Goal: Task Accomplishment & Management: Manage account settings

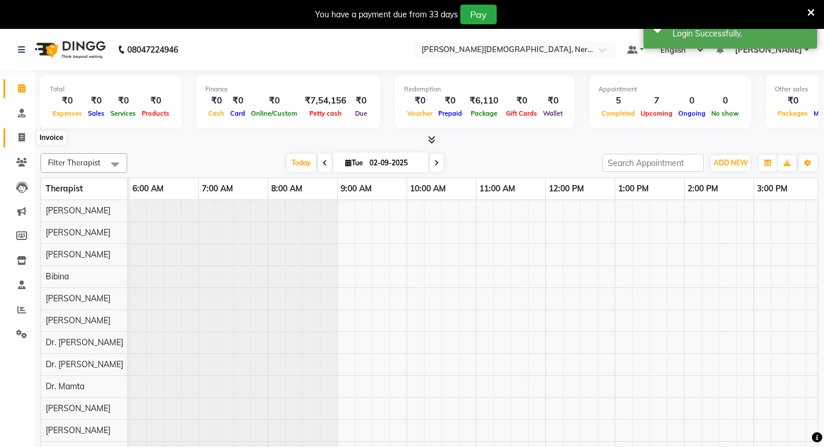
click at [19, 137] on icon at bounding box center [22, 137] width 6 height 9
select select "service"
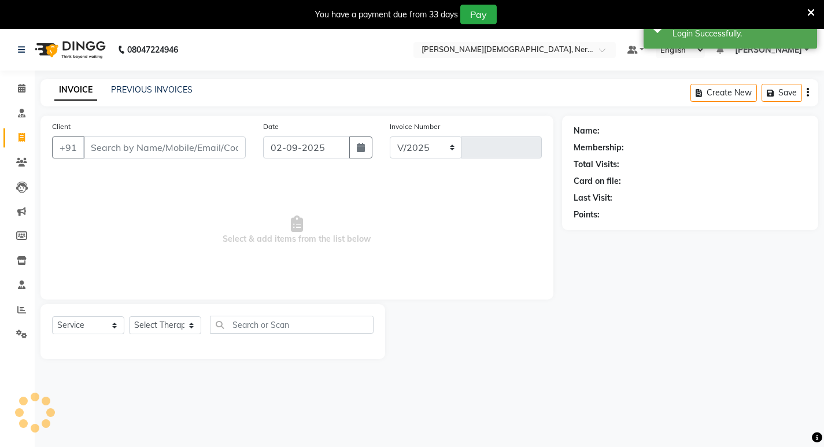
select select "6808"
type input "0706"
click at [171, 94] on link "PREVIOUS INVOICES" at bounding box center [152, 89] width 82 height 10
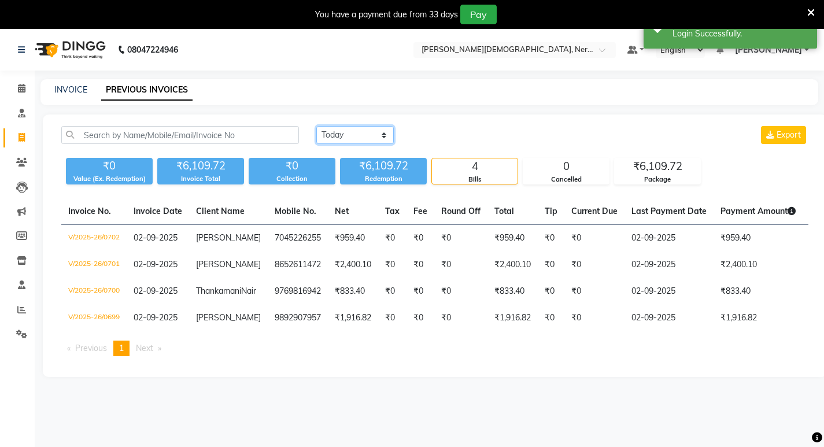
click at [353, 136] on select "[DATE] [DATE] Custom Range" at bounding box center [354, 135] width 77 height 18
select select "range"
click at [316, 126] on select "Today Yesterday Custom Range" at bounding box center [354, 135] width 77 height 18
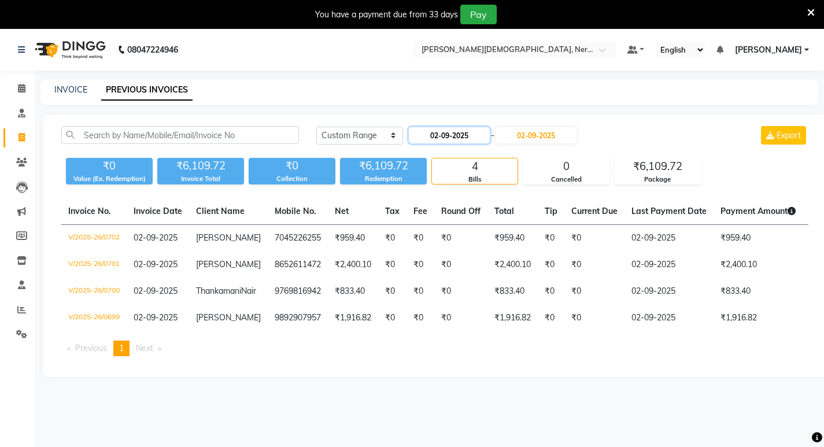
click at [472, 136] on input "02-09-2025" at bounding box center [449, 135] width 81 height 16
select select "9"
select select "2025"
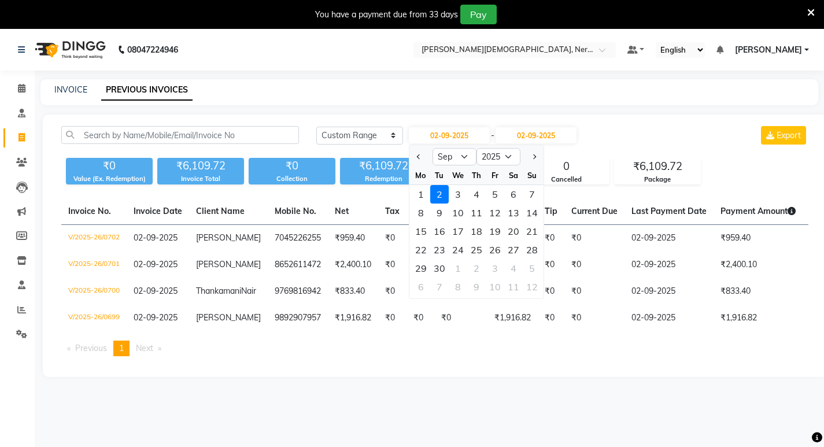
click at [413, 154] on div at bounding box center [420, 156] width 23 height 19
click at [419, 155] on span "Previous month" at bounding box center [418, 156] width 5 height 5
select select "8"
click at [531, 265] on div "31" at bounding box center [532, 268] width 19 height 19
type input "31-08-2025"
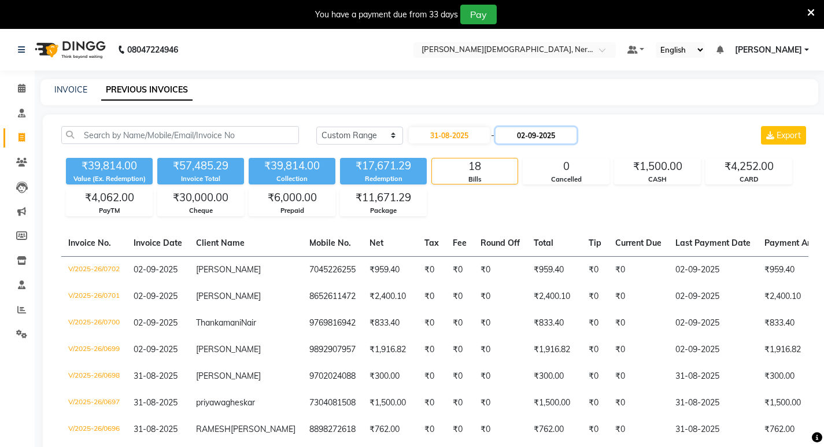
click at [540, 131] on input "02-09-2025" at bounding box center [536, 135] width 81 height 16
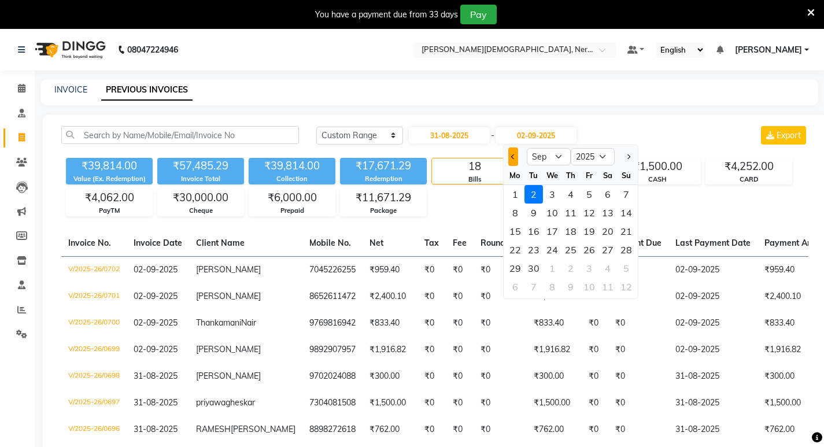
click at [515, 158] on button "Previous month" at bounding box center [513, 156] width 10 height 19
select select "8"
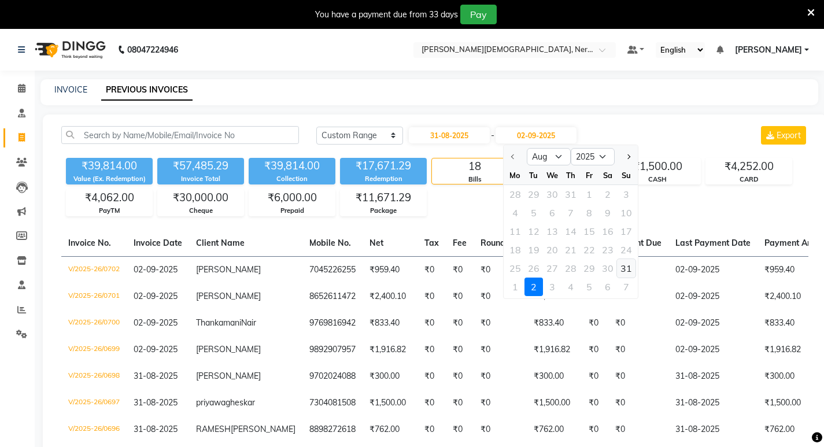
click at [627, 269] on div "31" at bounding box center [626, 268] width 19 height 19
type input "31-08-2025"
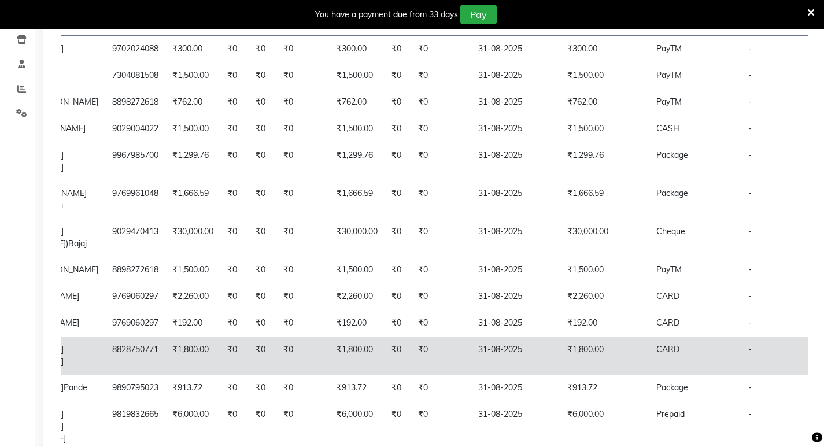
scroll to position [173, 0]
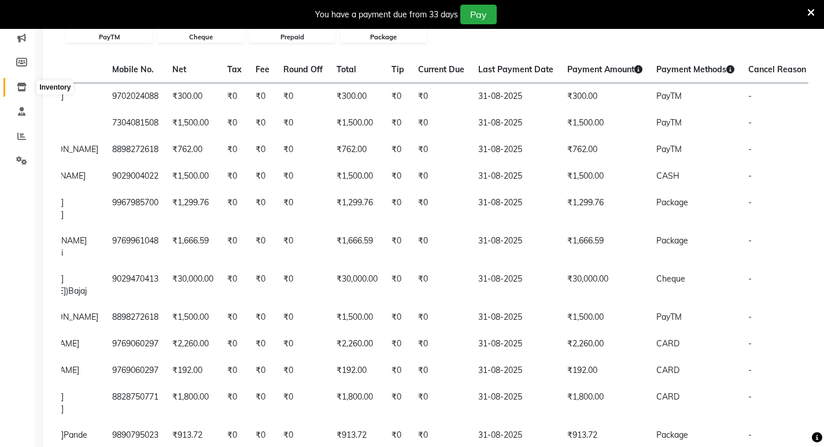
click at [19, 82] on span at bounding box center [22, 87] width 20 height 13
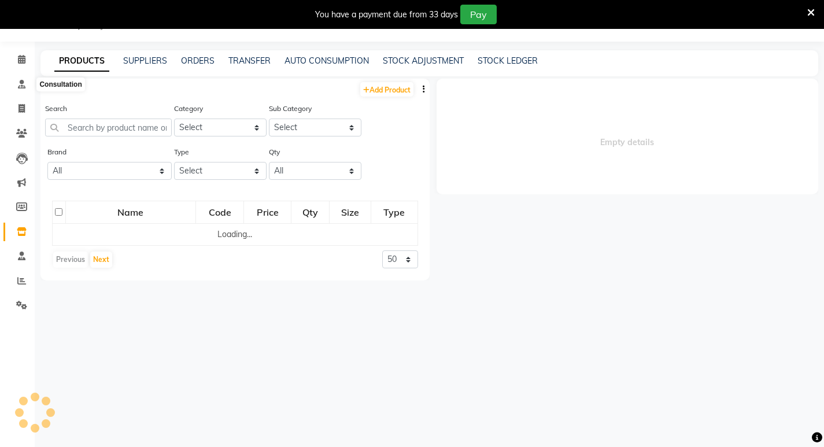
select select
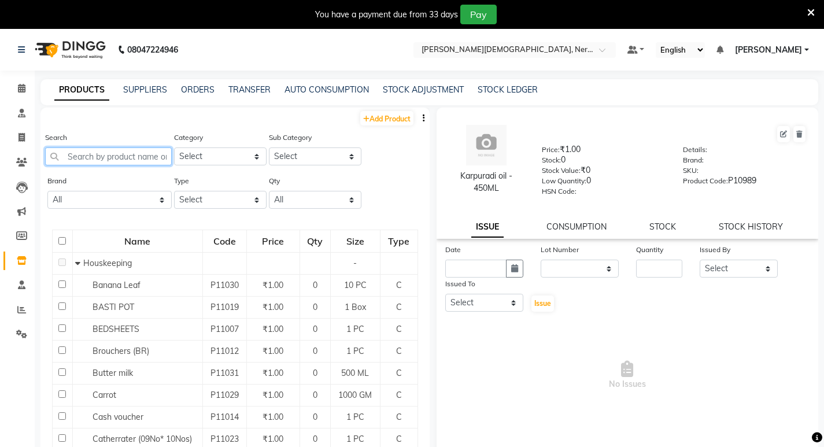
click at [124, 158] on input "text" at bounding box center [108, 156] width 127 height 18
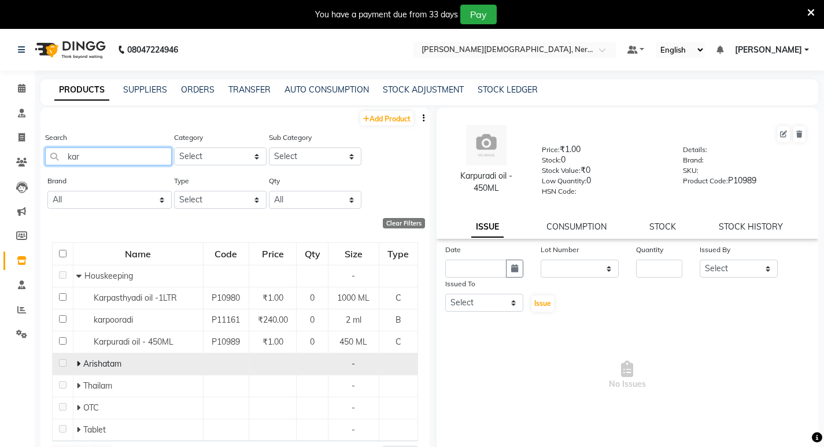
scroll to position [10, 0]
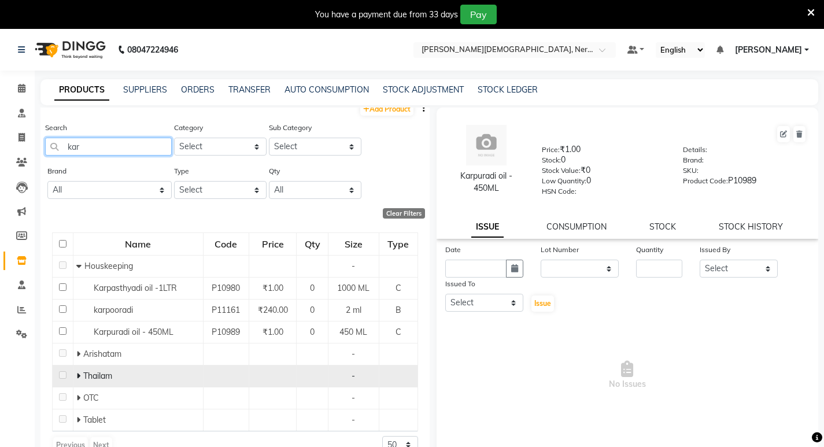
type input "kar"
click at [117, 367] on td "Thailam" at bounding box center [138, 376] width 130 height 22
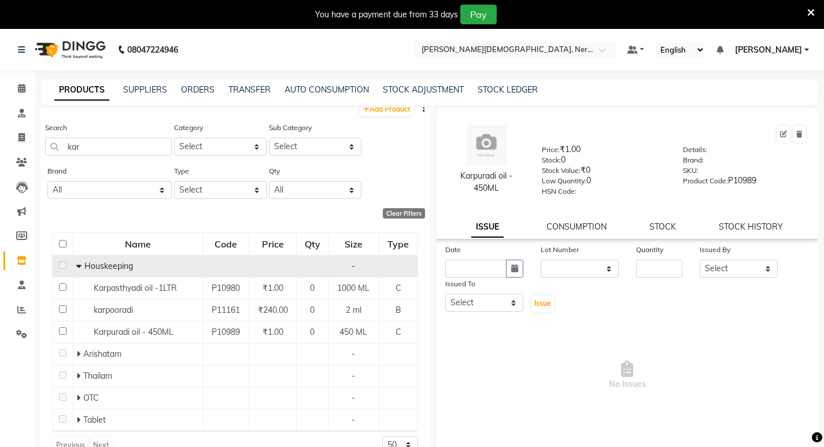
click at [79, 263] on icon at bounding box center [78, 266] width 5 height 8
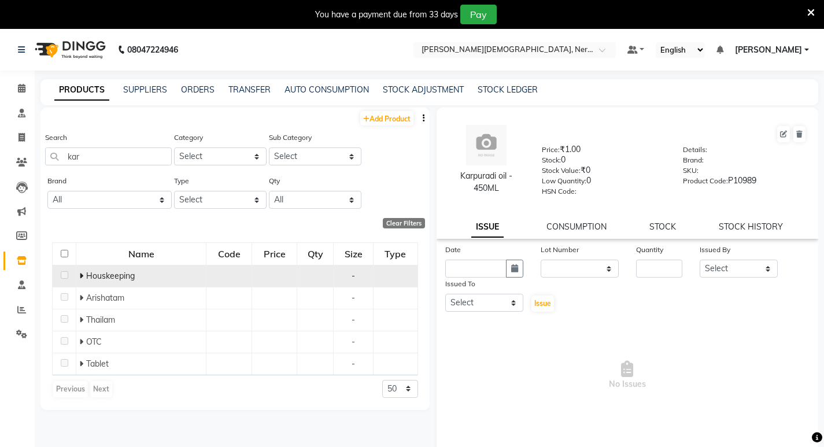
scroll to position [0, 0]
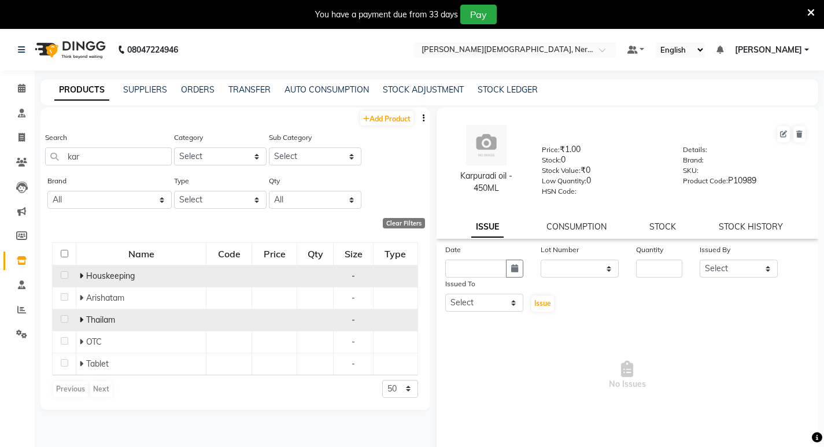
click at [83, 314] on div "Thailam" at bounding box center [141, 320] width 124 height 12
click at [109, 315] on span "Thailam" at bounding box center [100, 320] width 29 height 10
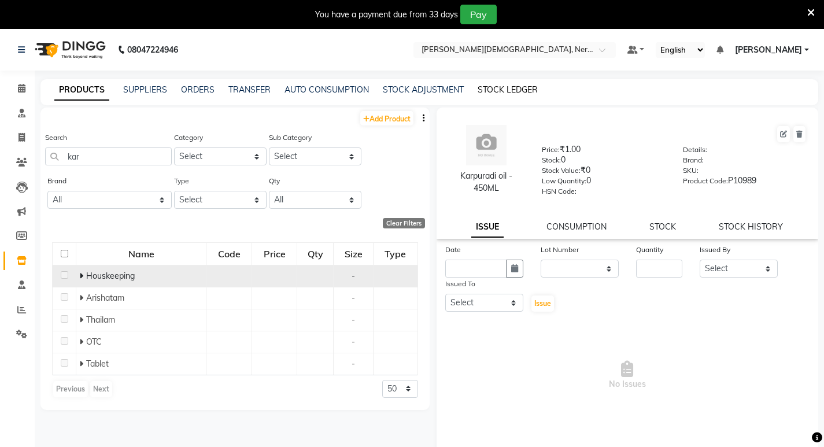
click at [503, 87] on link "STOCK LEDGER" at bounding box center [508, 89] width 60 height 10
select select "all"
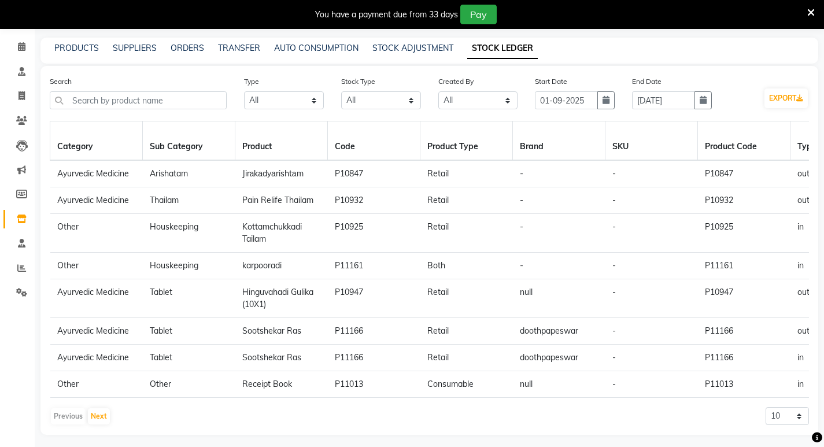
scroll to position [56, 0]
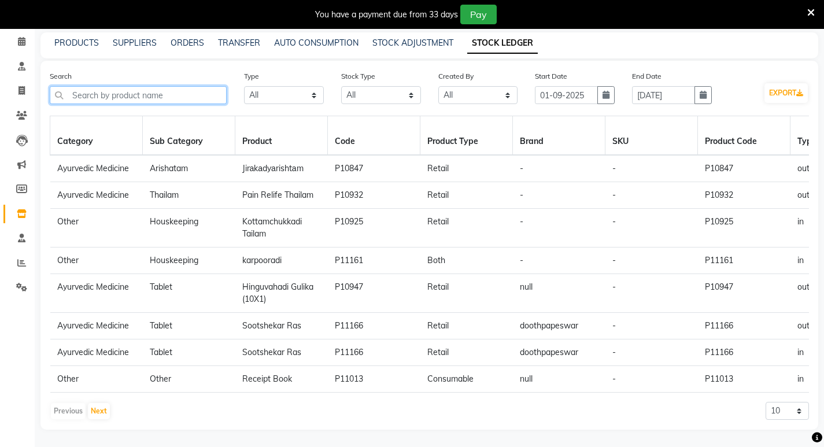
click at [179, 87] on input "text" at bounding box center [138, 95] width 177 height 18
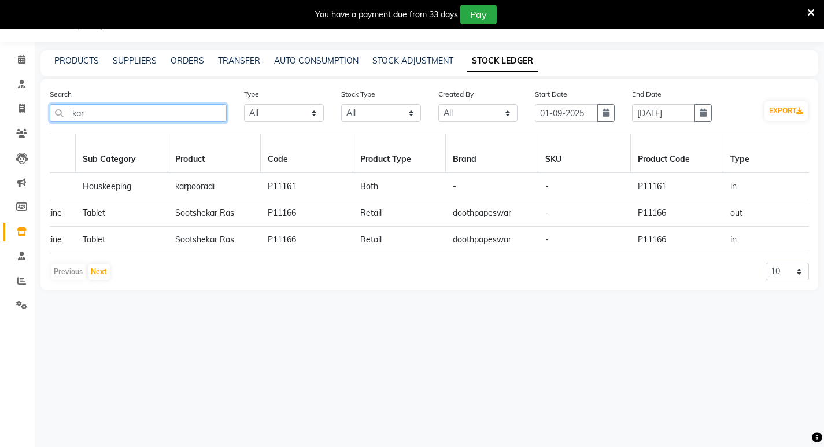
scroll to position [0, 0]
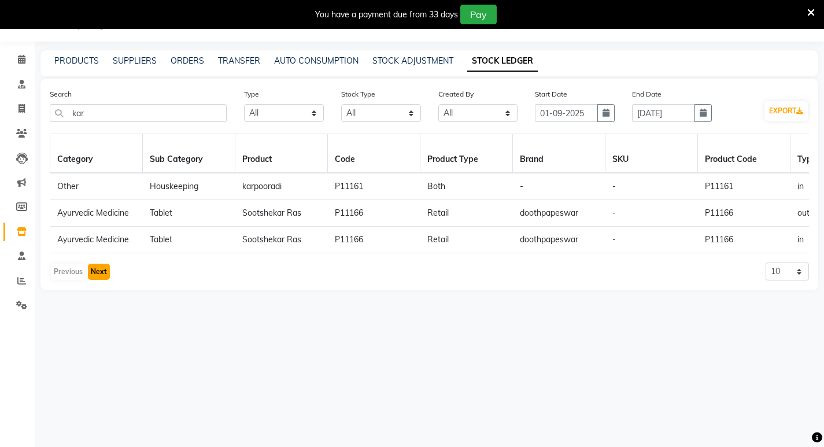
click at [100, 280] on button "Next" at bounding box center [99, 272] width 22 height 16
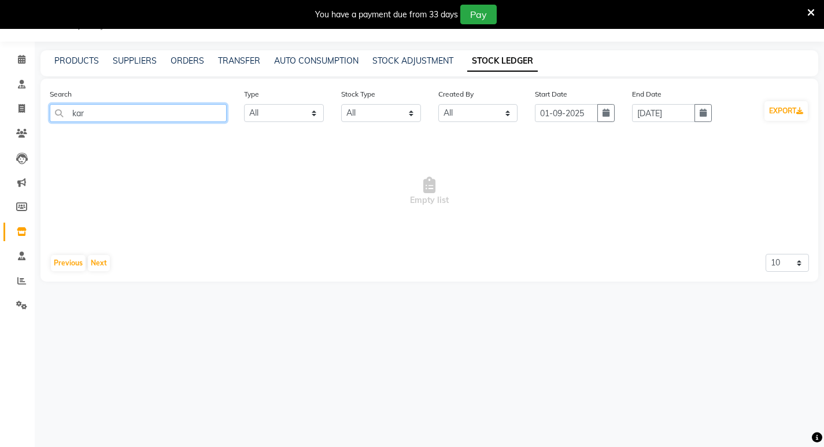
click at [112, 117] on input "kar" at bounding box center [138, 113] width 177 height 18
type input "k"
click at [73, 58] on link "PRODUCTS" at bounding box center [76, 61] width 45 height 10
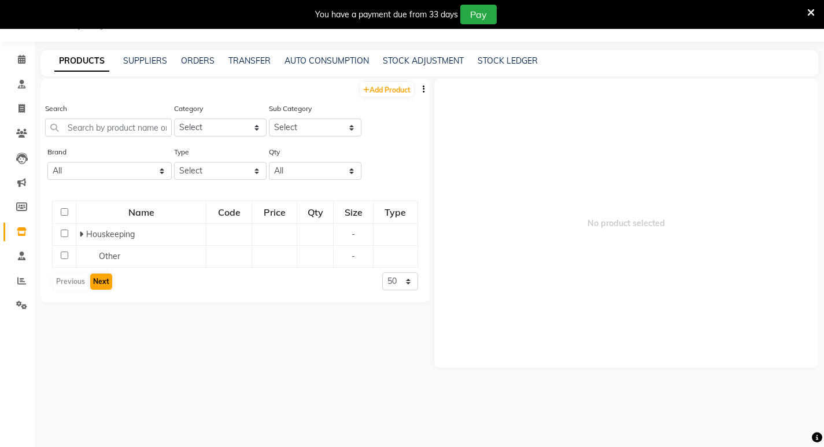
click at [107, 261] on tbody "Houskeeping - Other -" at bounding box center [235, 246] width 365 height 44
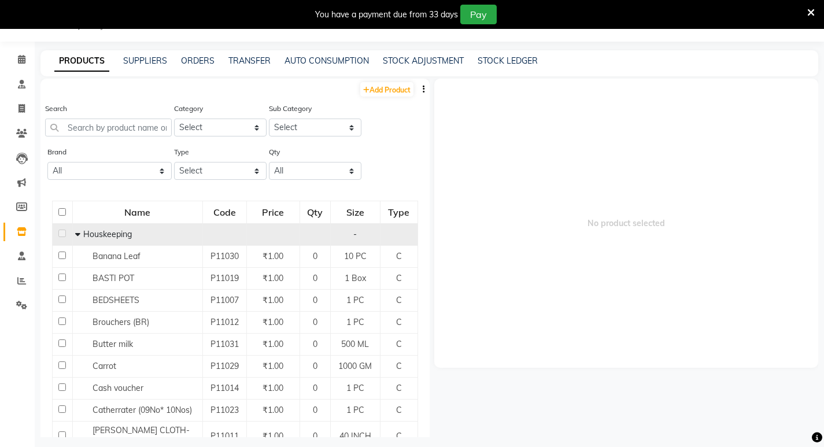
click at [78, 233] on icon at bounding box center [77, 234] width 5 height 8
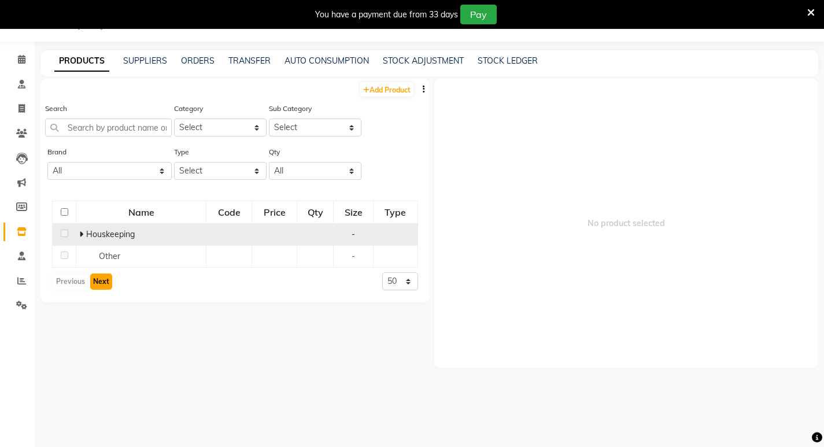
click at [97, 276] on button "Next" at bounding box center [101, 282] width 22 height 16
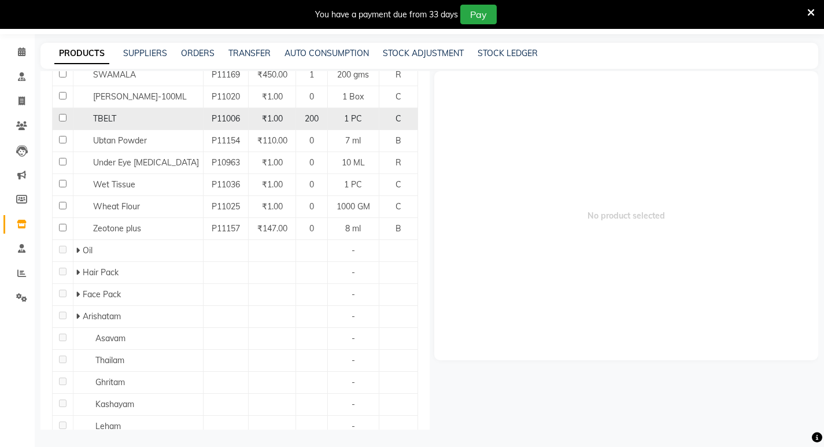
scroll to position [214, 0]
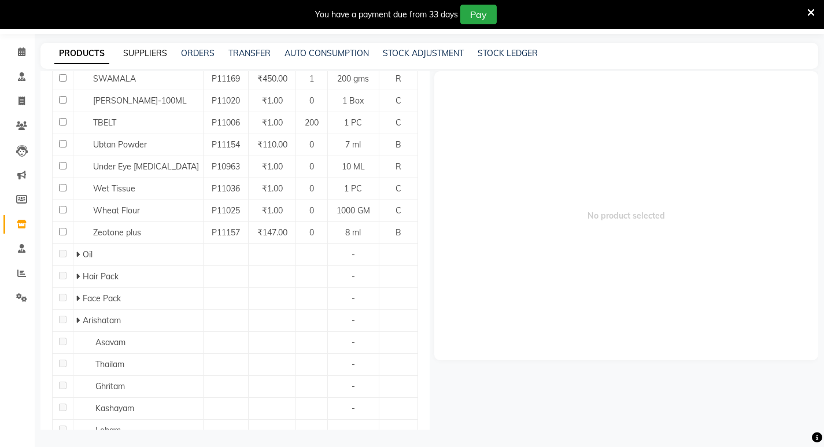
click at [140, 51] on link "SUPPLIERS" at bounding box center [145, 53] width 44 height 10
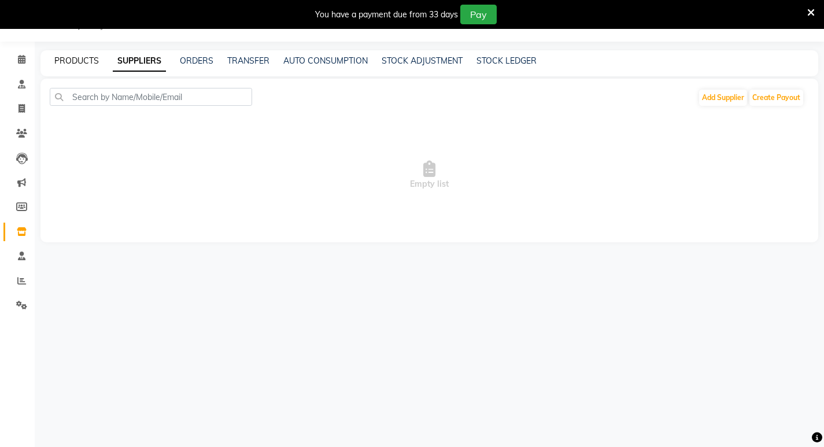
click at [69, 62] on link "PRODUCTS" at bounding box center [76, 61] width 45 height 10
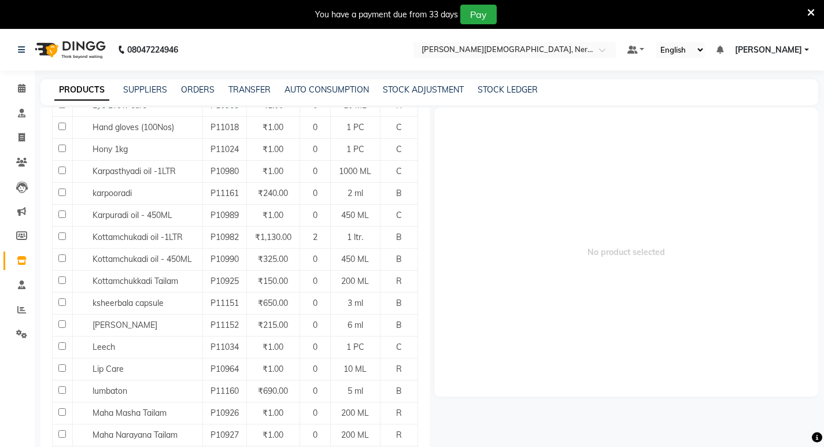
scroll to position [479, 0]
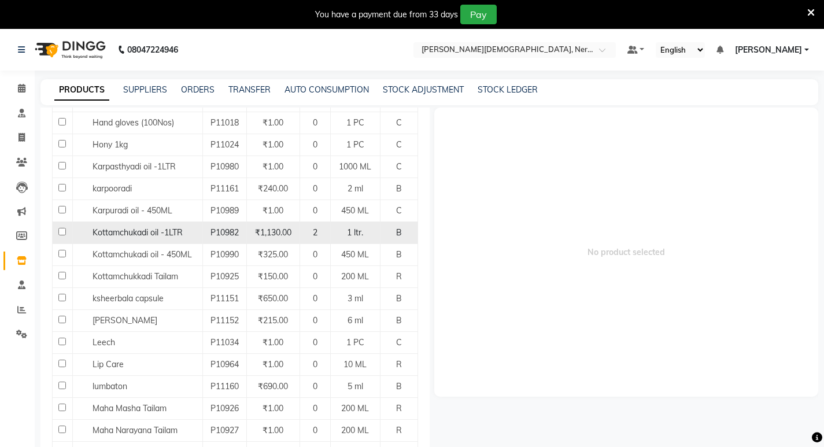
click at [286, 227] on span "₹1,130.00" at bounding box center [273, 232] width 36 height 10
select select
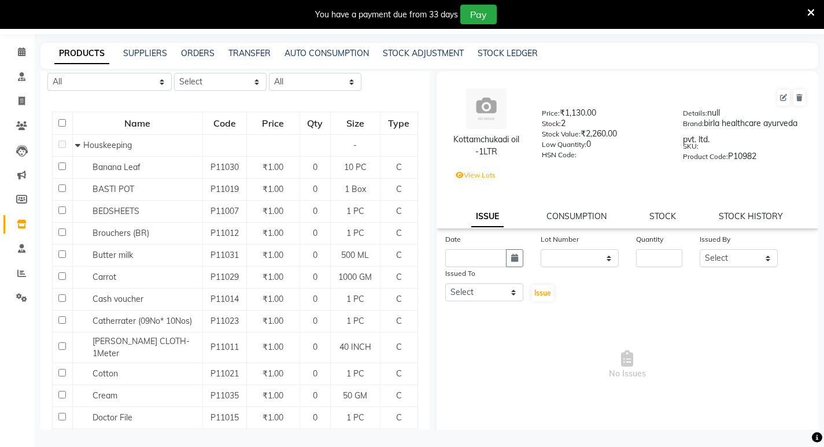
scroll to position [0, 0]
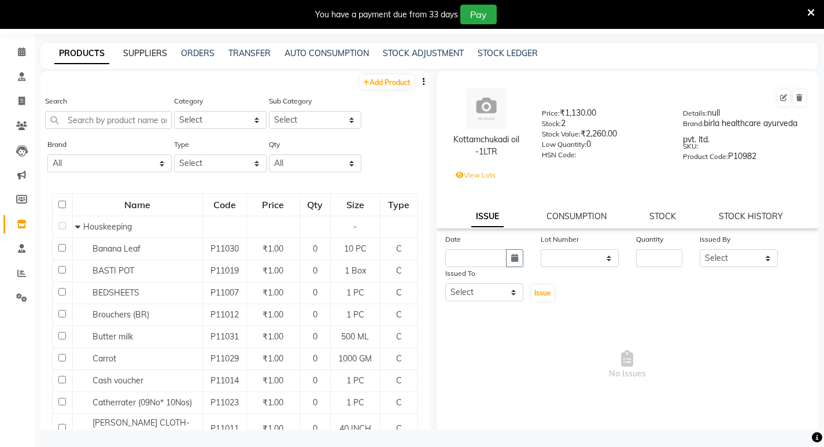
click at [161, 53] on link "SUPPLIERS" at bounding box center [145, 53] width 44 height 10
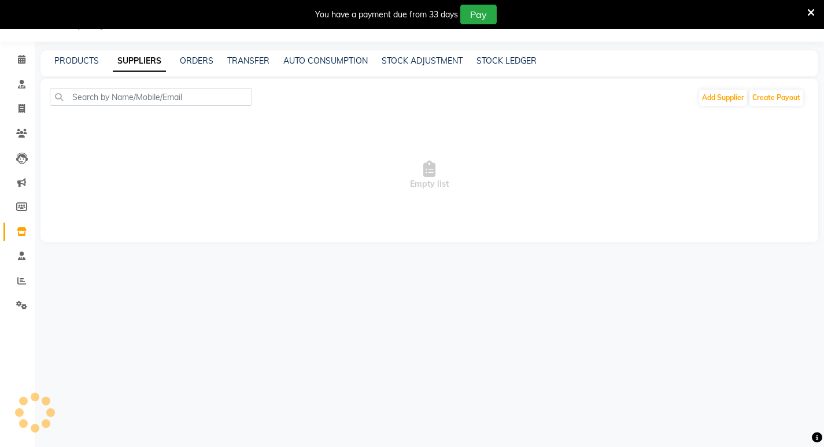
scroll to position [29, 0]
click at [196, 57] on link "ORDERS" at bounding box center [197, 61] width 34 height 10
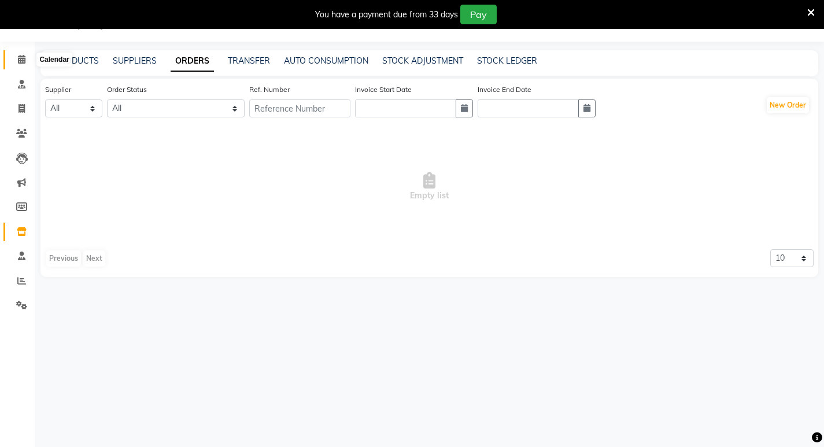
click at [18, 60] on icon at bounding box center [22, 59] width 8 height 9
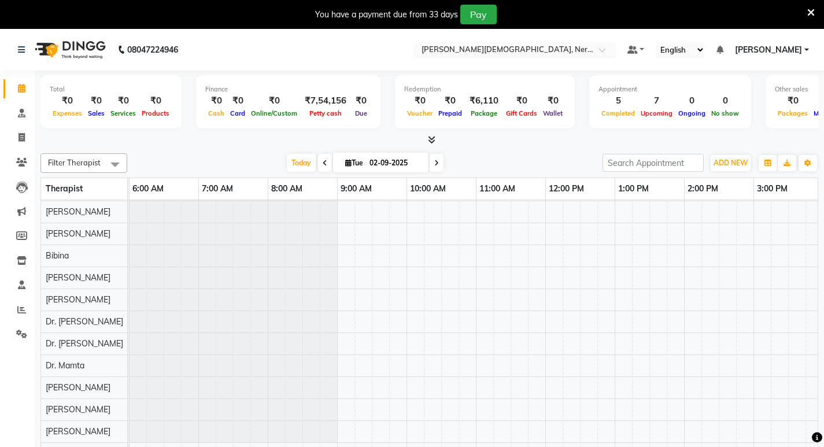
scroll to position [58, 0]
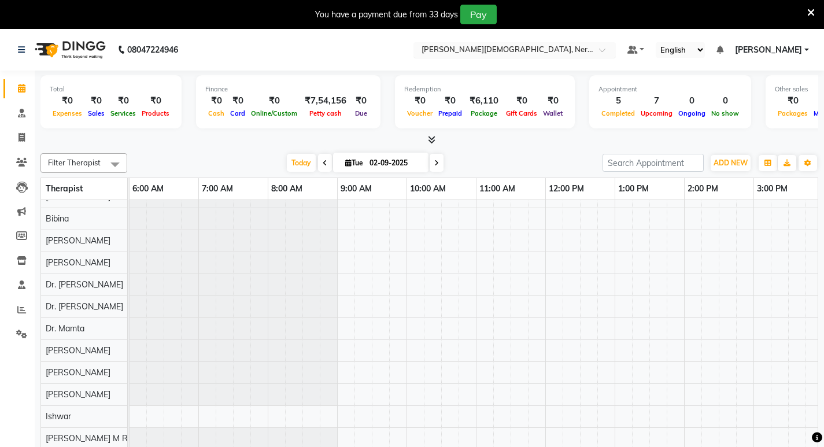
click at [534, 46] on input "text" at bounding box center [503, 51] width 168 height 12
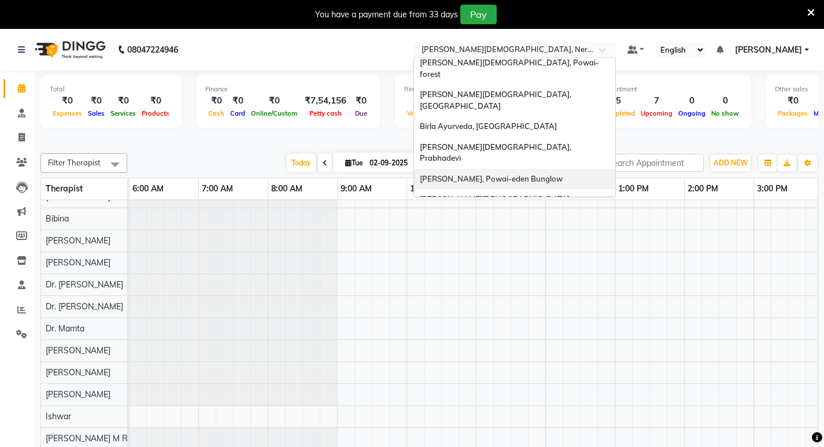
scroll to position [0, 0]
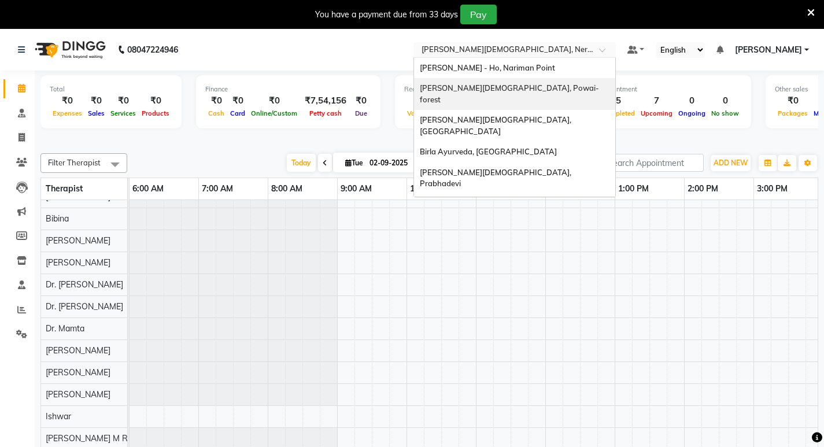
click at [561, 89] on div "Birla Ayurveda, Powai-forest" at bounding box center [514, 94] width 201 height 32
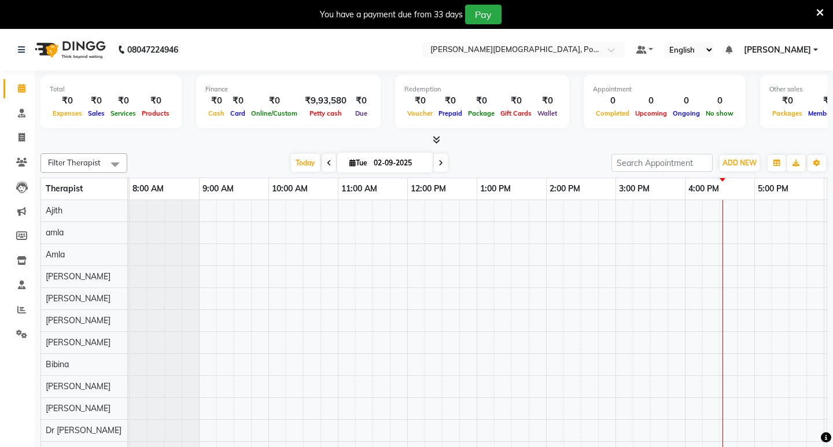
select select "en"
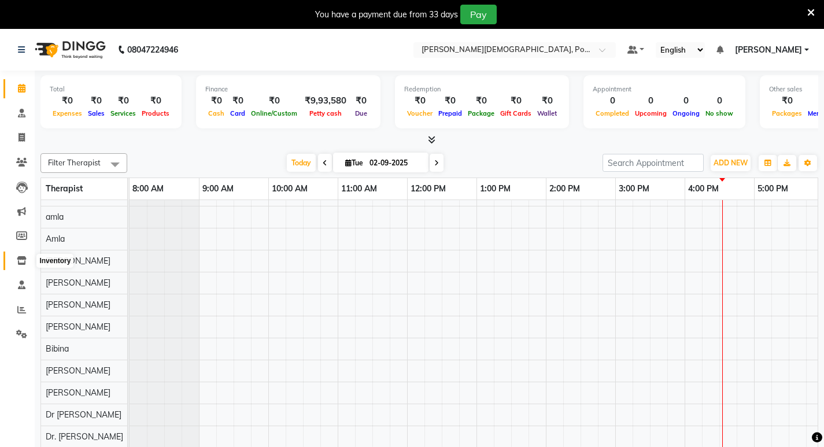
click at [23, 260] on icon at bounding box center [22, 260] width 10 height 9
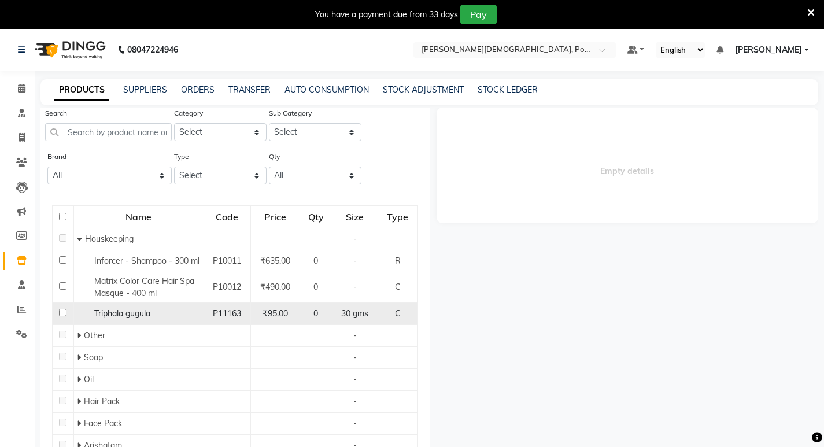
scroll to position [58, 0]
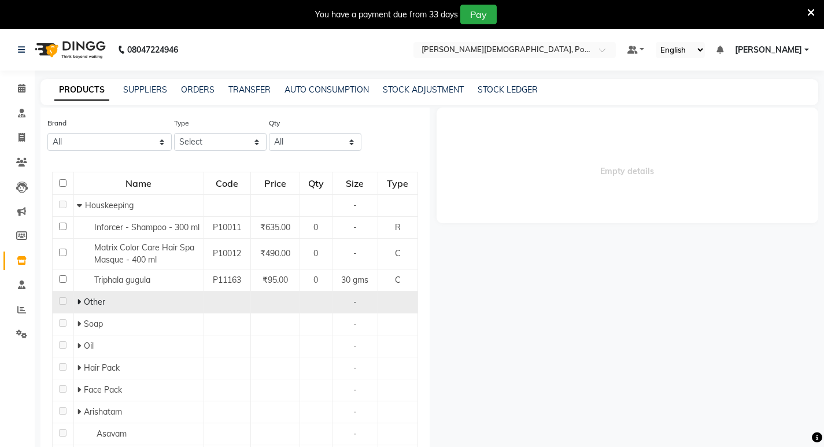
click at [84, 301] on span "Other" at bounding box center [94, 302] width 21 height 10
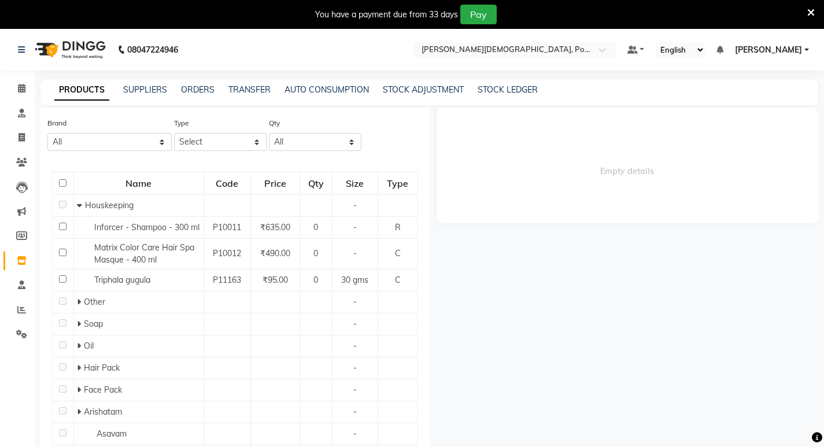
scroll to position [0, 0]
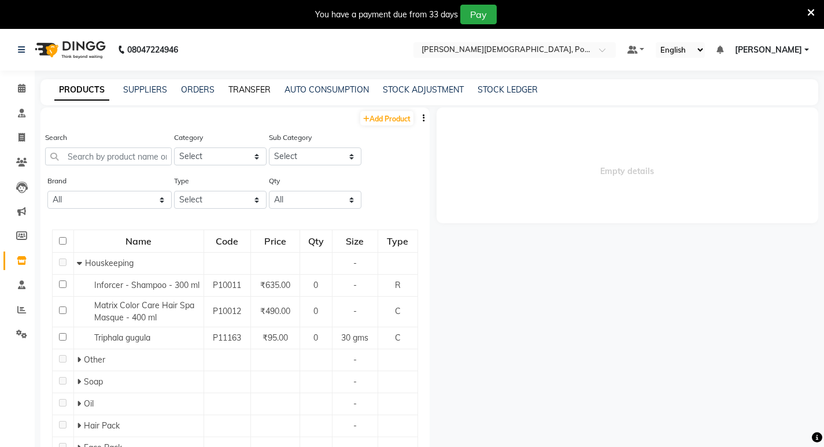
click at [259, 86] on link "TRANSFER" at bounding box center [249, 89] width 42 height 10
select select "sender"
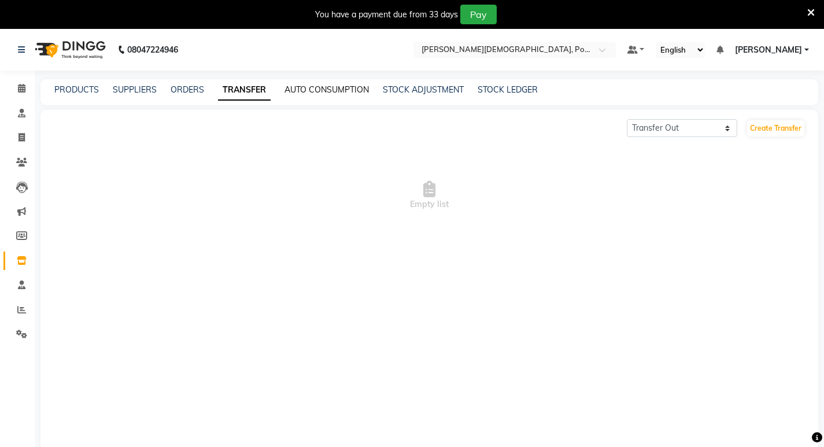
click at [310, 92] on link "AUTO CONSUMPTION" at bounding box center [327, 89] width 84 height 10
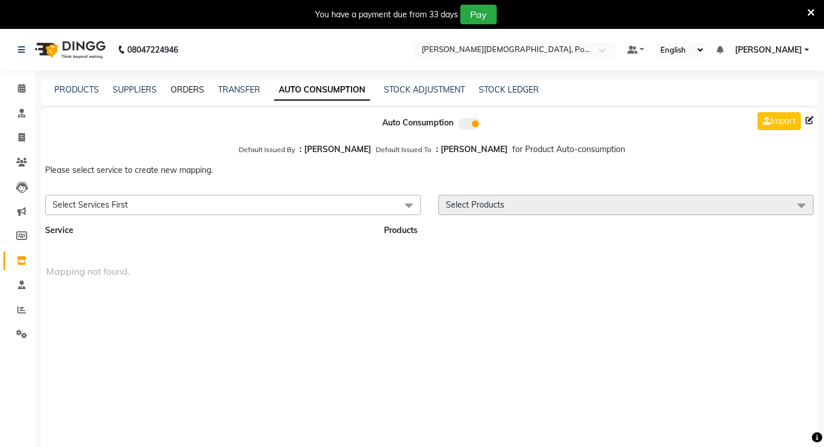
click at [173, 89] on link "ORDERS" at bounding box center [188, 89] width 34 height 10
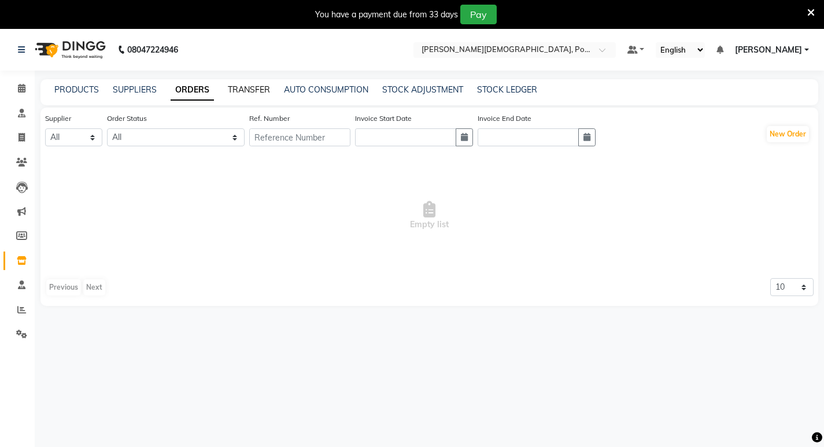
click at [247, 84] on link "TRANSFER" at bounding box center [249, 89] width 42 height 10
select select "sender"
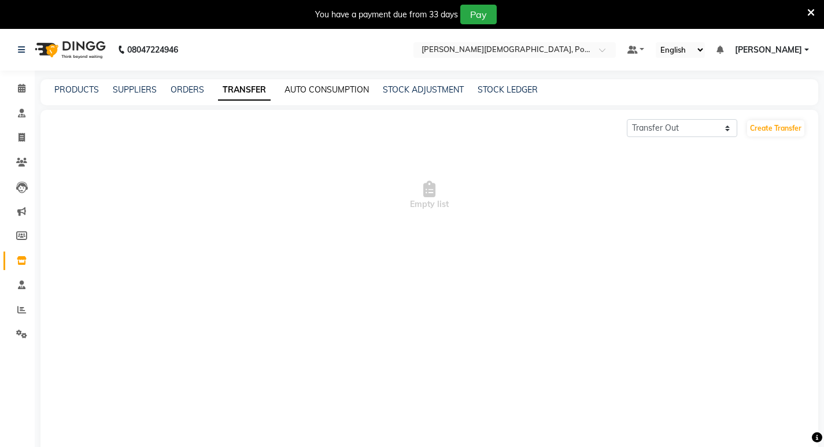
click at [352, 88] on link "AUTO CONSUMPTION" at bounding box center [327, 89] width 84 height 10
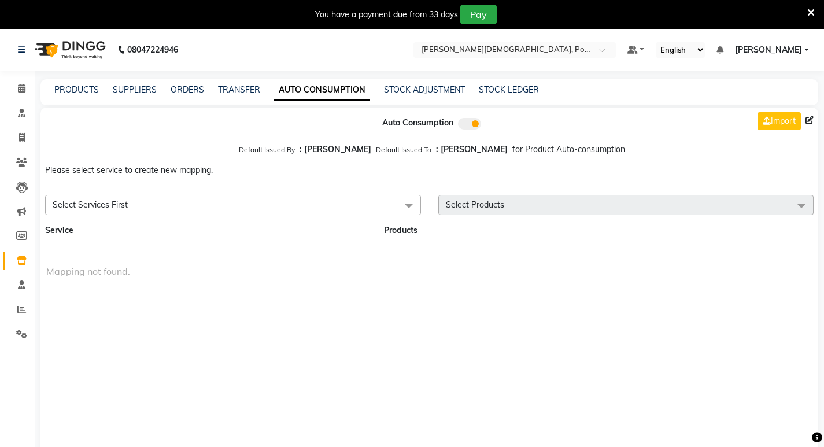
click at [370, 204] on span "Select Services First" at bounding box center [233, 205] width 376 height 20
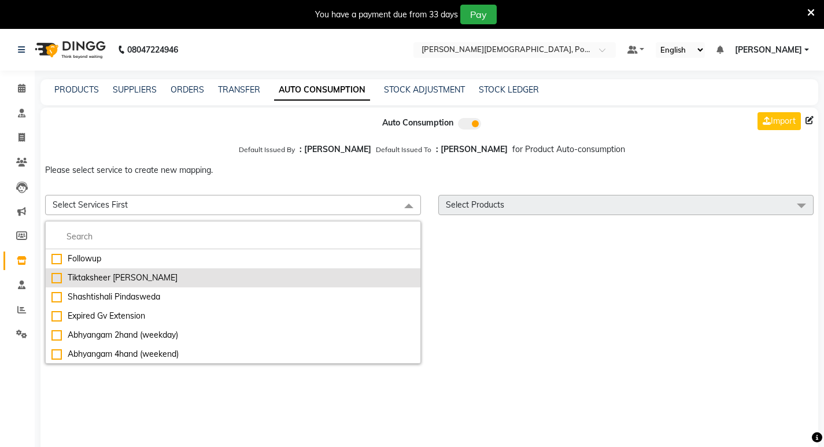
click at [137, 271] on li "Tiktaksheer Basti" at bounding box center [233, 277] width 375 height 19
checkbox input "true"
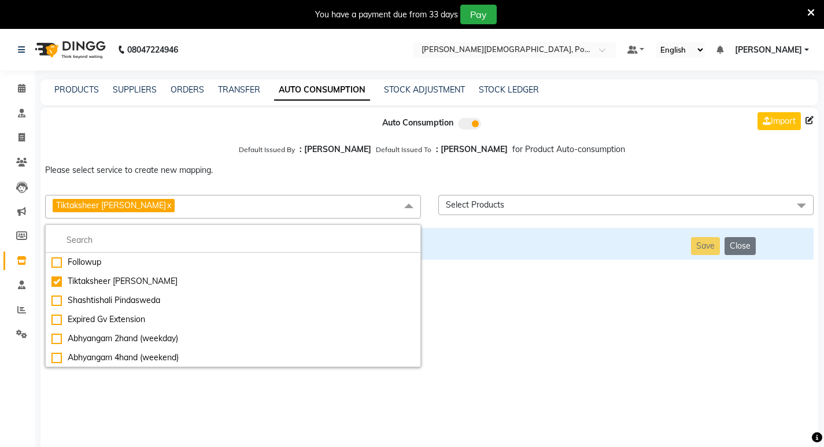
click at [130, 204] on span "Tiktaksheer Basti x" at bounding box center [114, 205] width 122 height 13
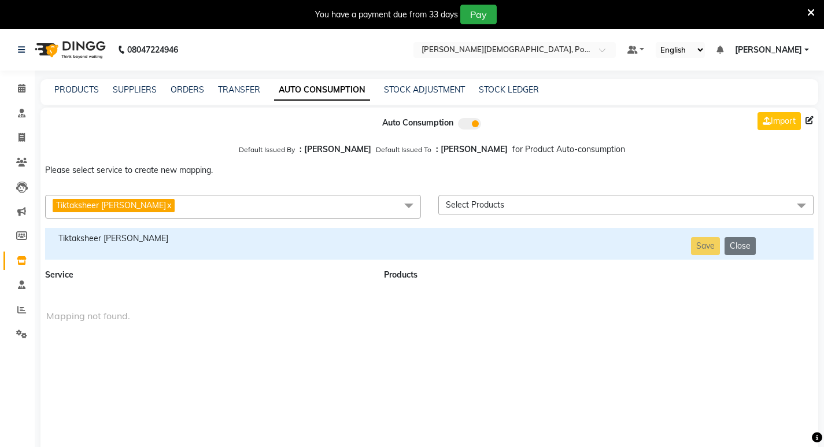
click at [166, 204] on link "x" at bounding box center [168, 205] width 5 height 10
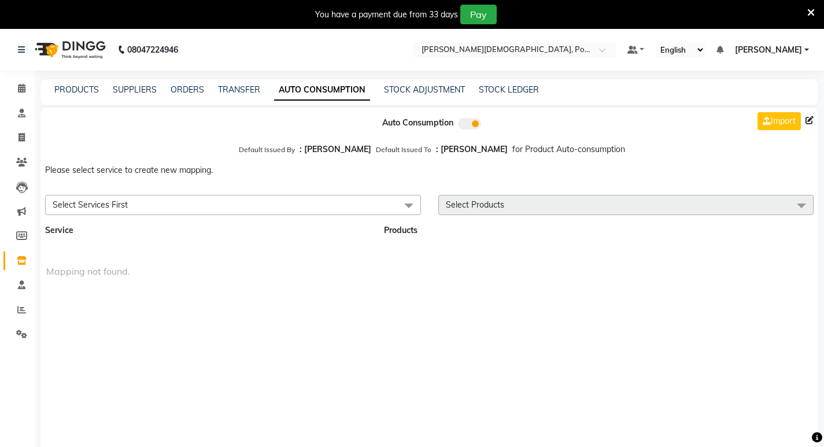
click at [497, 209] on span "Select Products" at bounding box center [475, 205] width 58 height 10
click at [484, 198] on span "Select Products" at bounding box center [626, 205] width 376 height 20
click at [386, 209] on span "Select Services First" at bounding box center [233, 205] width 376 height 20
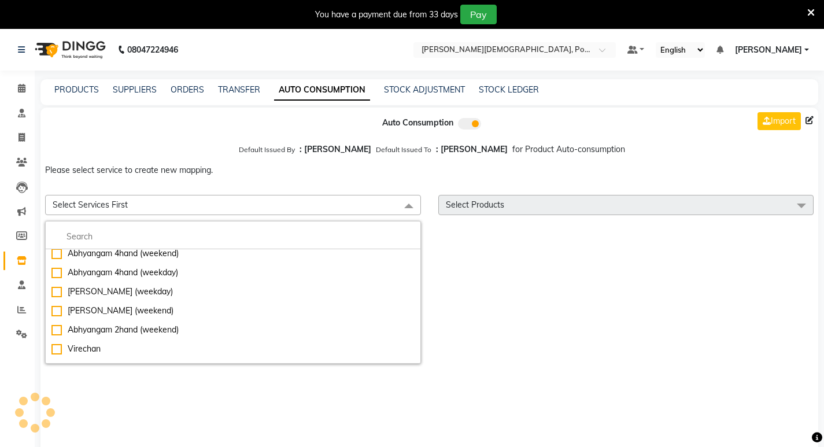
scroll to position [173, 0]
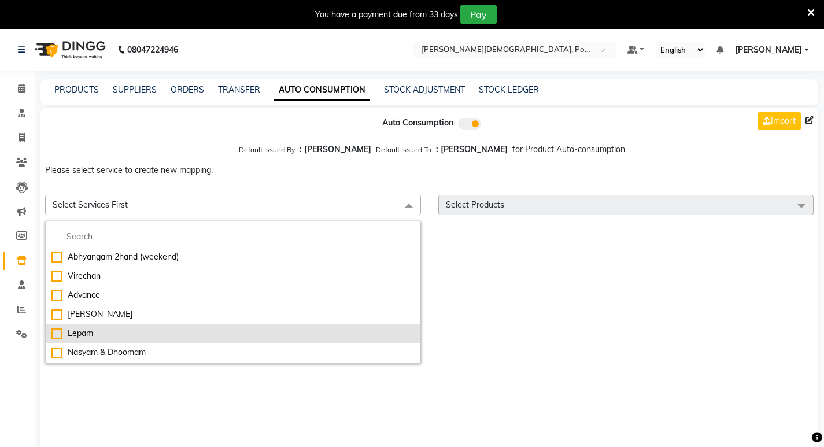
click at [121, 327] on li "Lepam" at bounding box center [233, 333] width 375 height 19
checkbox input "true"
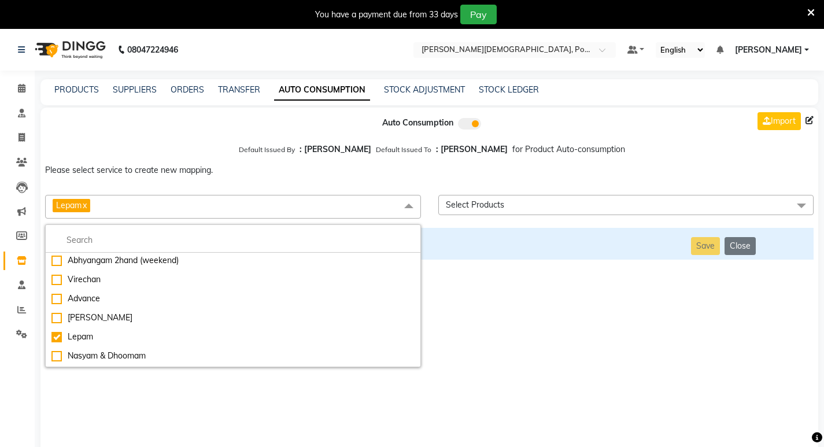
click at [528, 205] on span "Select Products" at bounding box center [626, 205] width 376 height 20
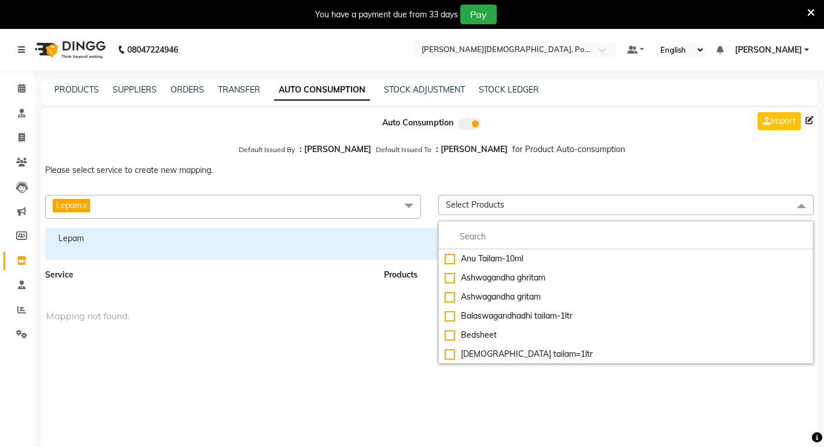
click at [313, 202] on span "Lepam x" at bounding box center [233, 207] width 376 height 24
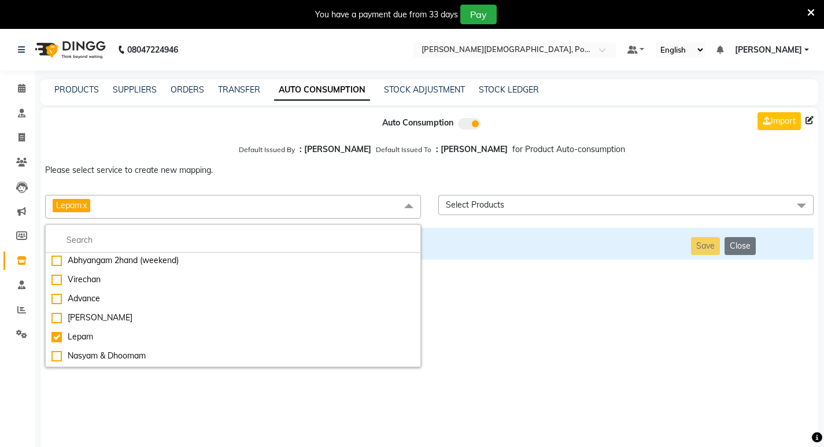
click at [87, 201] on link "x" at bounding box center [84, 205] width 5 height 10
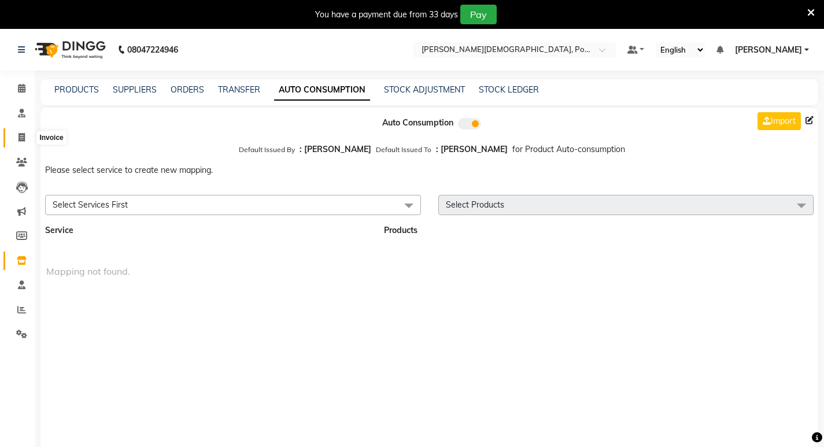
click at [19, 134] on icon at bounding box center [22, 137] width 6 height 9
select select "service"
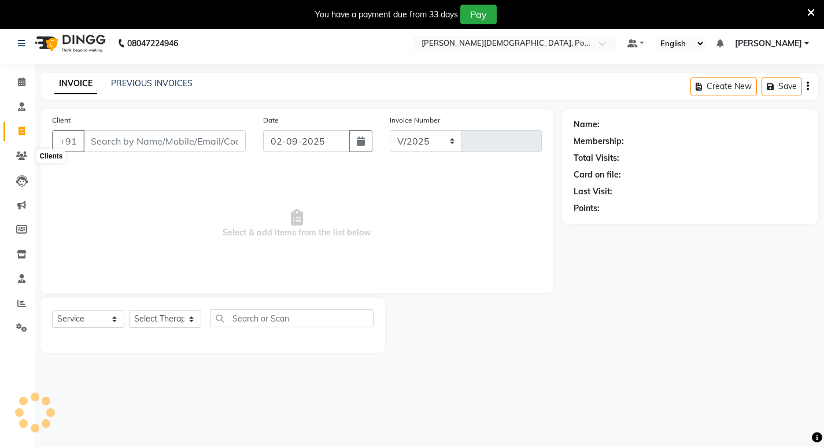
select select "6814"
type input "0302"
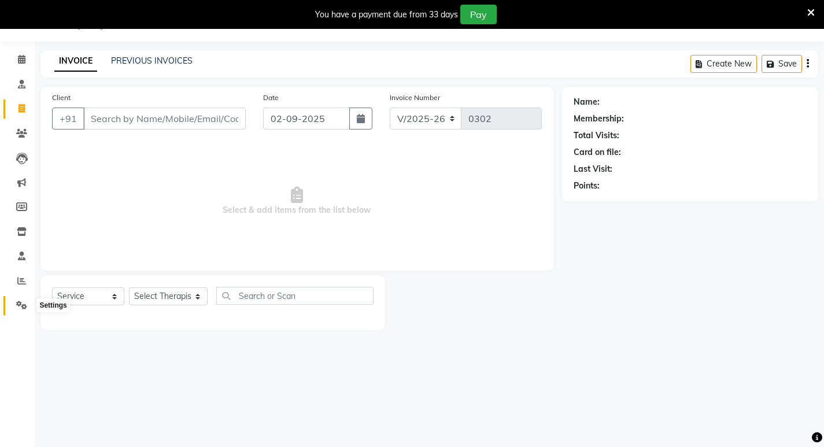
click at [19, 301] on icon at bounding box center [21, 305] width 11 height 9
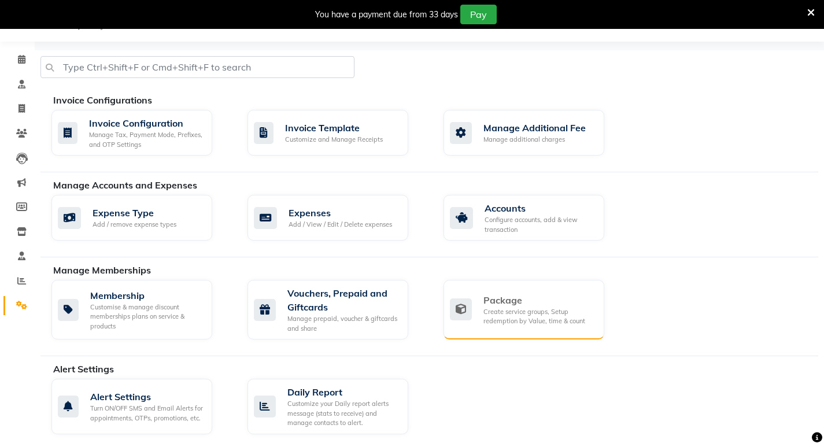
click at [498, 311] on div "Create service groups, Setup redemption by Value, time & count" at bounding box center [539, 316] width 112 height 19
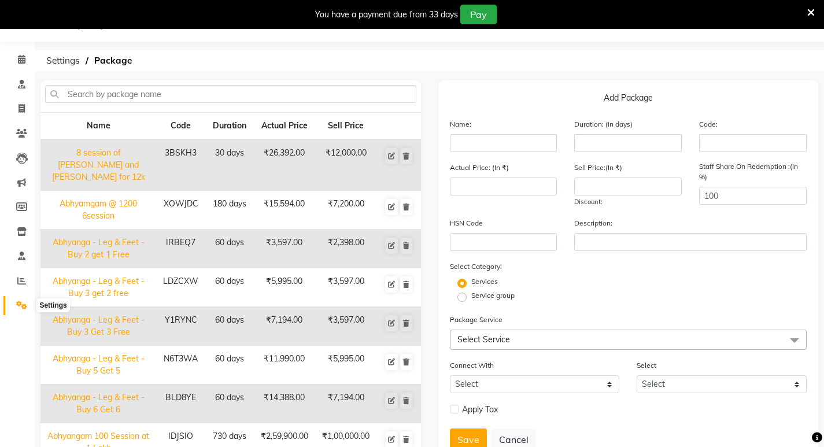
click at [16, 306] on icon at bounding box center [21, 305] width 11 height 9
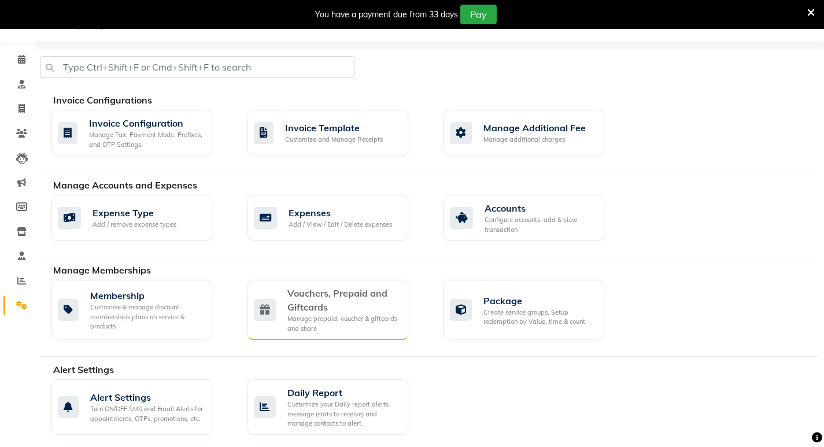
click at [312, 310] on div "Vouchers, Prepaid and Giftcards" at bounding box center [343, 300] width 112 height 28
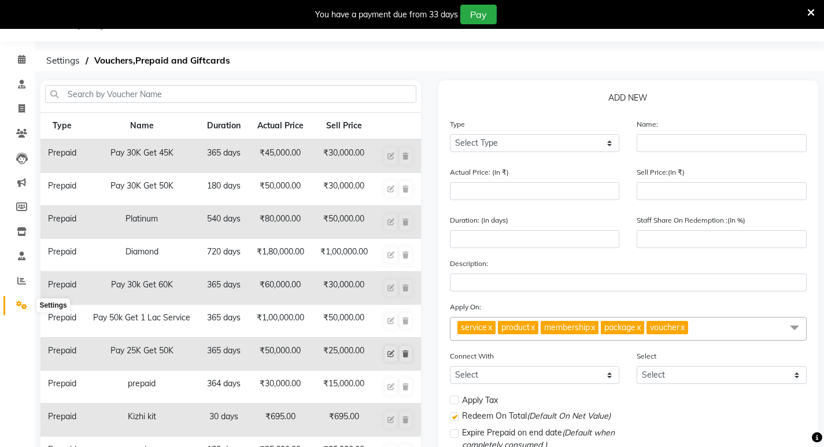
click at [16, 305] on span at bounding box center [22, 305] width 20 height 13
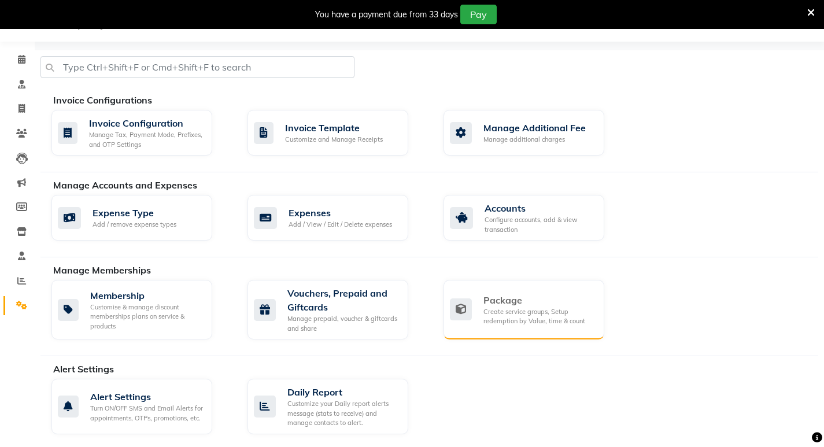
click at [492, 309] on div "Create service groups, Setup redemption by Value, time & count" at bounding box center [539, 316] width 112 height 19
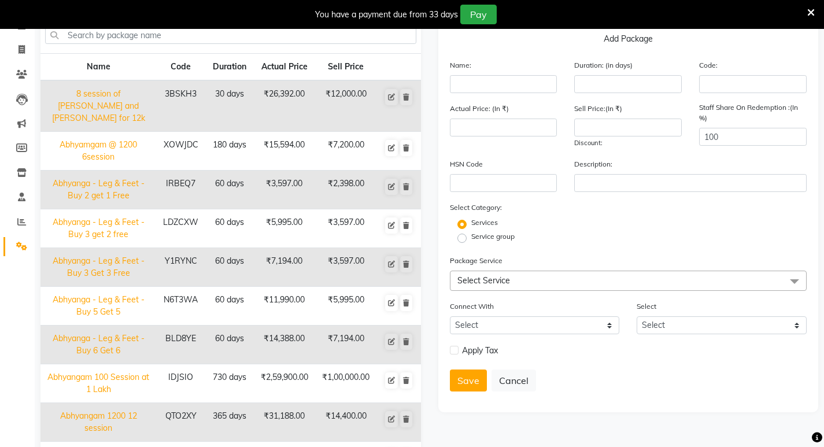
scroll to position [87, 0]
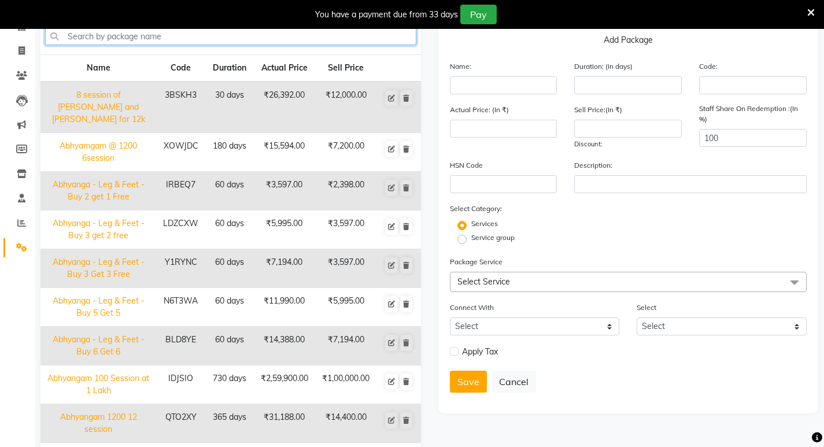
click at [172, 43] on input "text" at bounding box center [230, 36] width 371 height 18
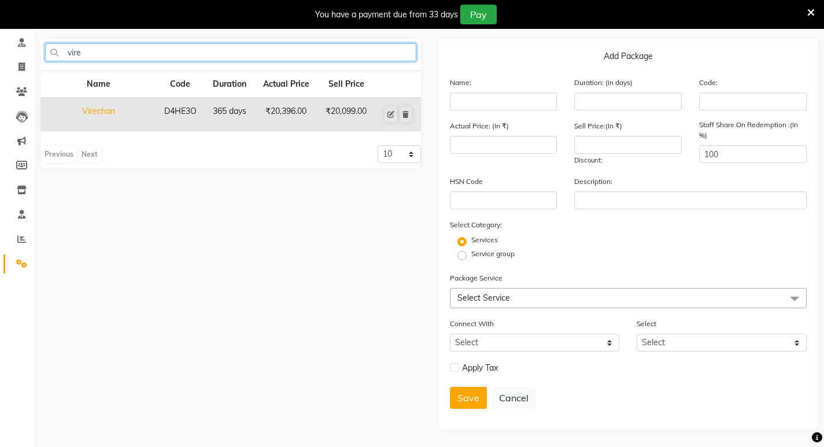
type input "vire"
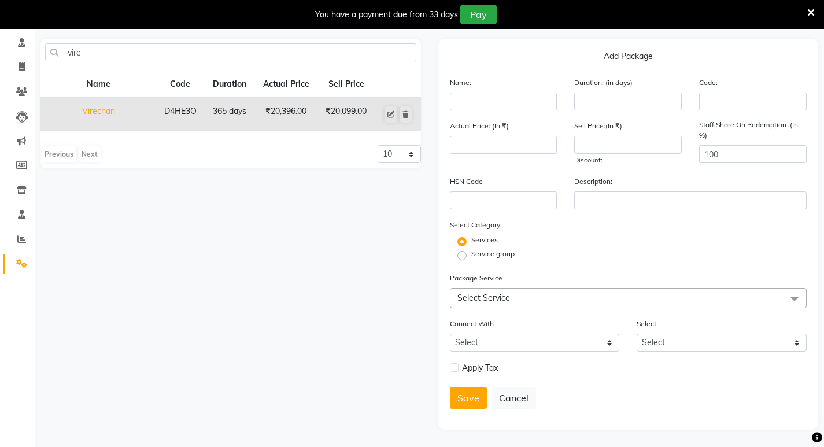
click at [105, 107] on td "Virechan" at bounding box center [98, 115] width 116 height 34
type input "Virechan"
type input "365"
type input "D4HE3O"
type input "20396"
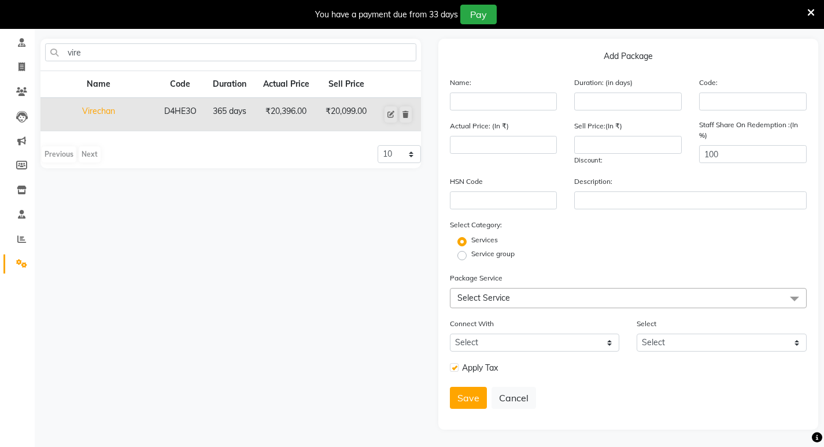
type input "20099"
checkbox input "true"
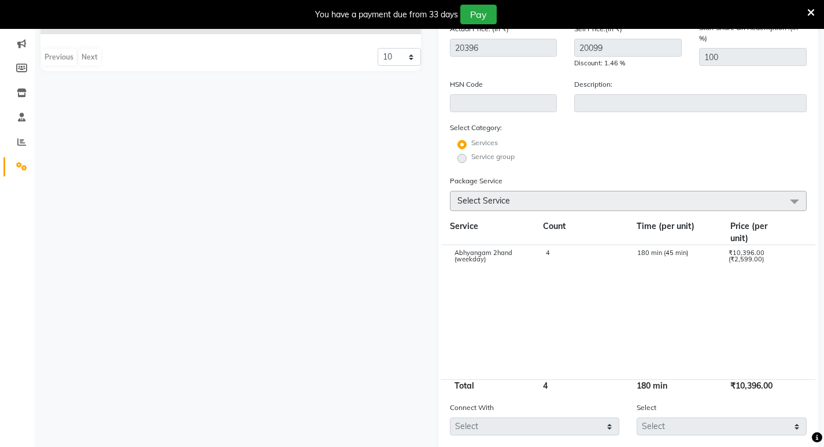
scroll to position [166, 0]
click at [509, 195] on span "Select Service" at bounding box center [628, 203] width 357 height 20
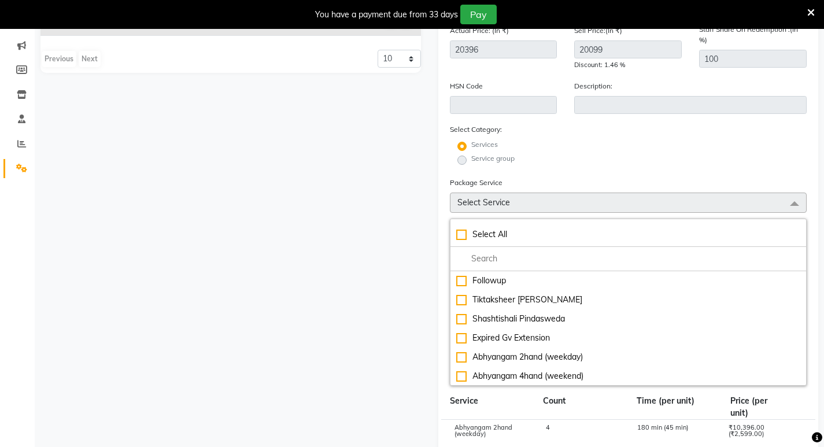
click at [555, 168] on form "Name: Virechan Duration: (in days) 365 Code: D4HE3O Actual Price: (In ₹) 20396 …" at bounding box center [628, 344] width 357 height 726
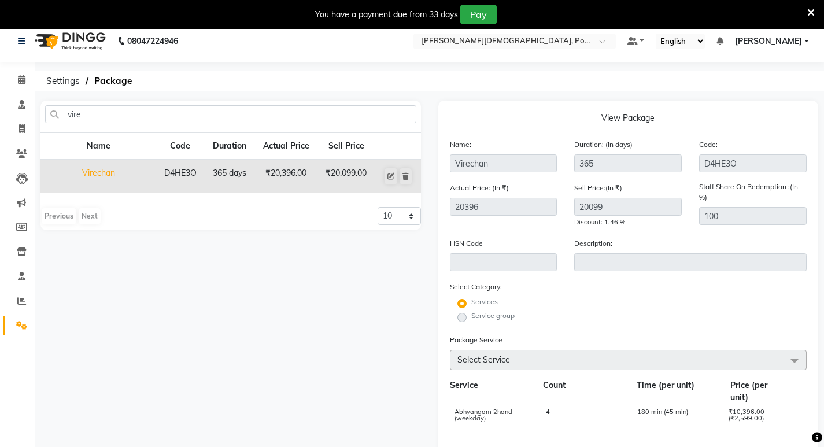
scroll to position [0, 0]
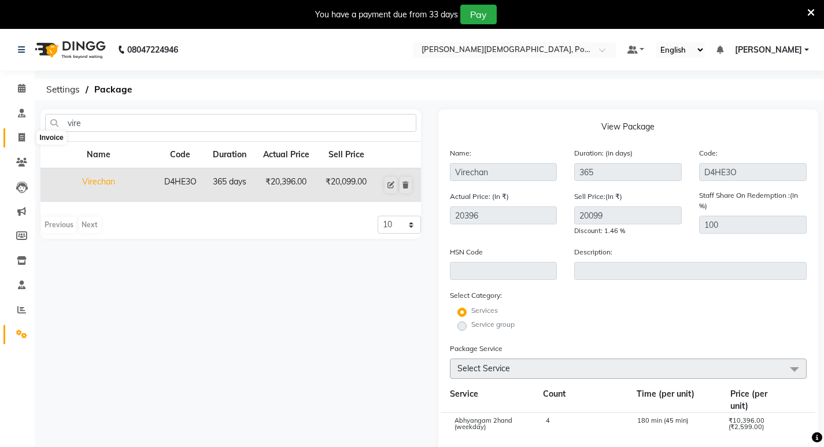
click at [25, 136] on span at bounding box center [22, 137] width 20 height 13
select select "service"
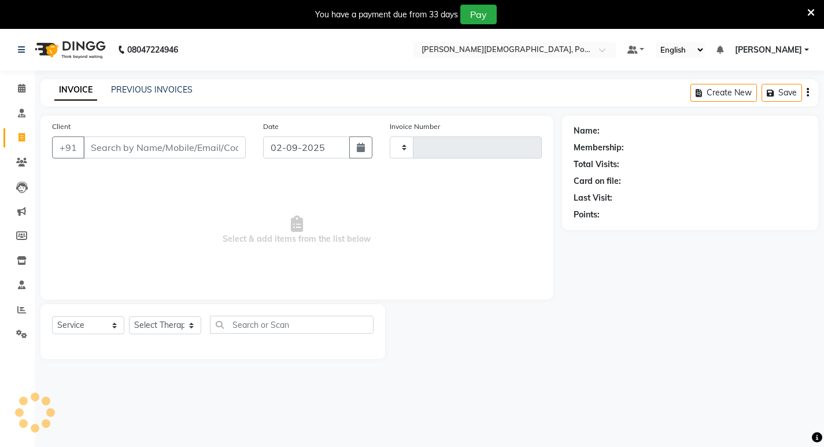
scroll to position [29, 0]
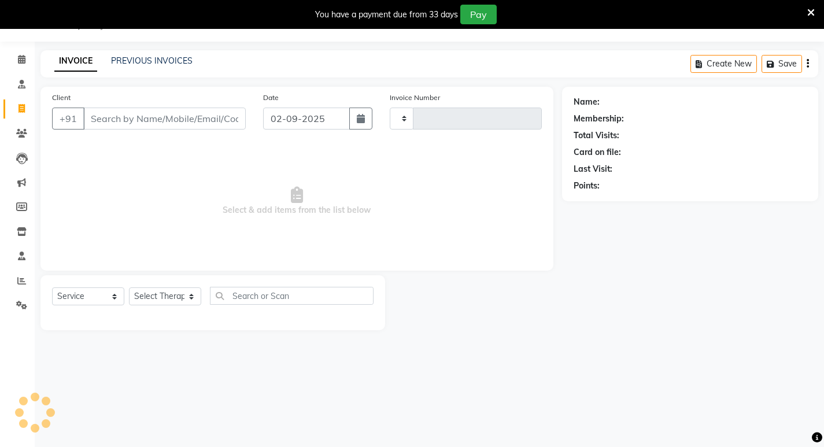
type input "0302"
select select "6814"
click at [147, 117] on input "Client" at bounding box center [164, 119] width 162 height 22
click at [104, 113] on input "Client" at bounding box center [164, 119] width 162 height 22
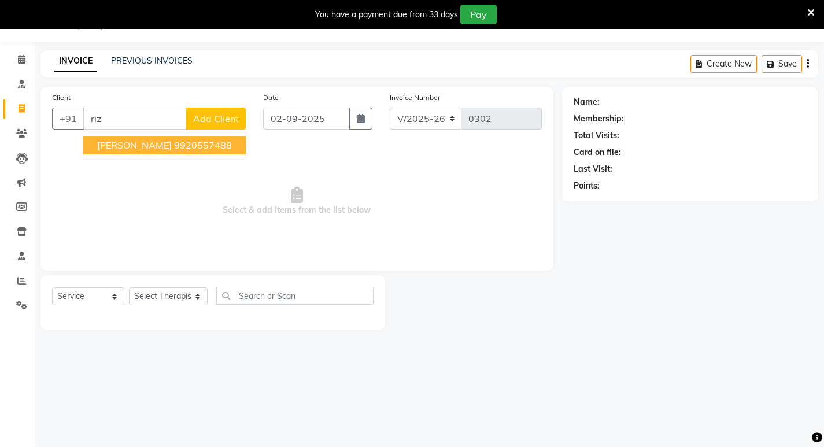
click at [174, 143] on ngb-highlight "9920557488" at bounding box center [203, 145] width 58 height 12
type input "9920557488"
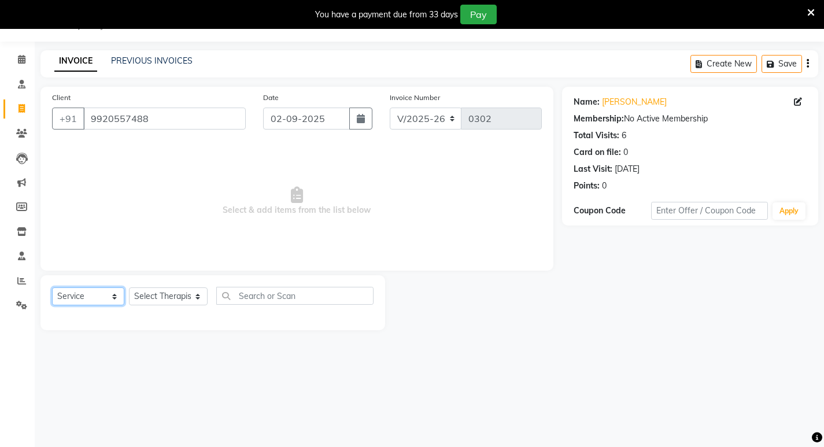
click at [96, 297] on select "Select Service Product Membership Package Voucher Prepaid Gift Card" at bounding box center [88, 296] width 72 height 18
select select "package"
click at [52, 287] on select "Select Service Product Membership Package Voucher Prepaid Gift Card" at bounding box center [88, 296] width 72 height 18
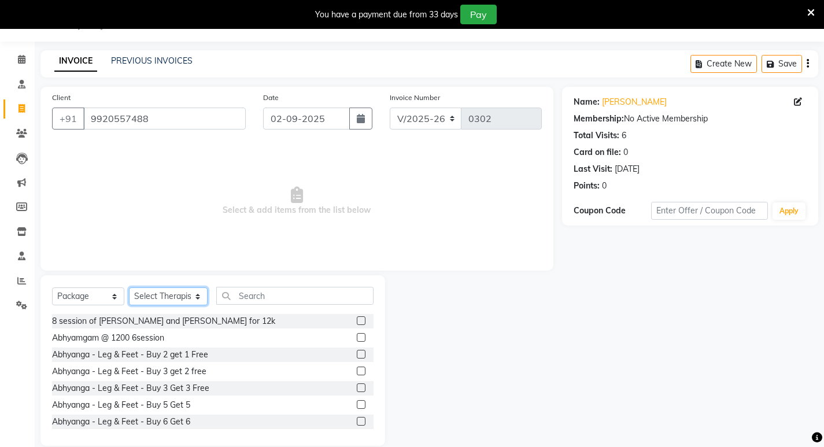
click at [165, 295] on select "Select Therapist Ajith amla Amla Amruta Anita Khatke Anjana Surendra Kalyani Av…" at bounding box center [168, 296] width 79 height 18
select select "56862"
click at [129, 287] on select "Select Therapist Ajith amla Amla Amruta Anita Khatke Anjana Surendra Kalyani Av…" at bounding box center [168, 296] width 79 height 18
click at [246, 290] on input "text" at bounding box center [294, 296] width 157 height 18
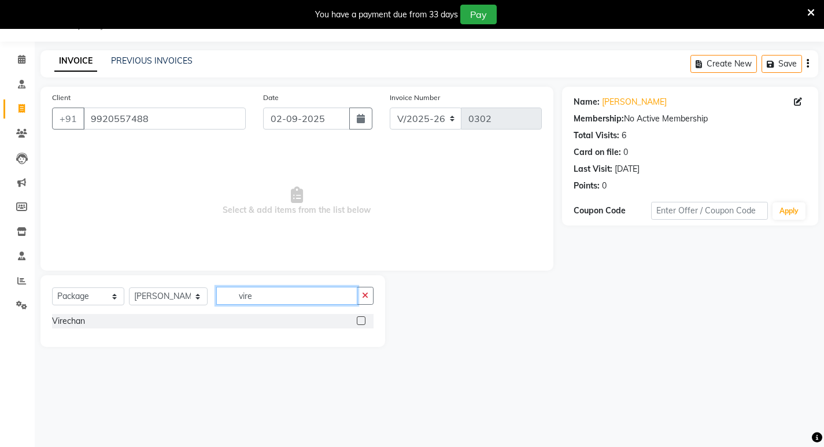
type input "vire"
click at [365, 322] on label at bounding box center [361, 320] width 9 height 9
click at [364, 322] on input "checkbox" at bounding box center [361, 321] width 8 height 8
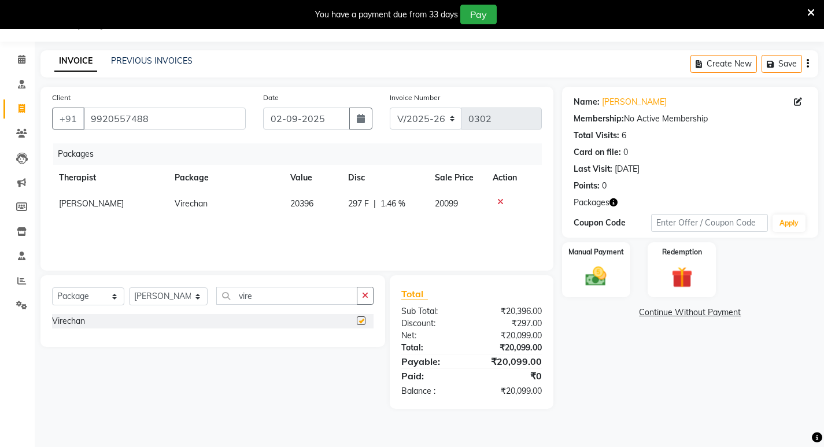
checkbox input "false"
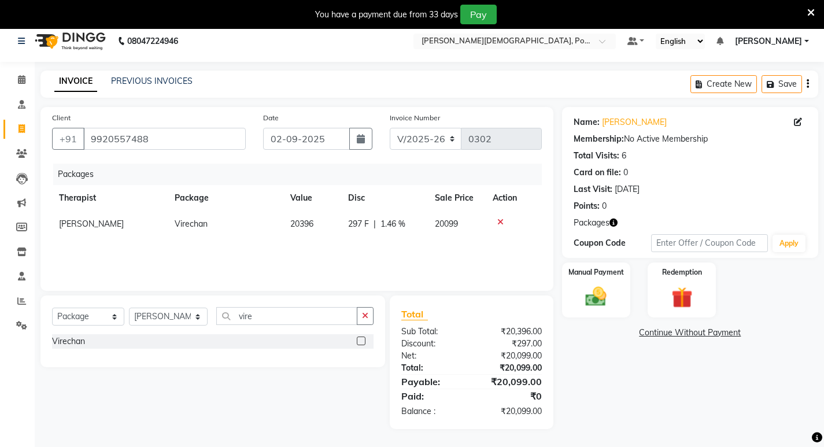
scroll to position [0, 0]
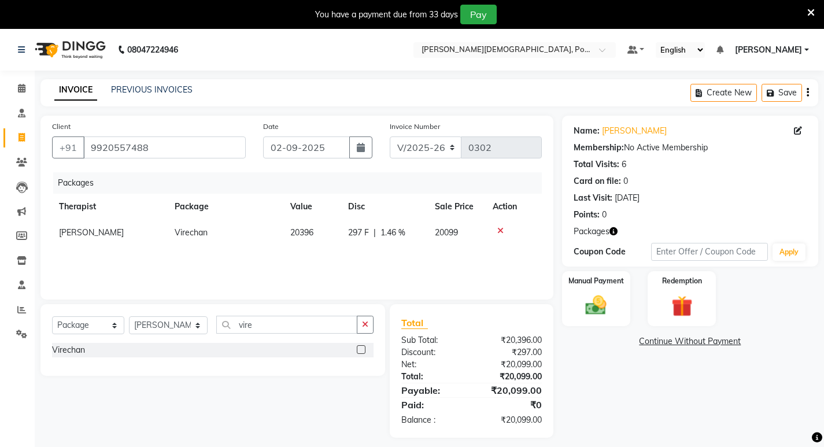
click at [502, 231] on icon at bounding box center [500, 231] width 6 height 8
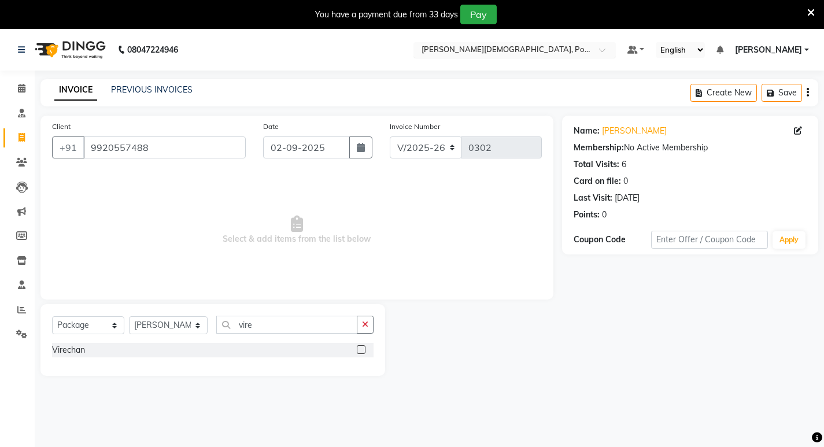
click at [513, 43] on div "Select Location × Birla Ayurveda, Powai-forest" at bounding box center [514, 50] width 202 height 16
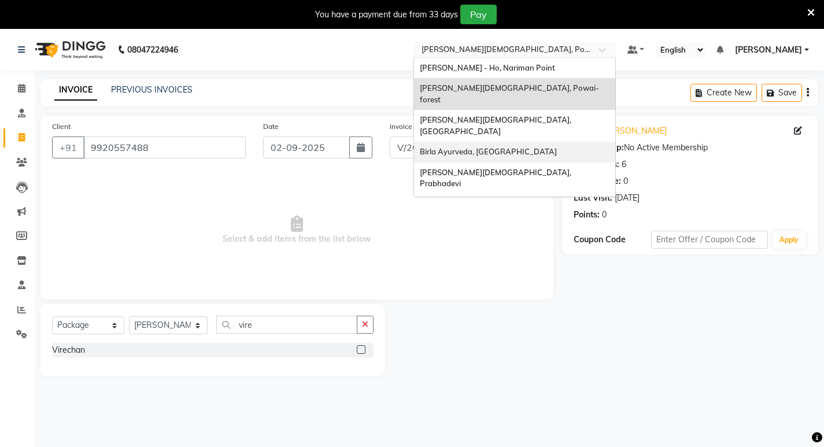
click at [521, 147] on span "Birla Ayurveda, [GEOGRAPHIC_DATA]" at bounding box center [488, 151] width 137 height 9
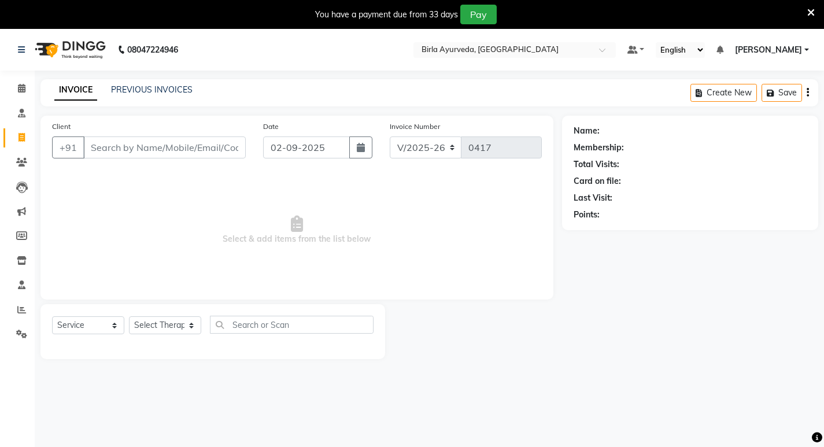
select select "6820"
select select "service"
click at [20, 328] on span at bounding box center [22, 334] width 20 height 13
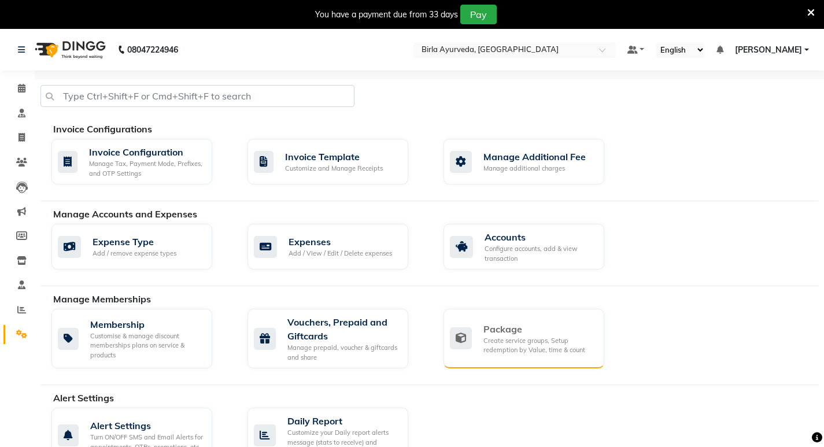
click at [489, 339] on div "Create service groups, Setup redemption by Value, time & count" at bounding box center [539, 345] width 112 height 19
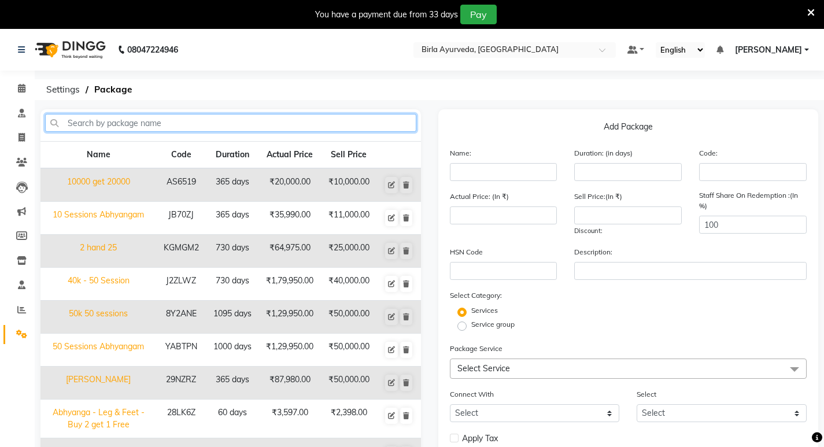
click at [213, 120] on input "text" at bounding box center [230, 123] width 371 height 18
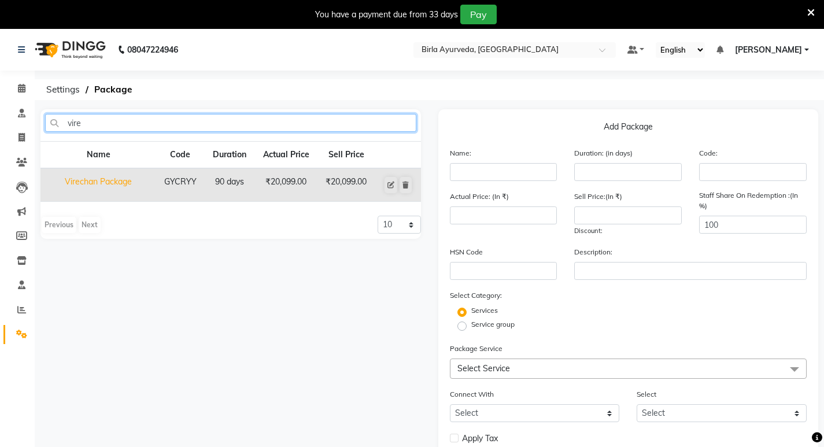
type input "vire"
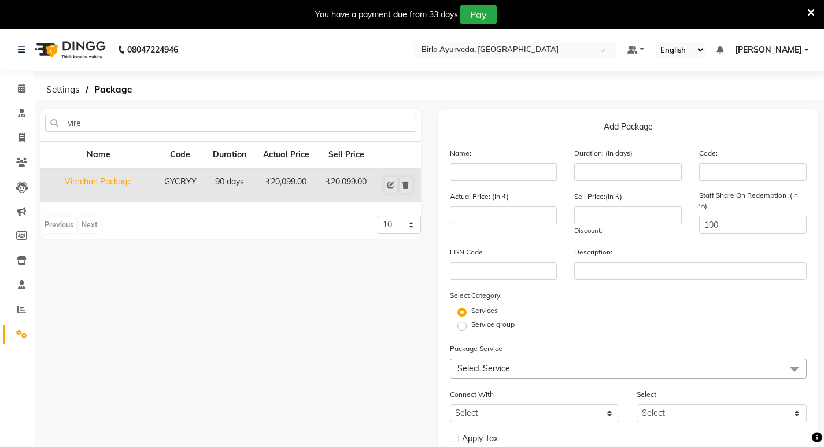
click at [141, 185] on td "Virechan Package" at bounding box center [98, 185] width 116 height 34
type input "Virechan Package"
type input "90"
type input "GYCRYY"
type input "20099"
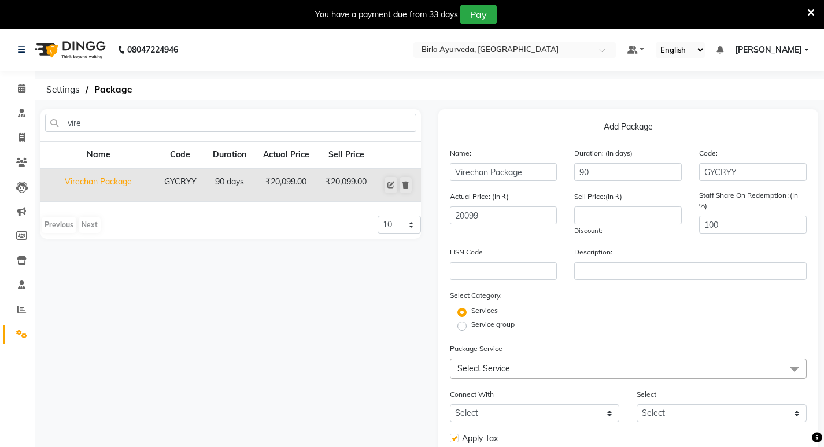
type input "20099"
checkbox input "true"
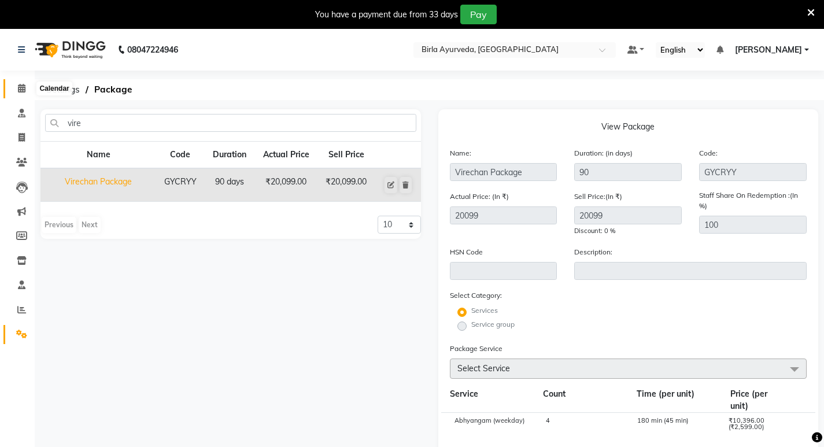
click at [25, 87] on icon at bounding box center [22, 88] width 8 height 9
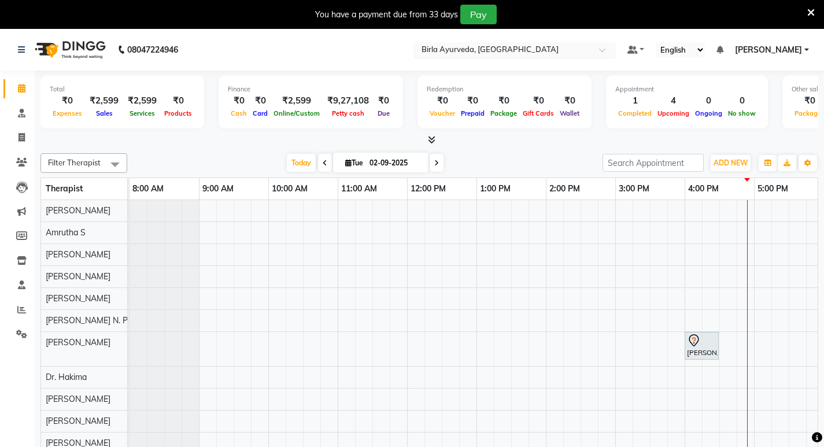
click at [546, 43] on div "Select Location × Birla Ayurveda, Nepansea Road" at bounding box center [514, 50] width 202 height 16
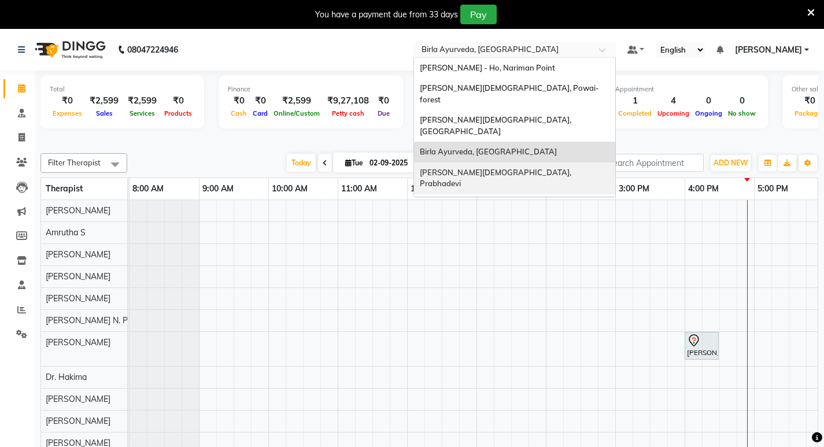
click at [523, 168] on span "[PERSON_NAME][DEMOGRAPHIC_DATA], Prabhadevi" at bounding box center [496, 178] width 153 height 21
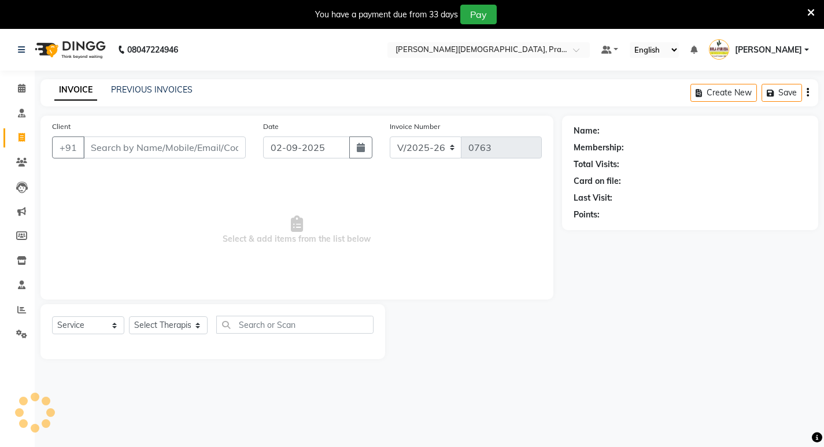
select select "6818"
select select "service"
click at [112, 149] on input "Client" at bounding box center [164, 147] width 162 height 22
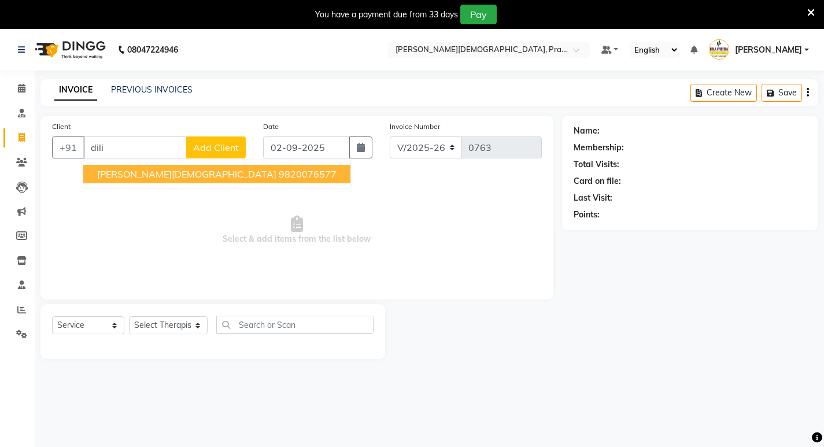
click at [125, 172] on span "Dilip jain" at bounding box center [186, 174] width 179 height 12
type input "9820076577"
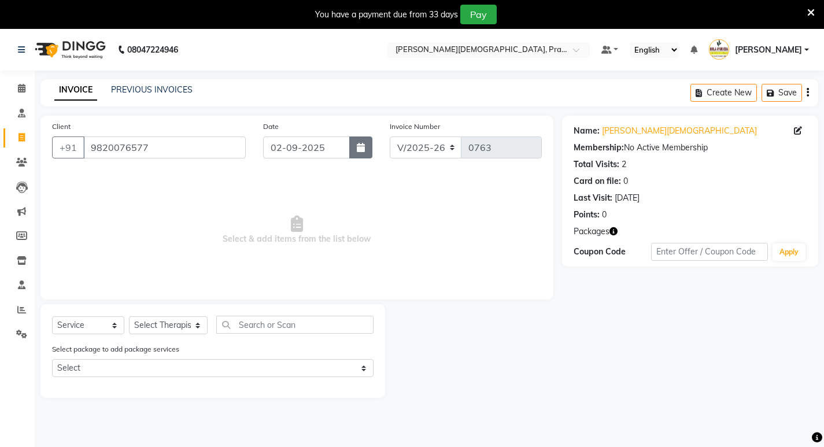
click at [353, 145] on button "button" at bounding box center [360, 147] width 23 height 22
select select "9"
select select "2025"
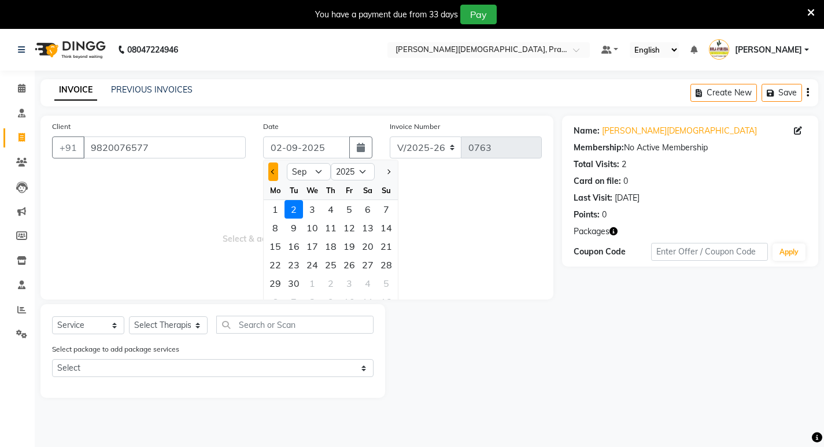
click at [274, 167] on button "Previous month" at bounding box center [273, 171] width 10 height 19
select select "8"
click at [313, 224] on div "6" at bounding box center [312, 228] width 19 height 19
type input "06-08-2025"
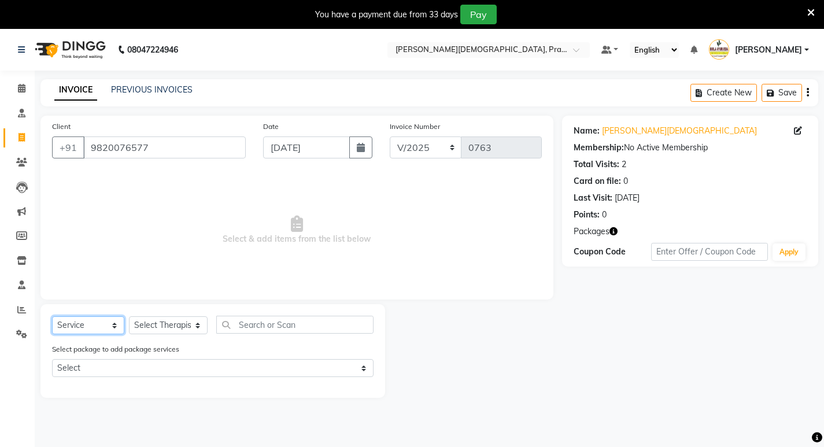
click at [102, 327] on select "Select Service Product Membership Package Voucher Prepaid Gift Card" at bounding box center [88, 325] width 72 height 18
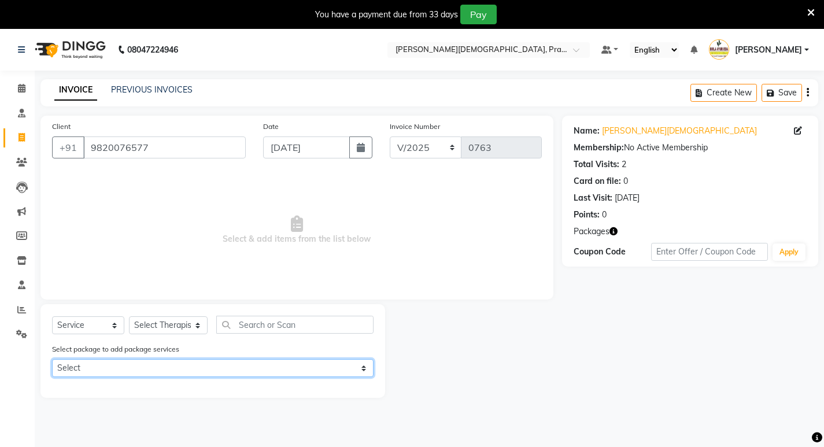
click at [149, 368] on select "Select Abhayagam 20" at bounding box center [213, 368] width 322 height 18
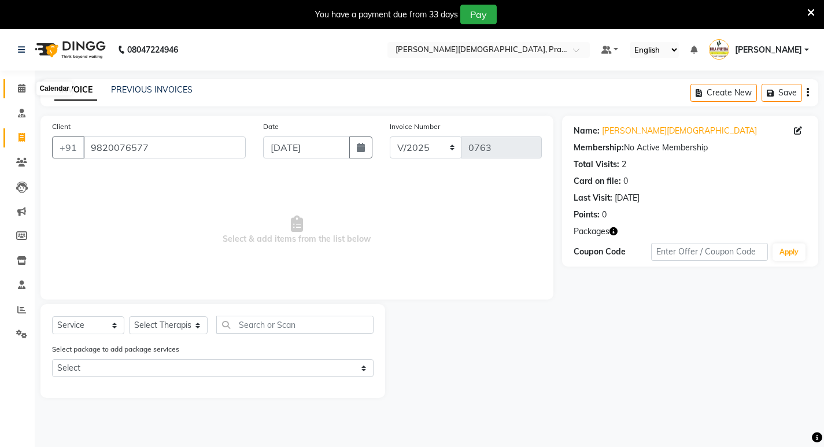
click at [23, 91] on icon at bounding box center [22, 88] width 8 height 9
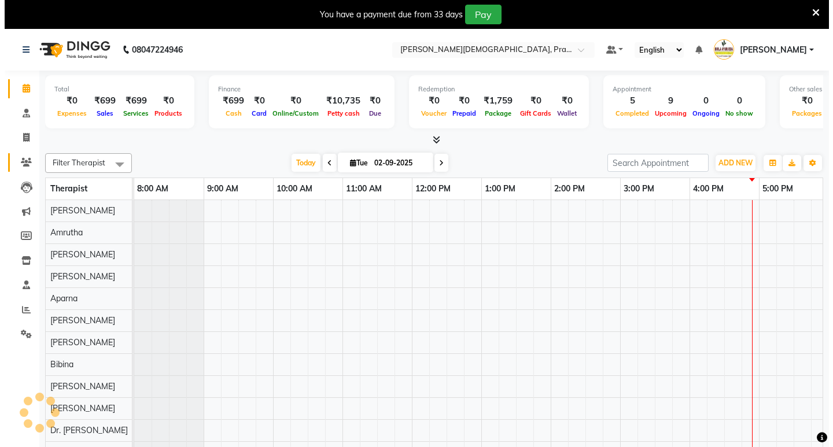
scroll to position [16, 0]
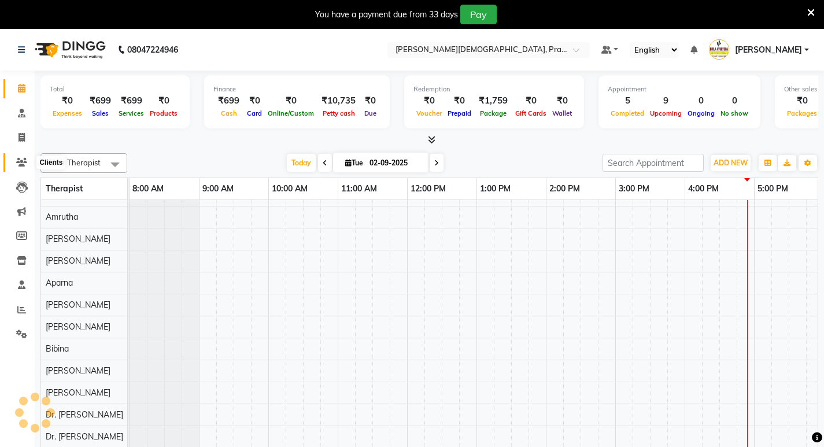
click at [20, 158] on icon at bounding box center [21, 162] width 11 height 9
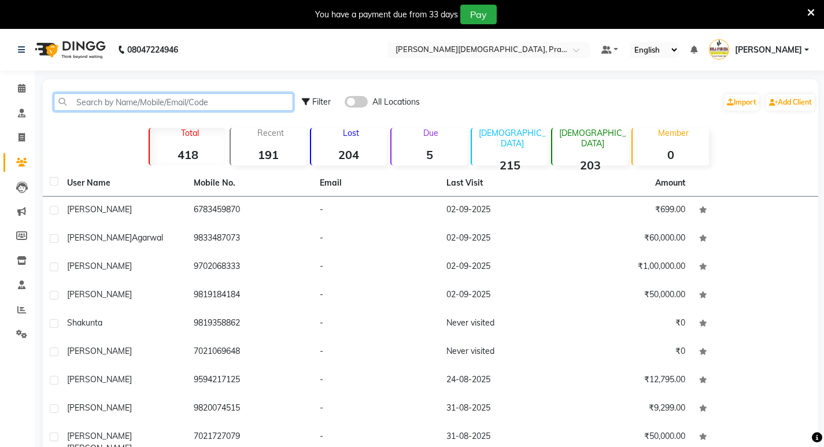
click at [129, 102] on input "text" at bounding box center [173, 102] width 239 height 18
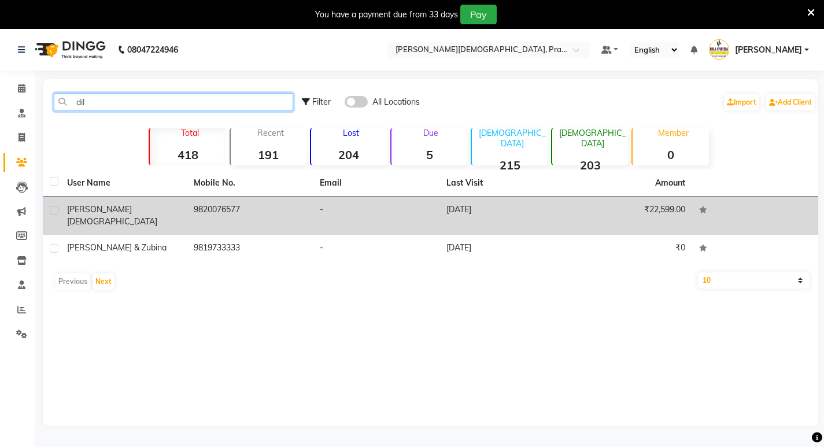
type input "dil"
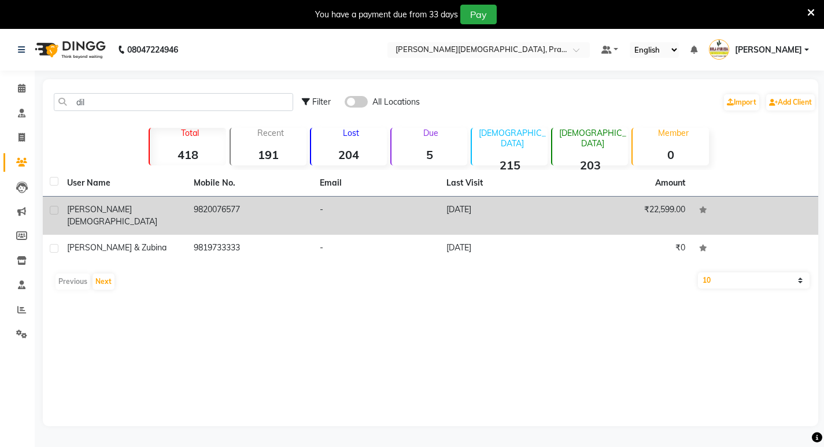
click at [98, 213] on span "Dilip jain" at bounding box center [112, 215] width 90 height 23
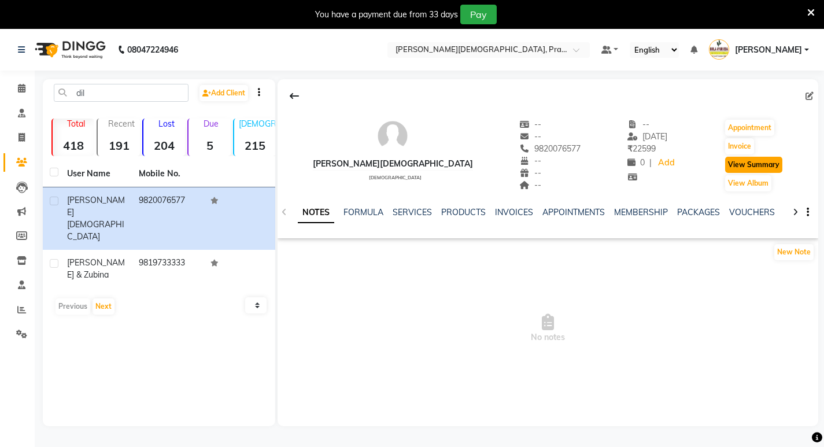
click at [732, 161] on button "View Summary" at bounding box center [753, 165] width 57 height 16
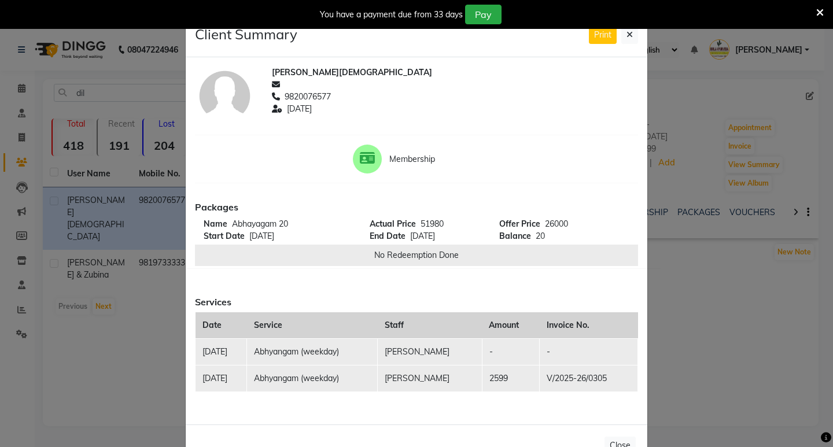
scroll to position [36, 0]
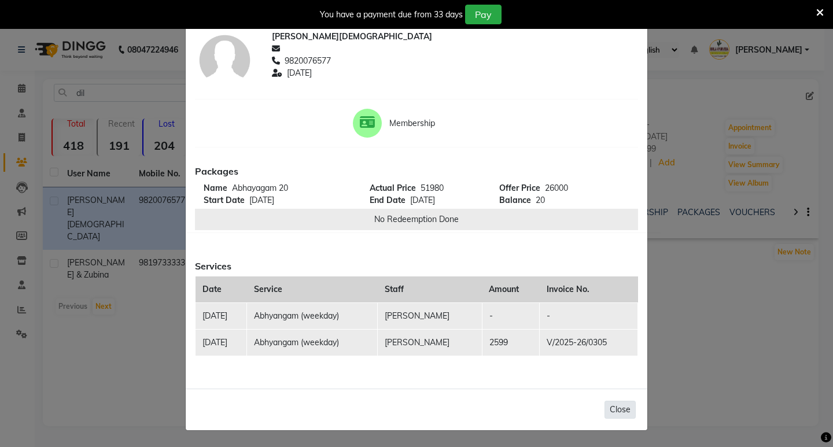
click at [623, 411] on button "Close" at bounding box center [619, 410] width 31 height 18
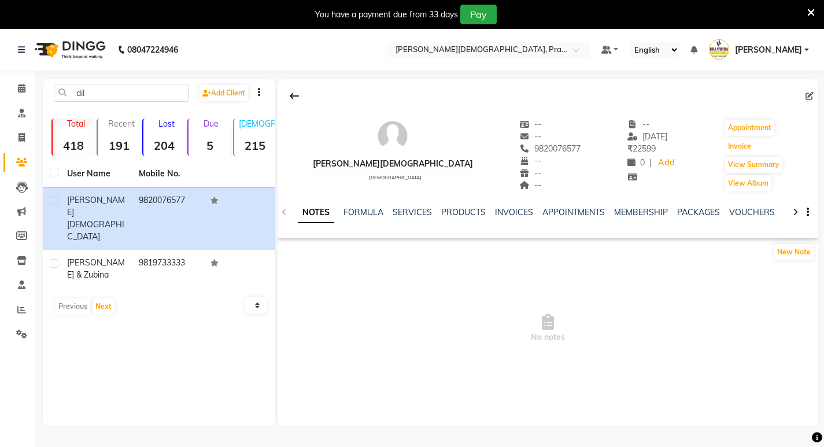
drag, startPoint x: 727, startPoint y: 141, endPoint x: 624, endPoint y: 240, distance: 143.2
click at [630, 184] on div "Dilip jain male -- -- 9820076577 -- -- -- -- 06-08-2025 ₹ 22599 0 | Add Appoint…" at bounding box center [548, 150] width 541 height 86
click at [529, 211] on link "INVOICES" at bounding box center [514, 212] width 38 height 10
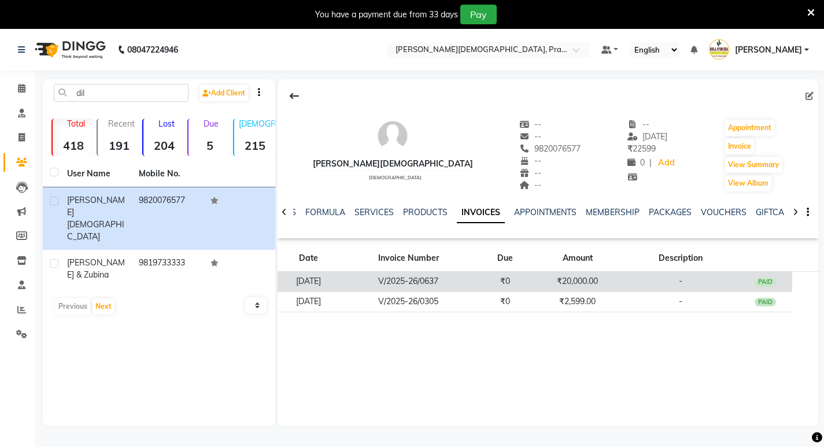
click at [545, 279] on td "₹20,000.00" at bounding box center [578, 282] width 90 height 20
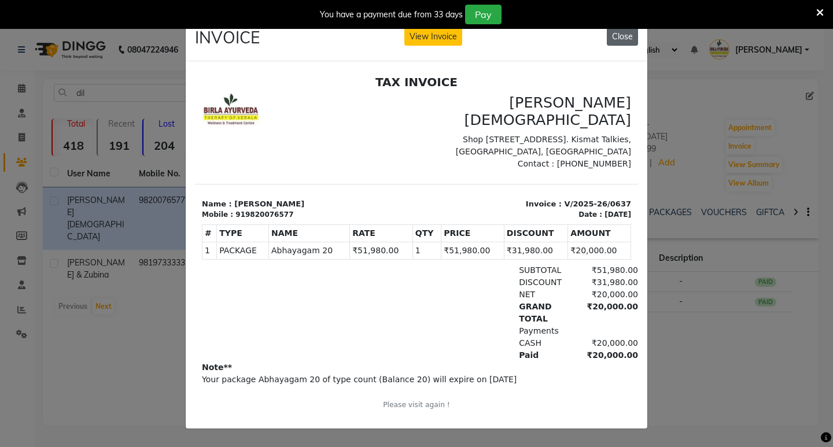
click at [616, 36] on button "Close" at bounding box center [622, 37] width 31 height 18
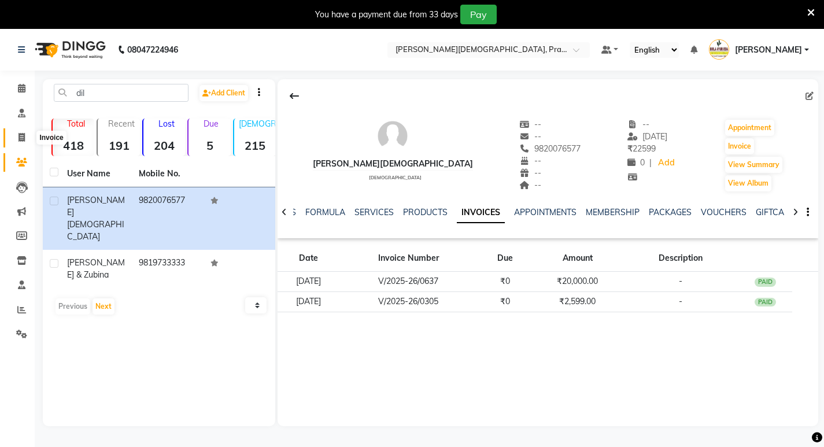
click at [24, 137] on icon at bounding box center [22, 137] width 6 height 9
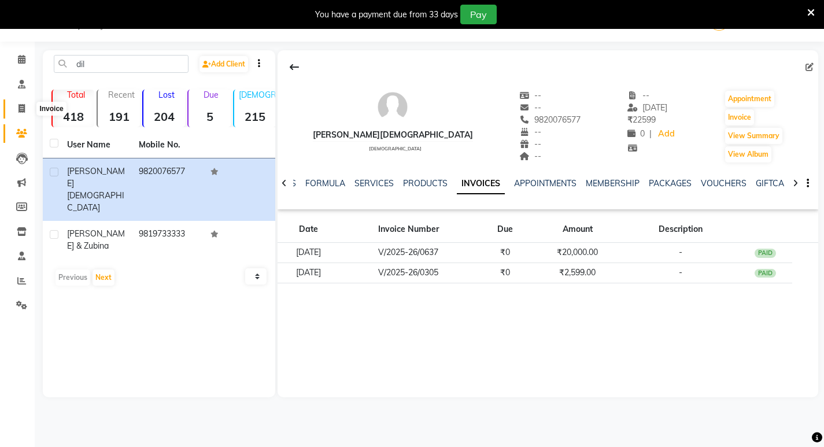
select select "6818"
select select "service"
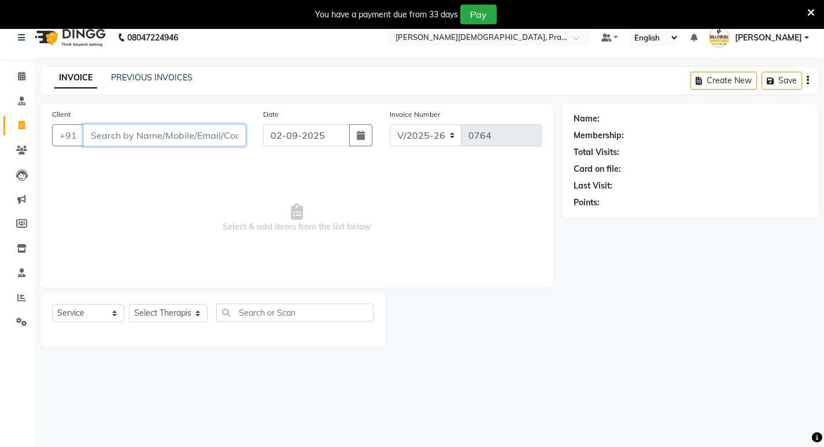
scroll to position [0, 0]
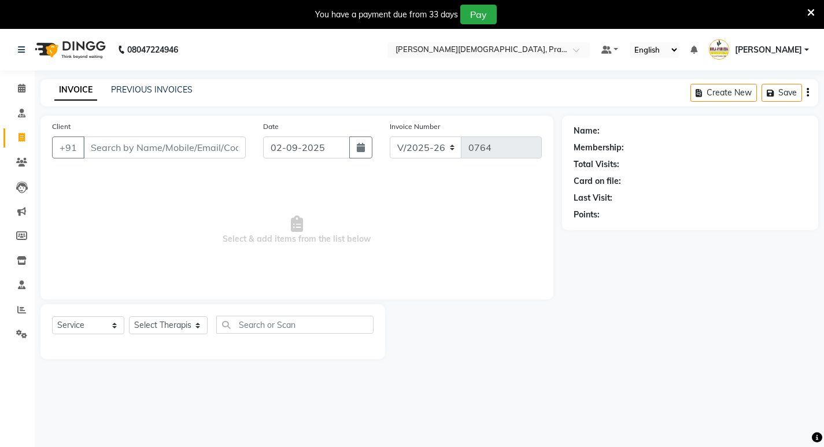
click at [154, 84] on div "PREVIOUS INVOICES" at bounding box center [152, 90] width 82 height 12
click at [154, 88] on link "PREVIOUS INVOICES" at bounding box center [152, 89] width 82 height 10
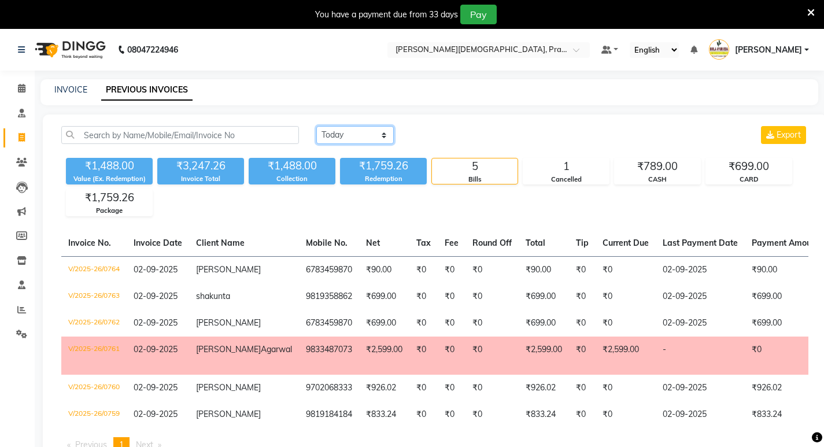
click at [350, 137] on select "Today Yesterday Custom Range" at bounding box center [354, 135] width 77 height 18
click at [351, 137] on select "Today Yesterday Custom Range" at bounding box center [354, 135] width 77 height 18
select select "range"
click at [316, 126] on select "Today Yesterday Custom Range" at bounding box center [354, 135] width 77 height 18
click at [475, 137] on input "02-09-2025" at bounding box center [449, 135] width 81 height 16
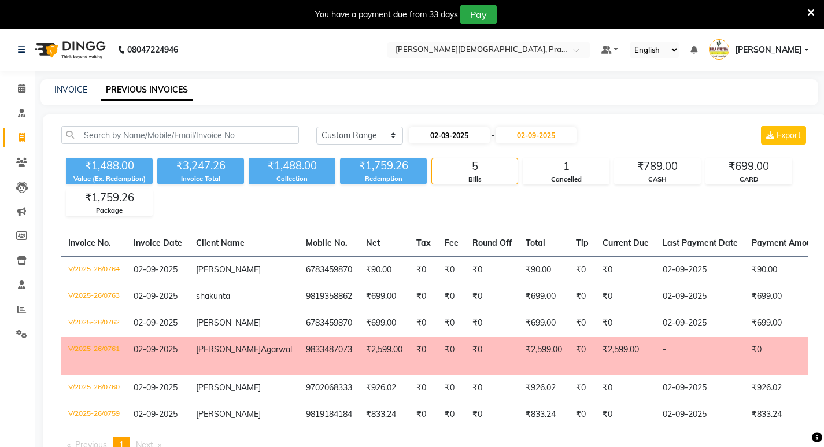
select select "9"
select select "2025"
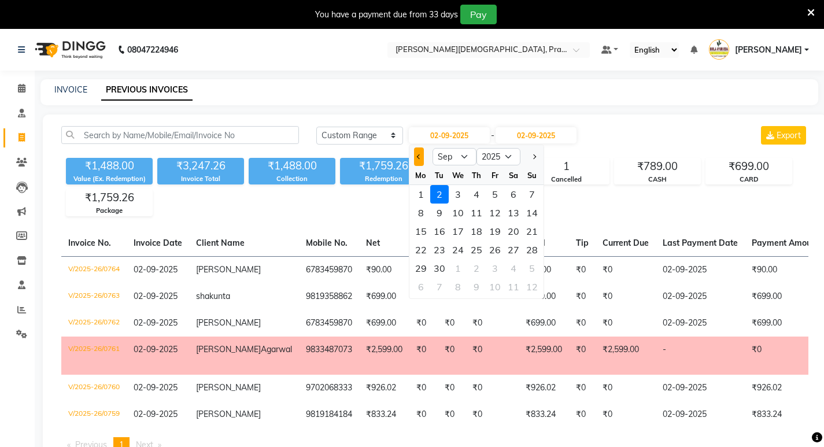
click at [420, 157] on span "Previous month" at bounding box center [418, 156] width 5 height 5
select select "8"
click at [490, 190] on div "1" at bounding box center [495, 194] width 19 height 19
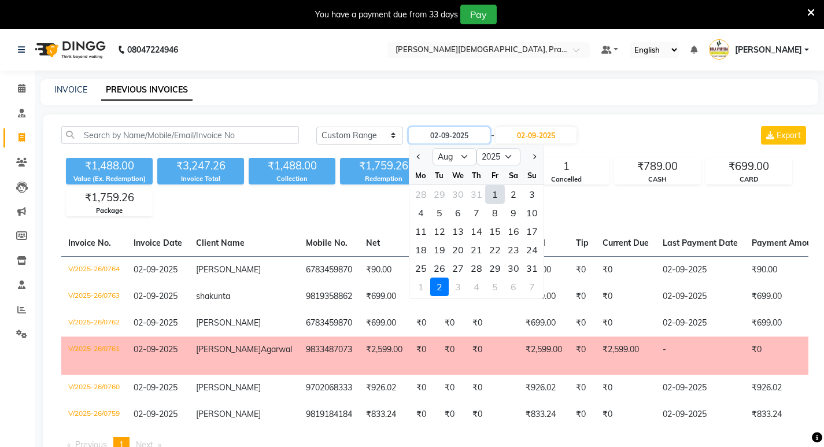
type input "01-08-2025"
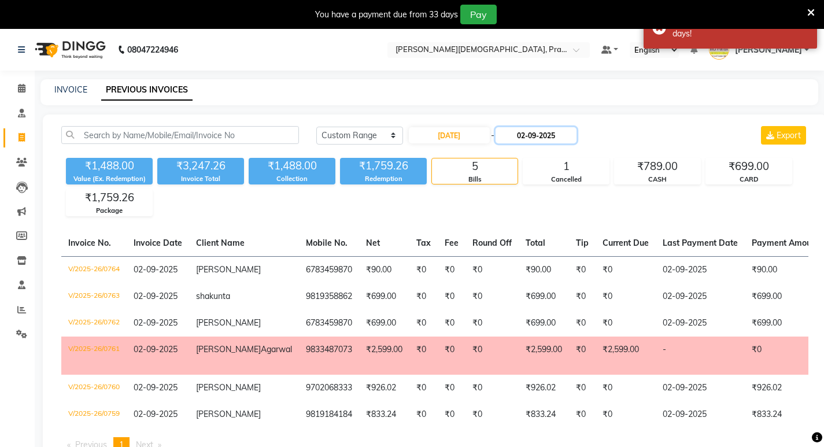
click at [538, 135] on input "02-09-2025" at bounding box center [536, 135] width 81 height 16
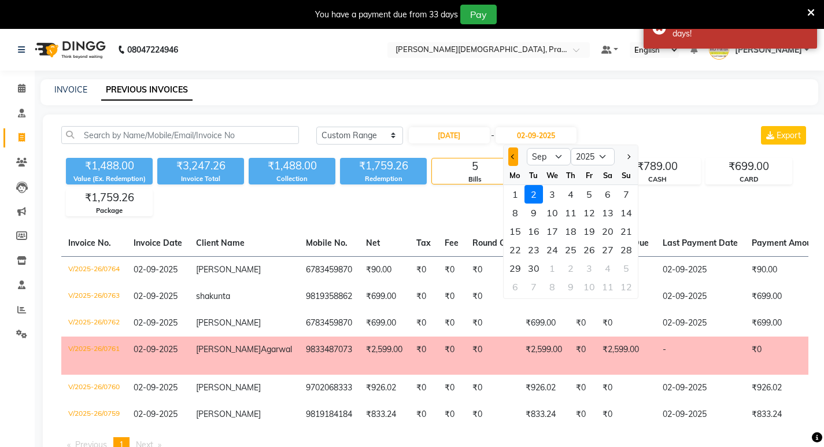
click at [508, 152] on button "Previous month" at bounding box center [513, 156] width 10 height 19
select select "8"
click at [627, 263] on div "31" at bounding box center [626, 268] width 19 height 19
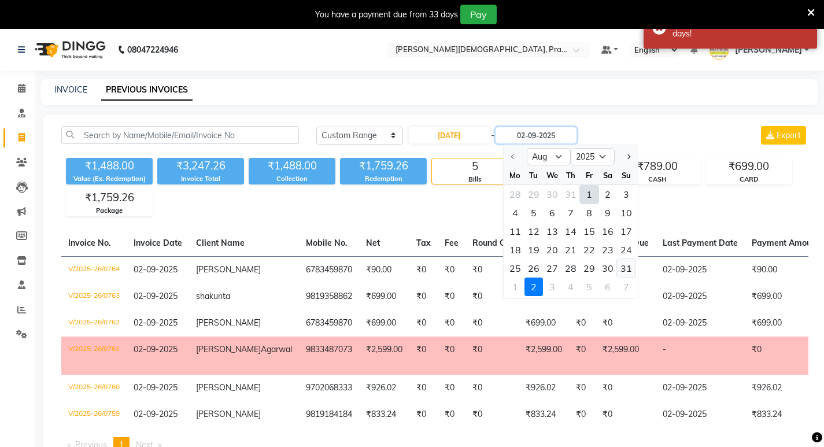
type input "31-08-2025"
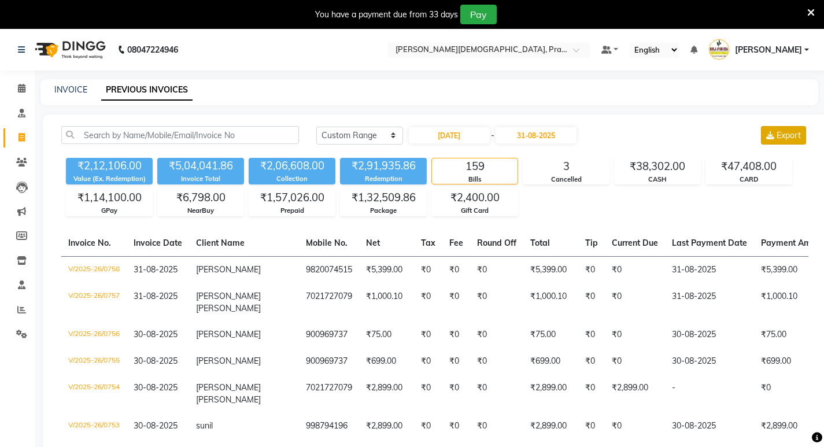
click at [786, 137] on span "Export" at bounding box center [789, 135] width 24 height 10
click at [24, 131] on span at bounding box center [22, 137] width 20 height 13
select select "service"
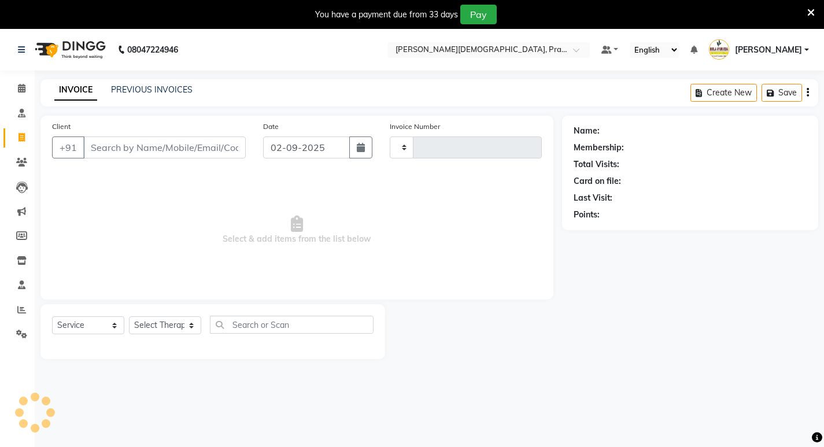
type input "0768"
select select "6818"
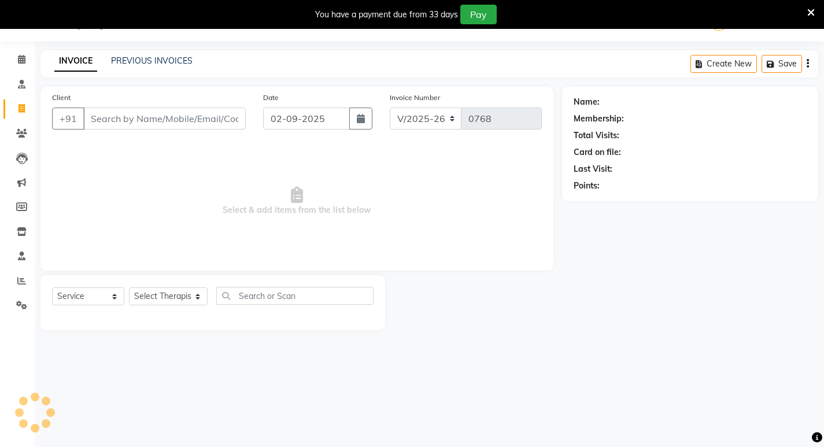
click at [164, 54] on div "INVOICE PREVIOUS INVOICES Create New Save" at bounding box center [429, 63] width 778 height 27
click at [165, 59] on link "PREVIOUS INVOICES" at bounding box center [152, 61] width 82 height 10
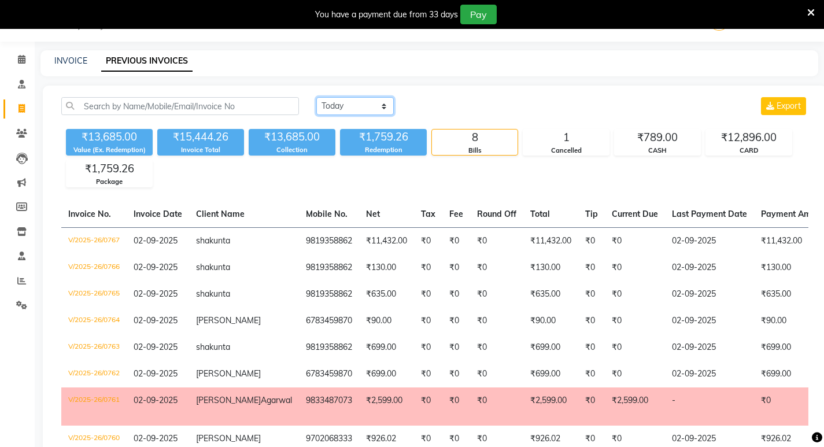
click at [353, 109] on select "Today Yesterday Custom Range" at bounding box center [354, 106] width 77 height 18
select select "range"
click at [316, 97] on select "Today Yesterday Custom Range" at bounding box center [354, 106] width 77 height 18
click at [450, 107] on input "02-09-2025" at bounding box center [449, 106] width 81 height 16
select select "9"
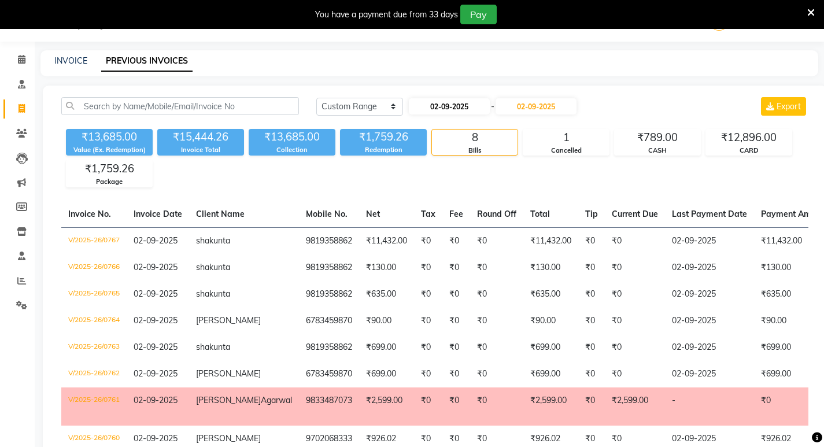
select select "2025"
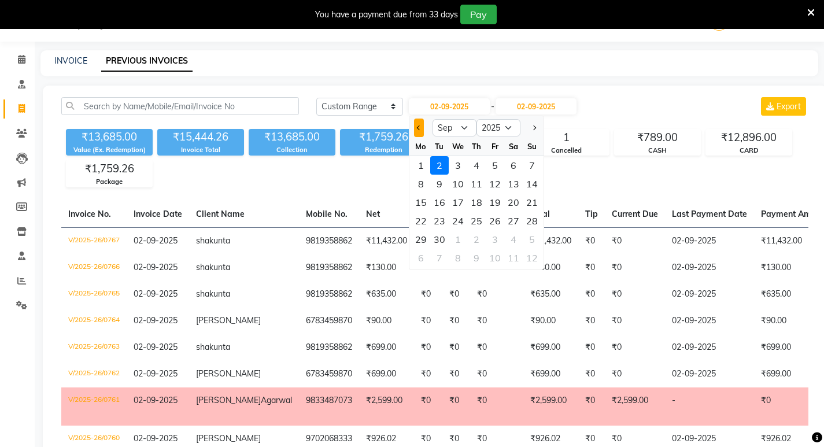
click at [420, 130] on button "Previous month" at bounding box center [419, 128] width 10 height 19
select select "8"
click at [490, 161] on div "1" at bounding box center [495, 165] width 19 height 19
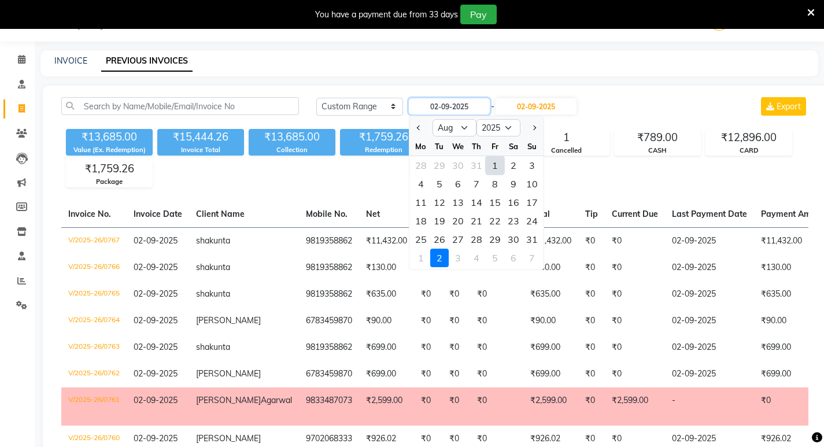
type input "01-08-2025"
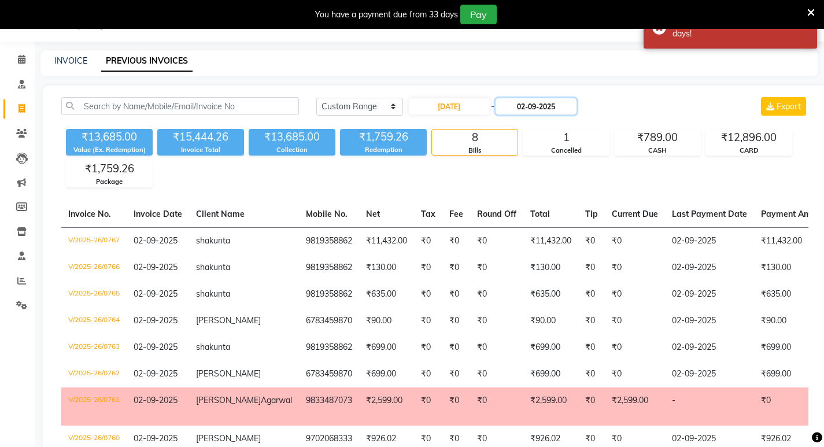
click at [555, 108] on input "02-09-2025" at bounding box center [536, 106] width 81 height 16
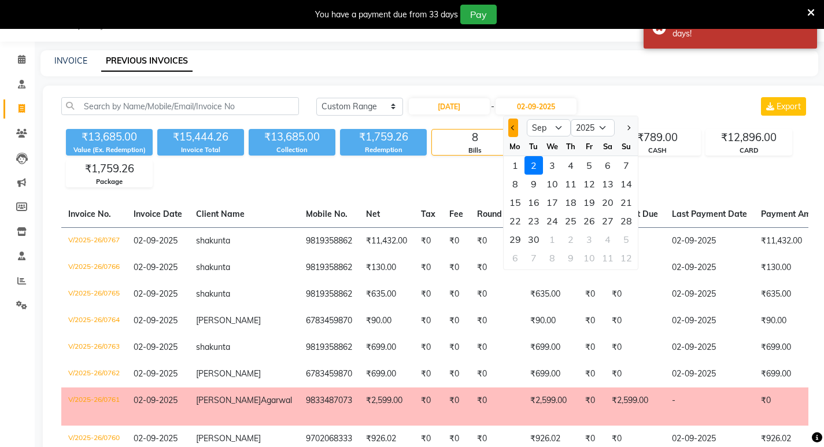
click at [511, 130] on button "Previous month" at bounding box center [513, 128] width 10 height 19
select select "8"
click at [630, 242] on div "31" at bounding box center [626, 239] width 19 height 19
type input "31-08-2025"
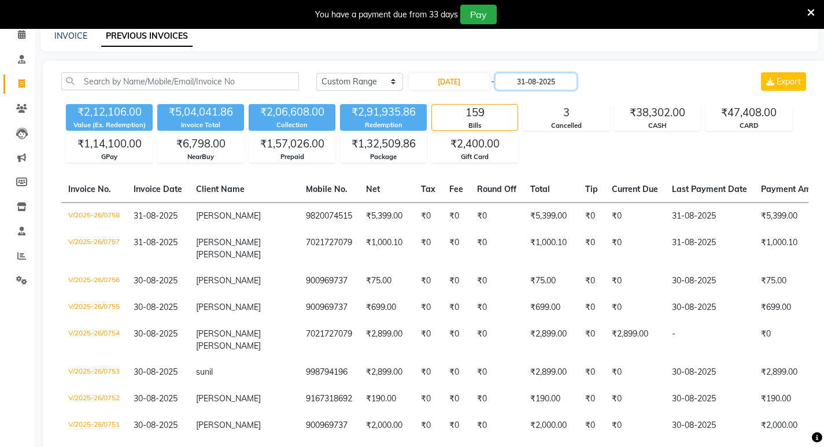
scroll to position [29, 0]
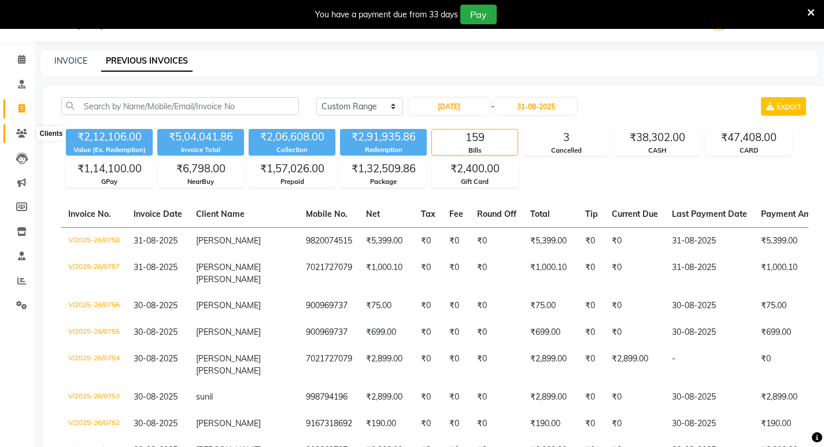
click at [18, 129] on icon at bounding box center [21, 133] width 11 height 9
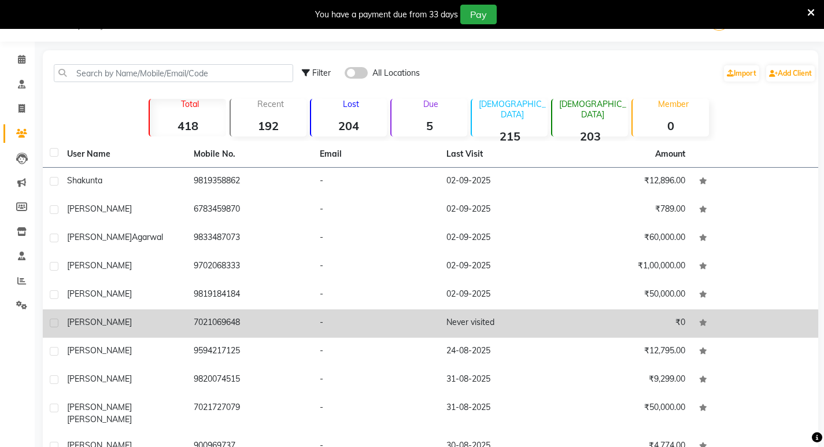
click at [149, 321] on div "sheby vaz" at bounding box center [123, 322] width 113 height 12
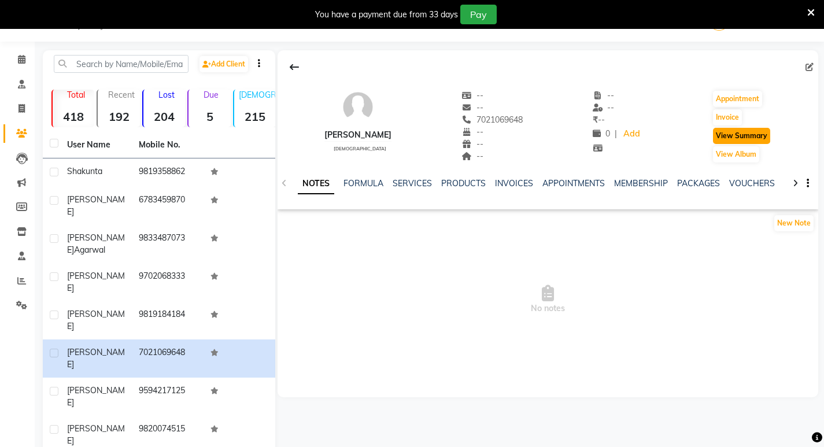
click at [755, 137] on button "View Summary" at bounding box center [741, 136] width 57 height 16
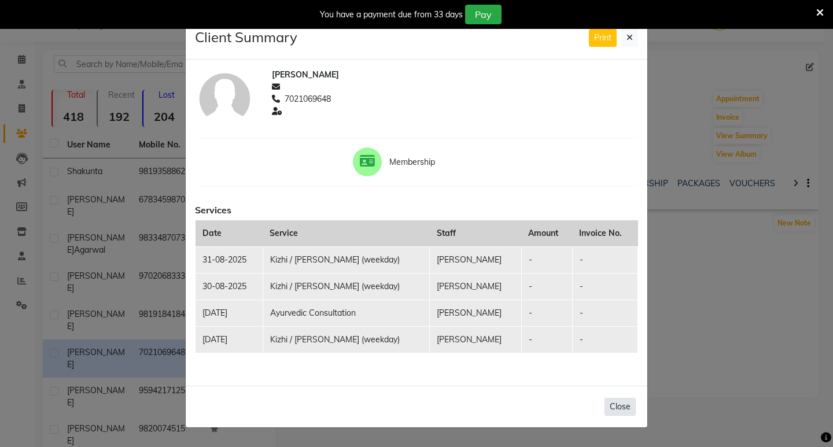
click at [614, 409] on button "Close" at bounding box center [619, 407] width 31 height 18
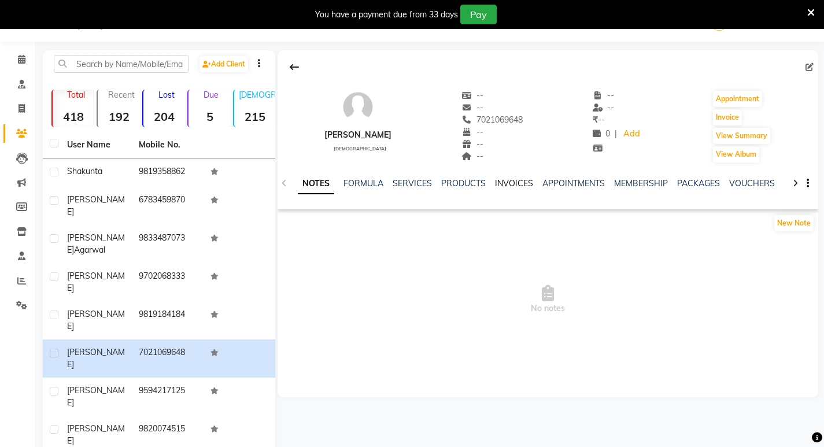
click at [511, 182] on link "INVOICES" at bounding box center [514, 183] width 38 height 10
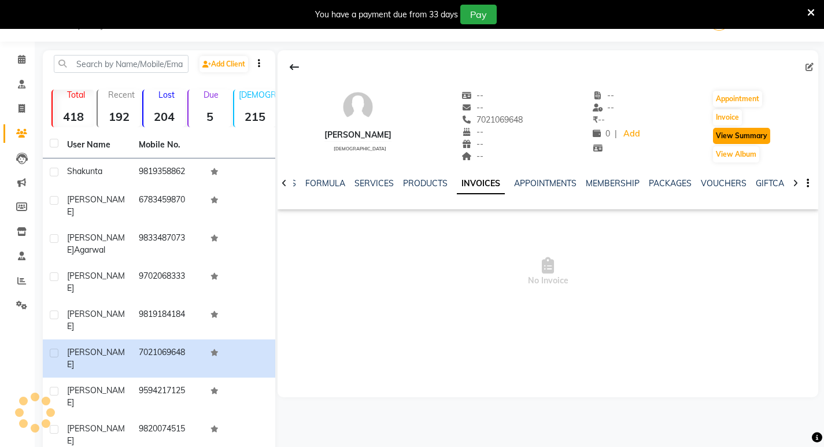
click at [745, 135] on button "View Summary" at bounding box center [741, 136] width 57 height 16
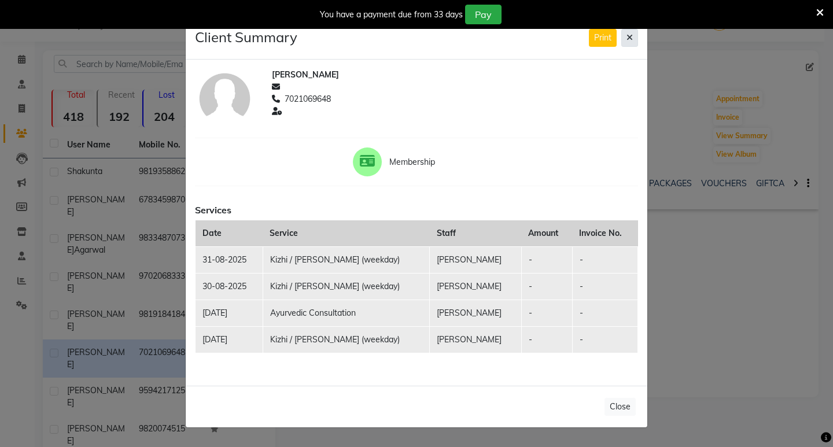
click at [634, 38] on button at bounding box center [629, 38] width 17 height 18
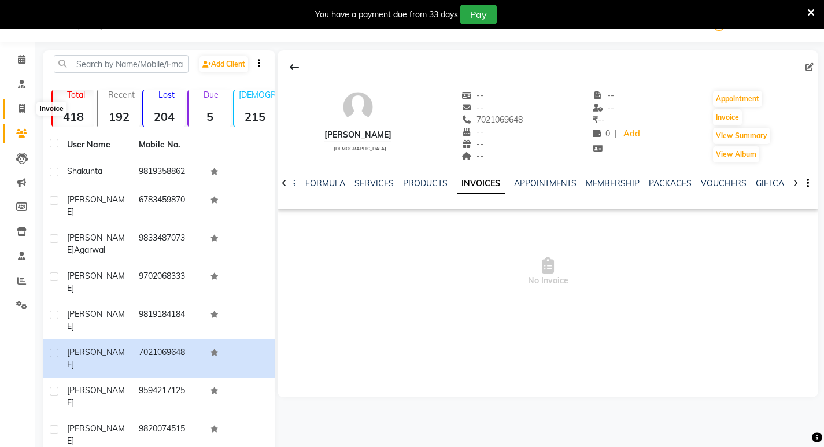
click at [17, 106] on span at bounding box center [22, 108] width 20 height 13
select select "6818"
select select "service"
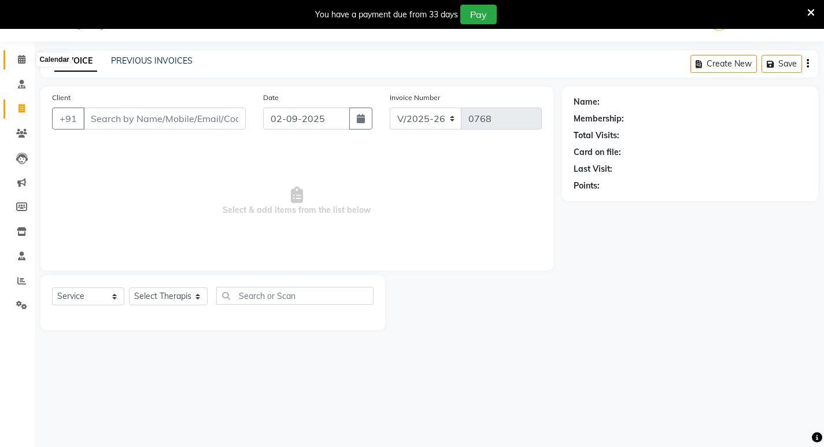
click at [23, 61] on icon at bounding box center [22, 59] width 8 height 9
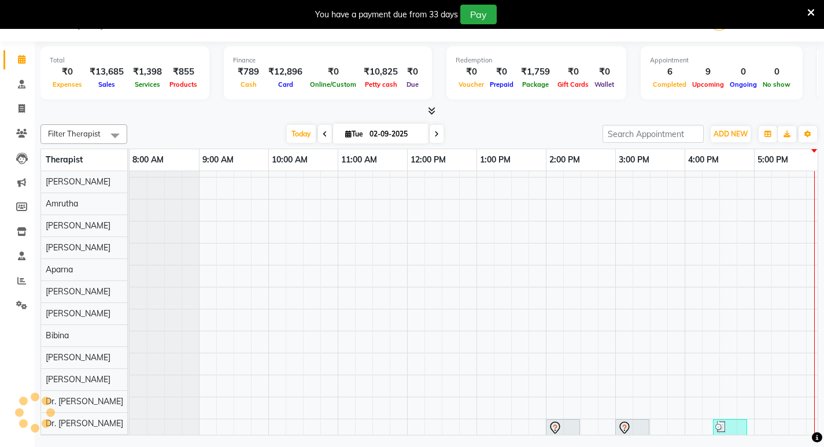
scroll to position [16, 0]
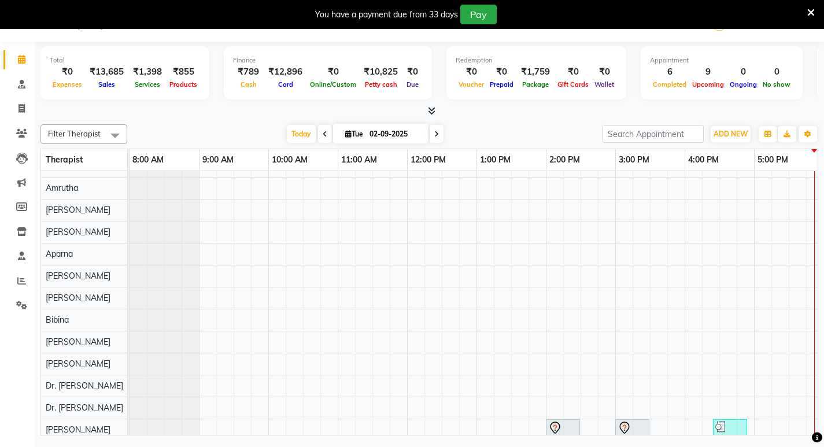
click at [324, 131] on icon at bounding box center [325, 134] width 5 height 7
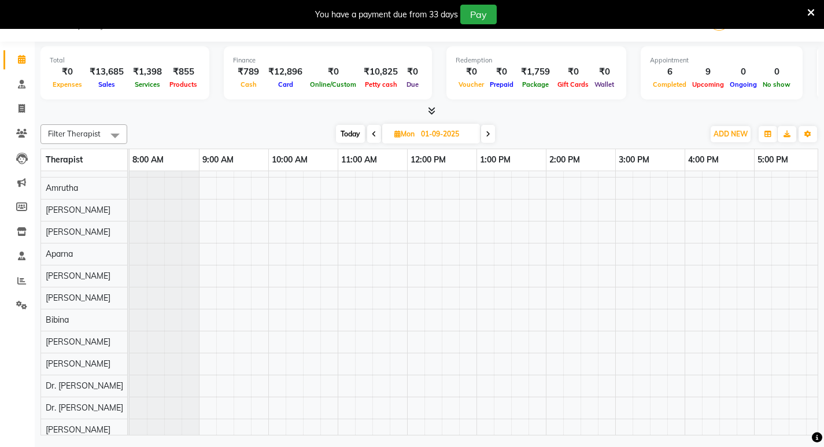
scroll to position [16, 145]
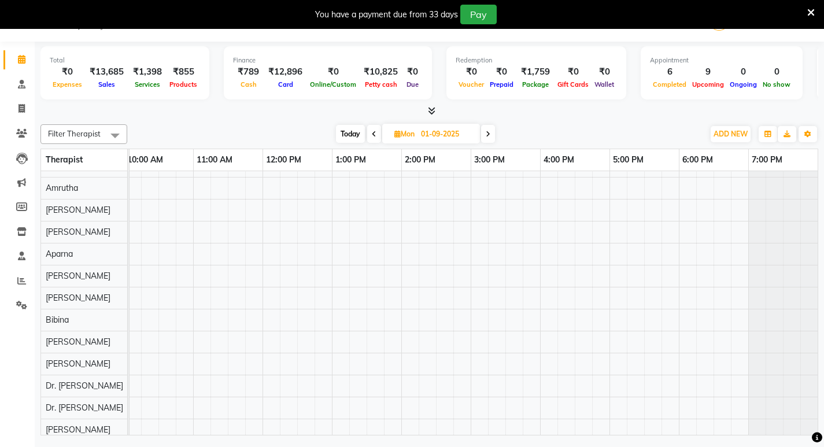
click at [372, 132] on icon at bounding box center [374, 134] width 5 height 7
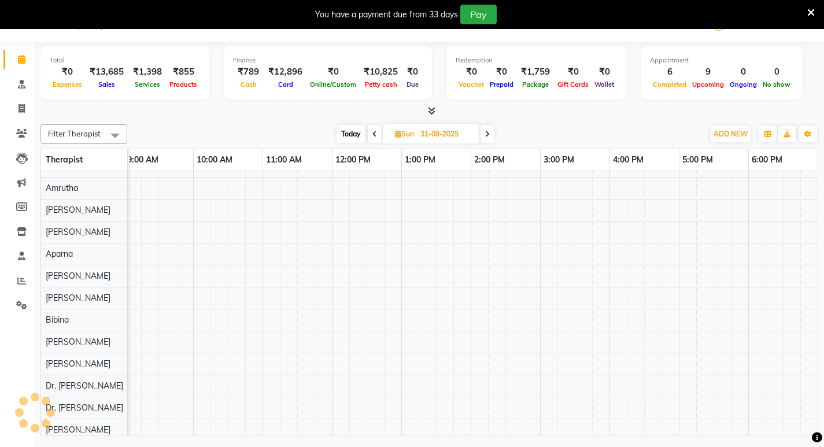
scroll to position [16, 214]
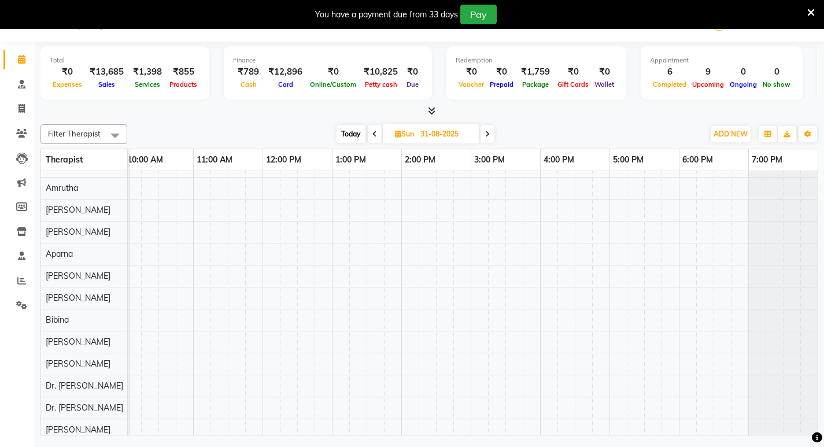
click at [372, 132] on icon at bounding box center [374, 134] width 5 height 7
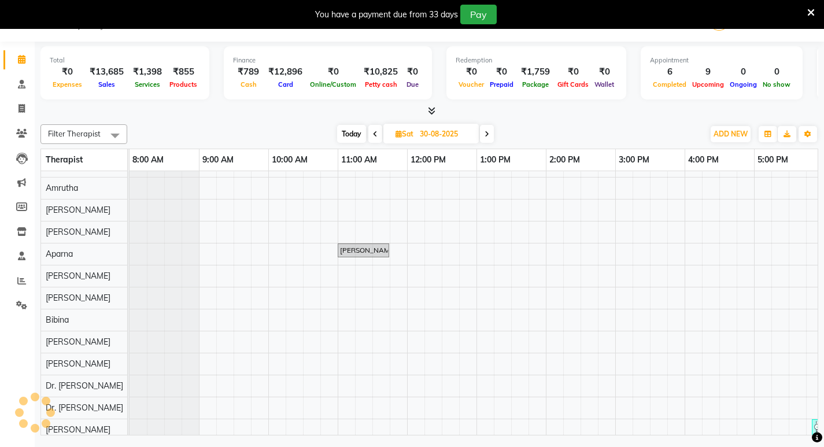
scroll to position [16, 145]
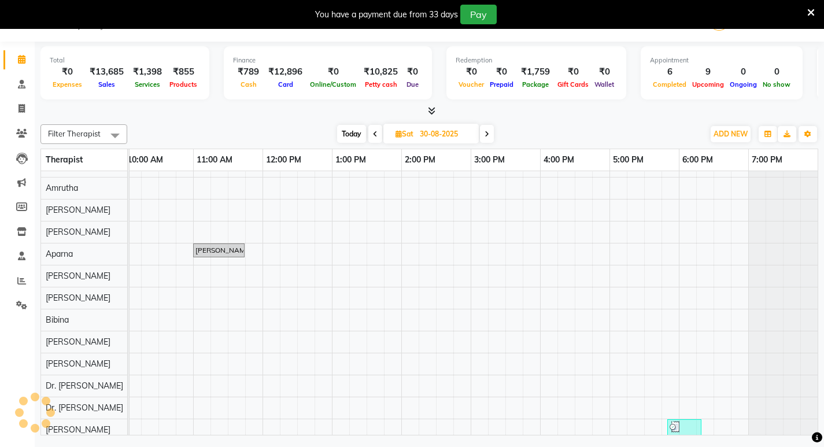
click at [371, 132] on span at bounding box center [375, 134] width 14 height 18
type input "[DATE]"
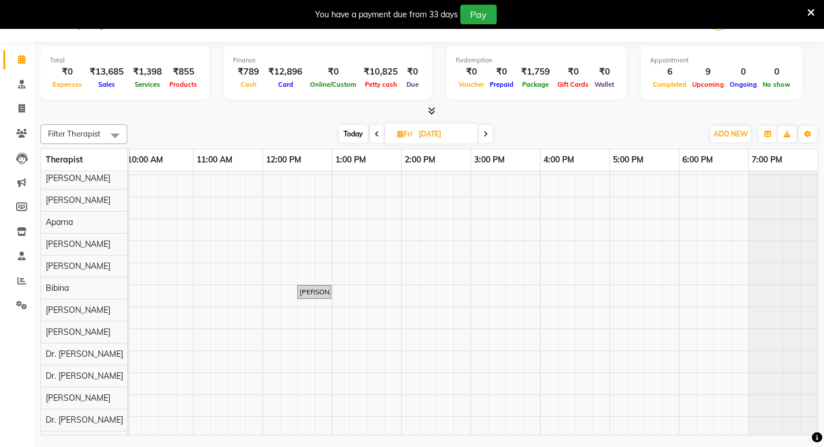
scroll to position [189, 0]
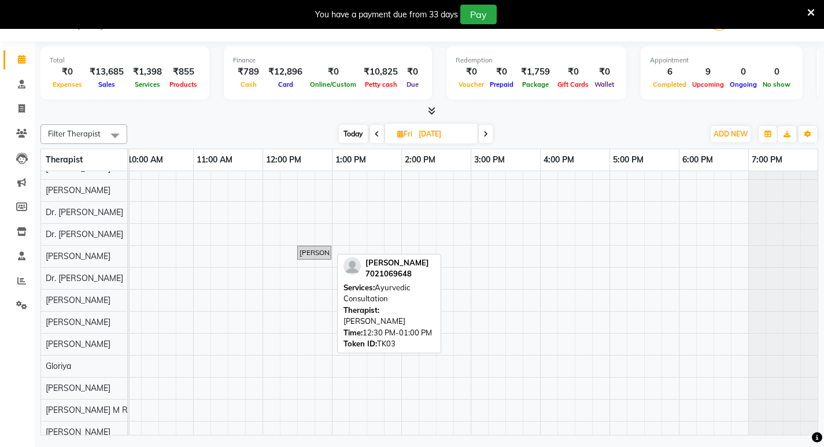
click at [310, 257] on div "sheby vaz, TK03, 12:30 PM-01:00 PM, Ayurvedic Consultation" at bounding box center [314, 252] width 32 height 10
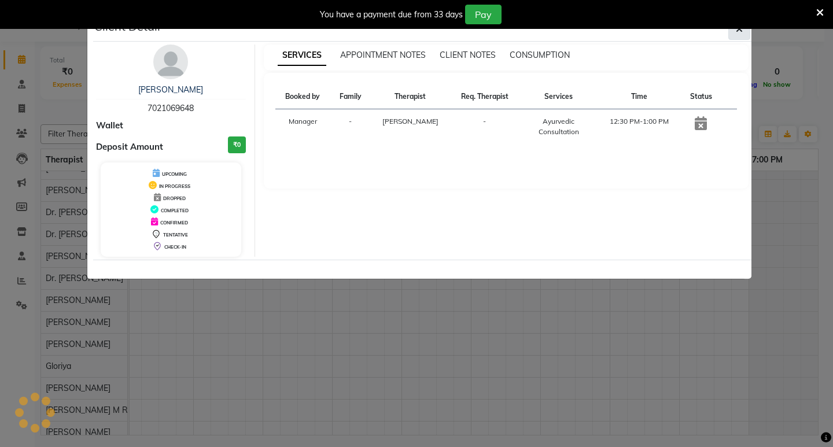
click at [745, 32] on button "button" at bounding box center [739, 29] width 22 height 22
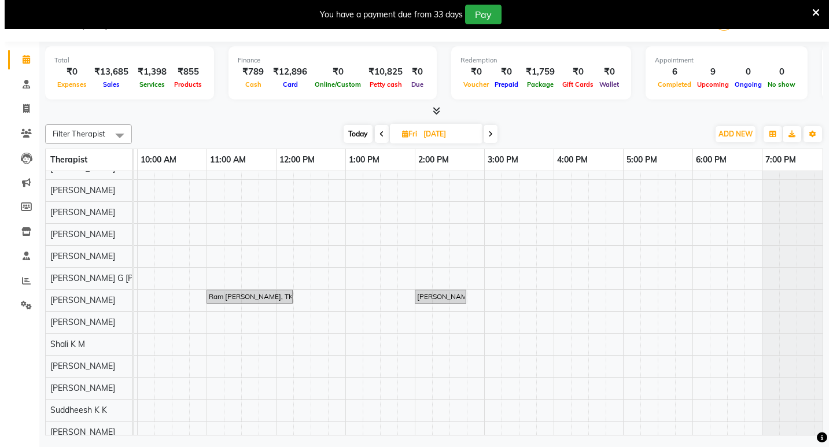
scroll to position [478, 0]
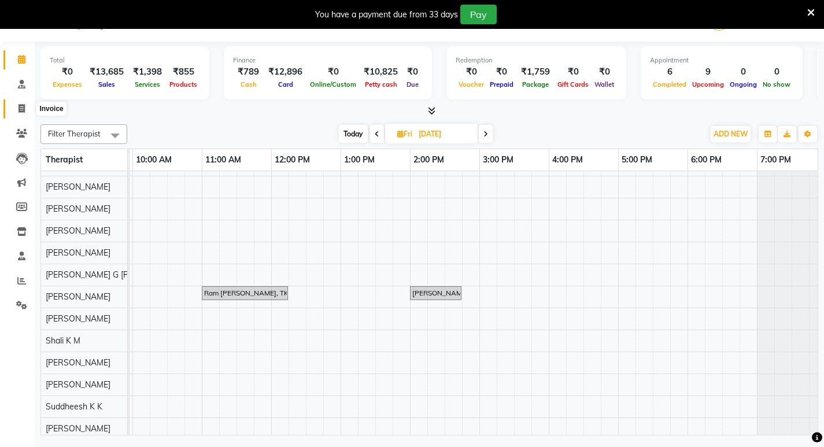
click at [21, 104] on icon at bounding box center [22, 108] width 6 height 9
select select "6818"
select select "service"
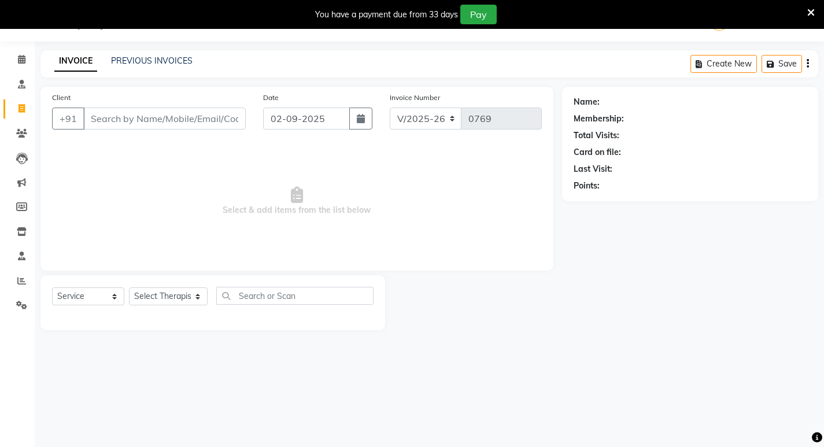
click at [171, 66] on div "PREVIOUS INVOICES" at bounding box center [152, 61] width 82 height 12
click at [175, 64] on link "PREVIOUS INVOICES" at bounding box center [152, 61] width 82 height 10
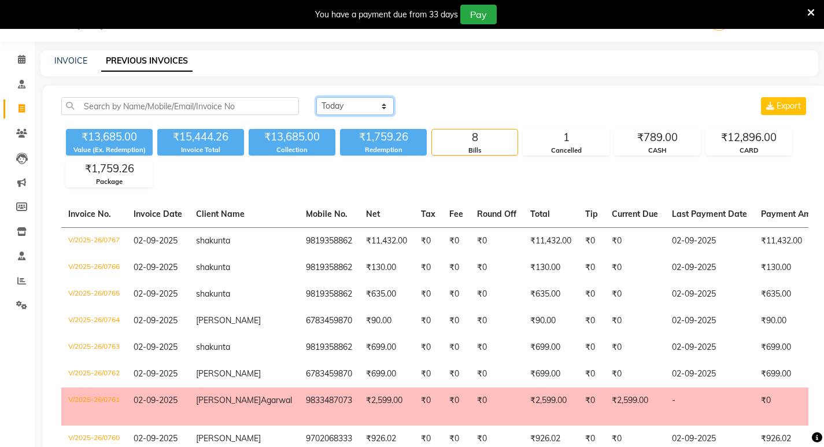
click at [342, 108] on select "Today Yesterday Custom Range" at bounding box center [354, 106] width 77 height 18
select select "range"
click at [316, 97] on select "Today Yesterday Custom Range" at bounding box center [354, 106] width 77 height 18
click at [470, 106] on input "02-09-2025" at bounding box center [449, 106] width 81 height 16
select select "9"
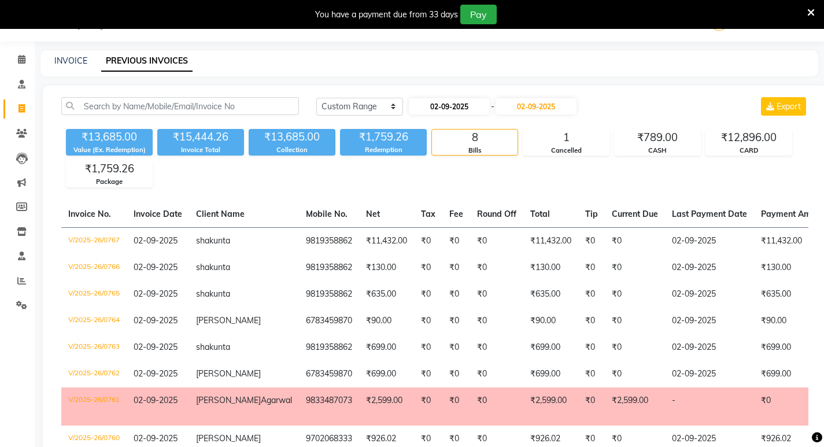
select select "2025"
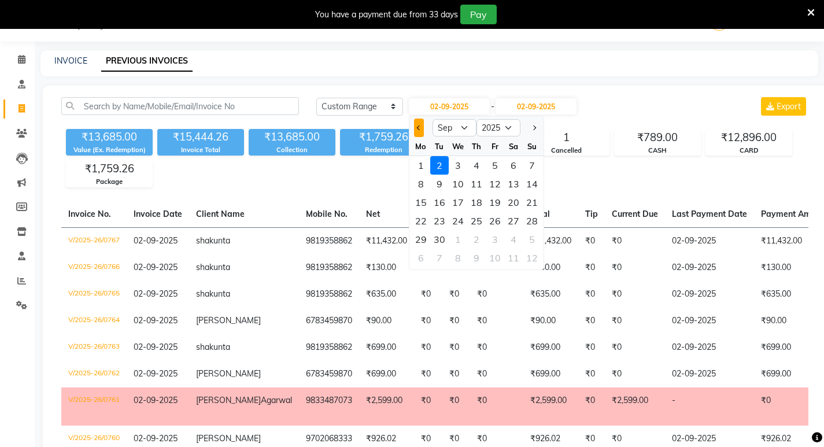
click at [420, 121] on button "Previous month" at bounding box center [419, 128] width 10 height 19
select select "8"
click at [474, 239] on div "28" at bounding box center [476, 239] width 19 height 19
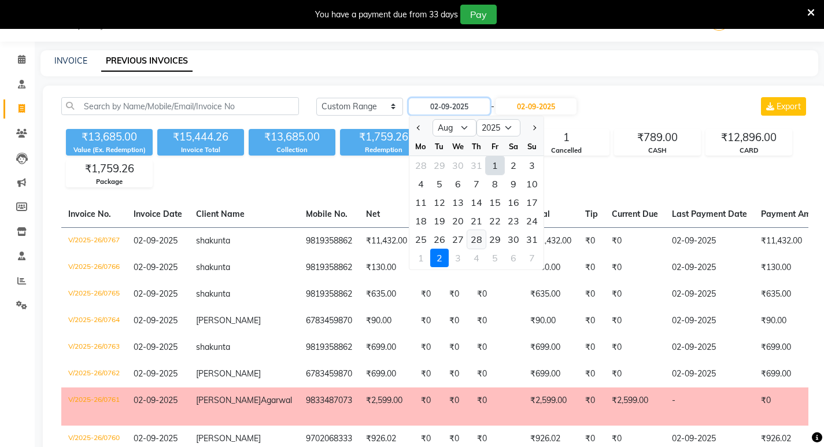
type input "28-08-2025"
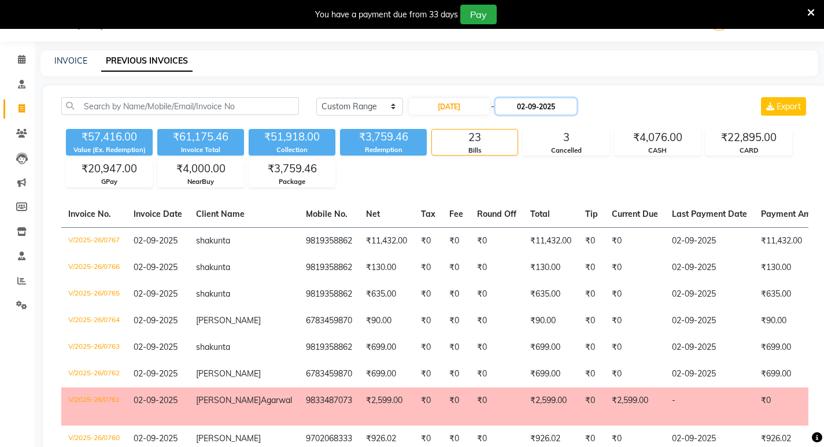
click at [550, 107] on input "02-09-2025" at bounding box center [536, 106] width 81 height 16
select select "9"
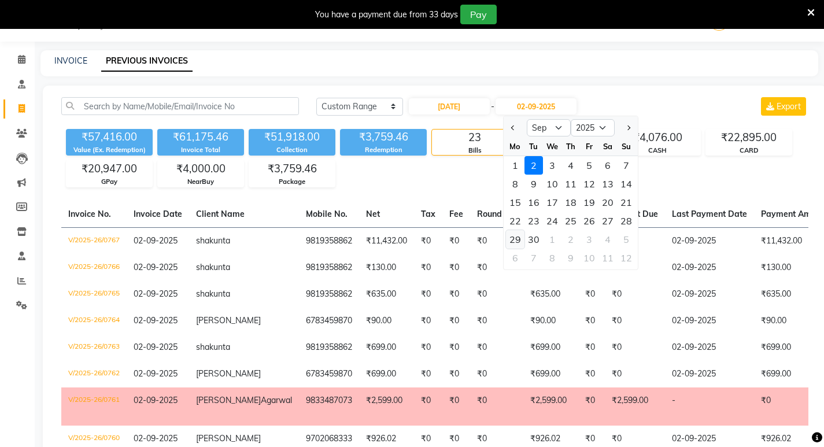
click at [515, 238] on div "29" at bounding box center [515, 239] width 19 height 19
type input "29-09-2025"
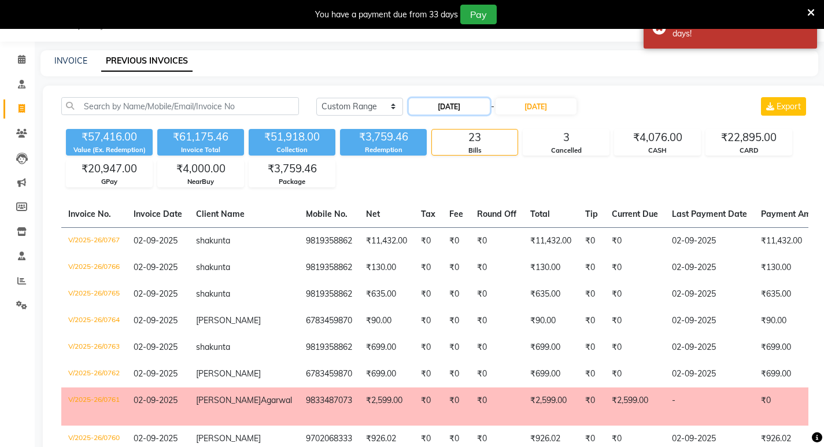
click at [450, 105] on input "28-08-2025" at bounding box center [449, 106] width 81 height 16
select select "8"
select select "2025"
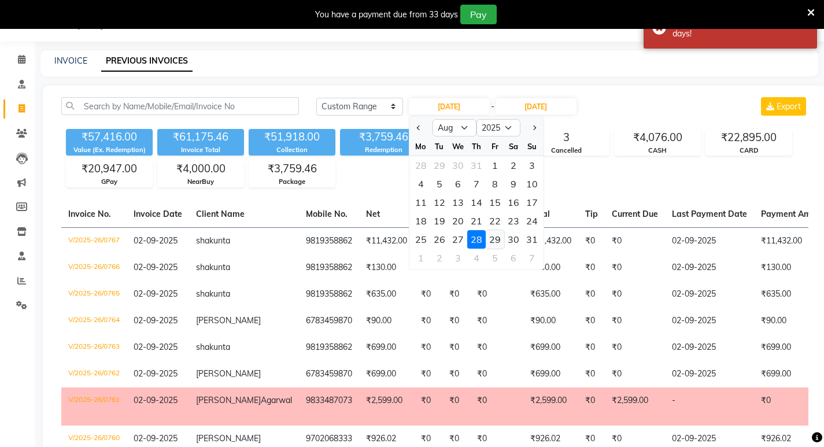
click at [493, 236] on div "29" at bounding box center [495, 239] width 19 height 19
type input "[DATE]"
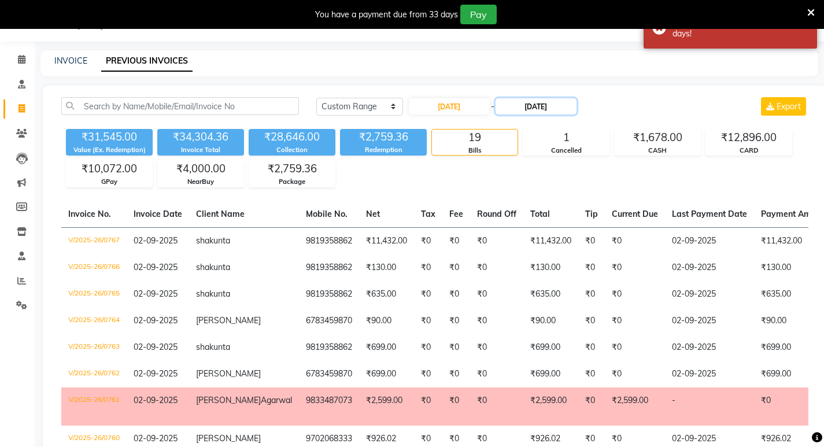
click at [542, 102] on input "29-09-2025" at bounding box center [536, 106] width 81 height 16
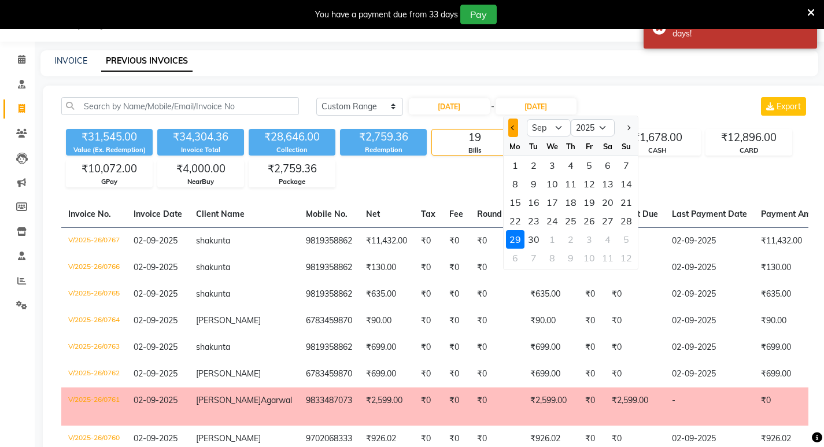
click at [512, 125] on button "Previous month" at bounding box center [513, 128] width 10 height 19
select select "8"
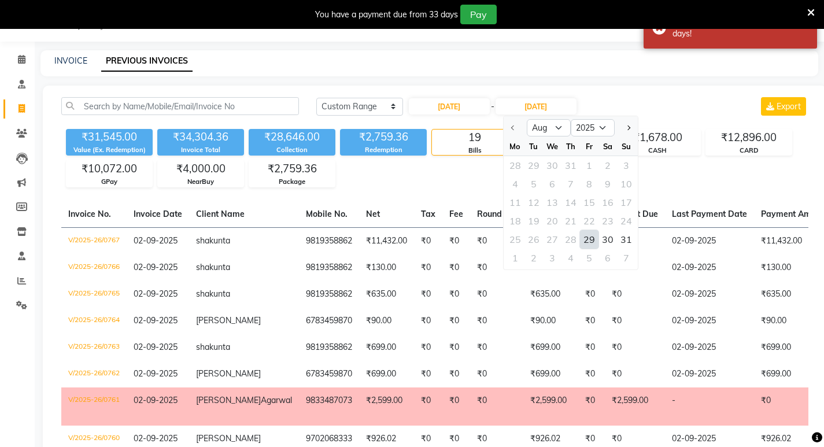
click at [586, 237] on div "29" at bounding box center [589, 239] width 19 height 19
type input "[DATE]"
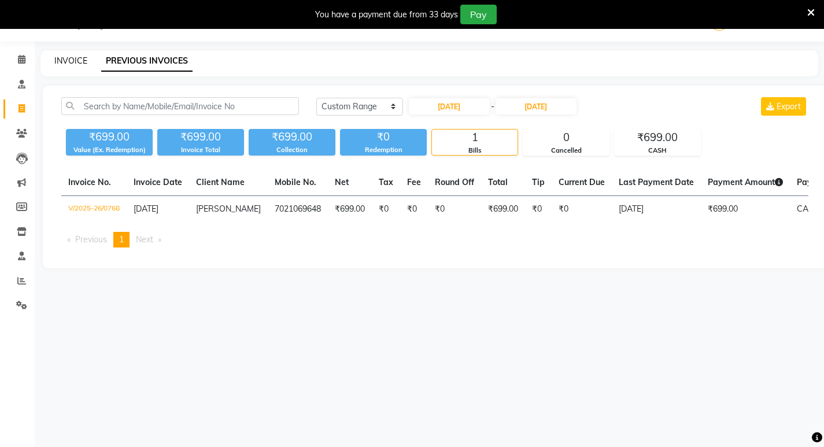
click at [69, 60] on link "INVOICE" at bounding box center [70, 61] width 33 height 10
select select "6818"
select select "service"
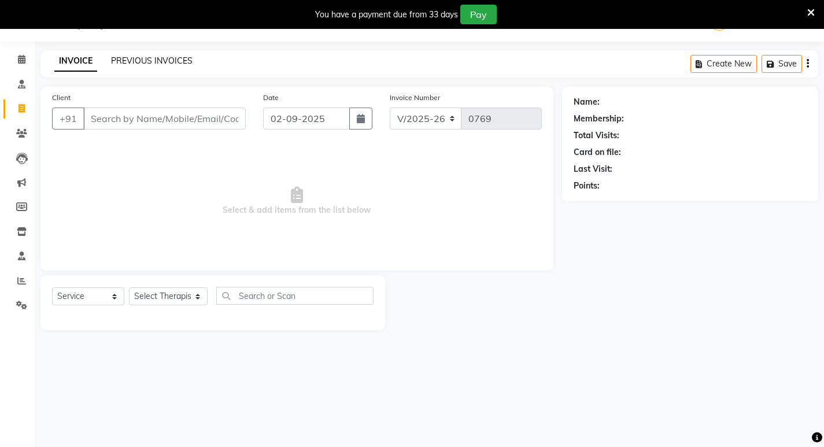
click at [131, 56] on link "PREVIOUS INVOICES" at bounding box center [152, 61] width 82 height 10
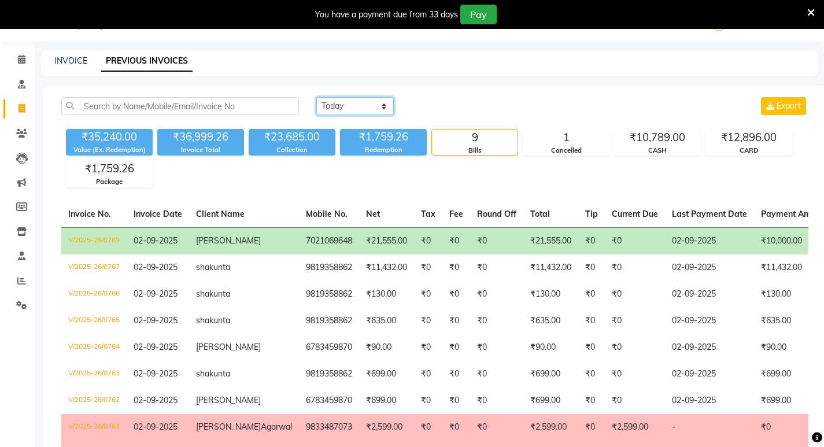
click at [361, 106] on select "Today Yesterday Custom Range" at bounding box center [354, 106] width 77 height 18
select select "range"
click at [316, 97] on select "Today Yesterday Custom Range" at bounding box center [354, 106] width 77 height 18
click at [449, 107] on input "02-09-2025" at bounding box center [449, 106] width 81 height 16
select select "9"
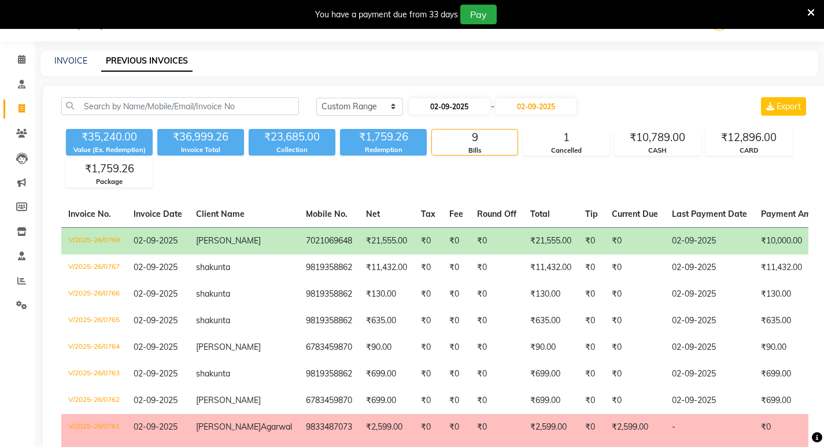
select select "2025"
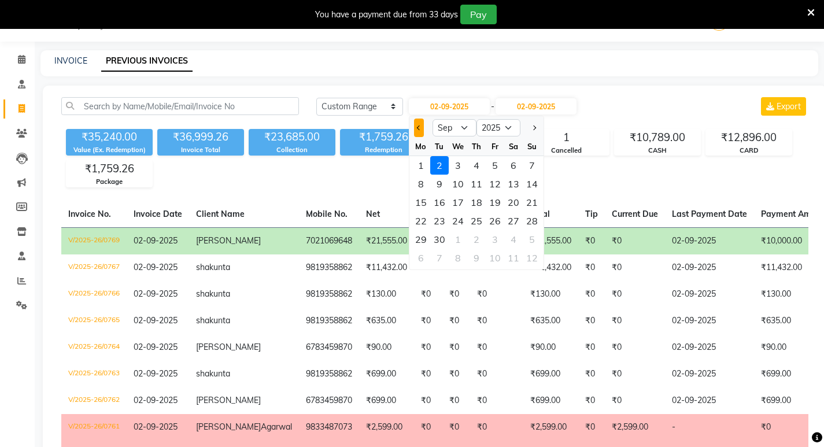
click at [420, 130] on button "Previous month" at bounding box center [419, 128] width 10 height 19
select select "8"
click at [496, 167] on div "1" at bounding box center [495, 165] width 19 height 19
type input "01-08-2025"
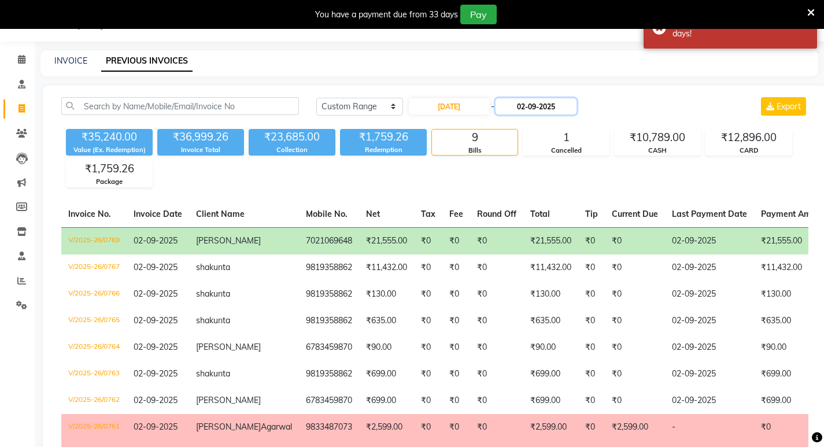
click at [534, 108] on input "02-09-2025" at bounding box center [536, 106] width 81 height 16
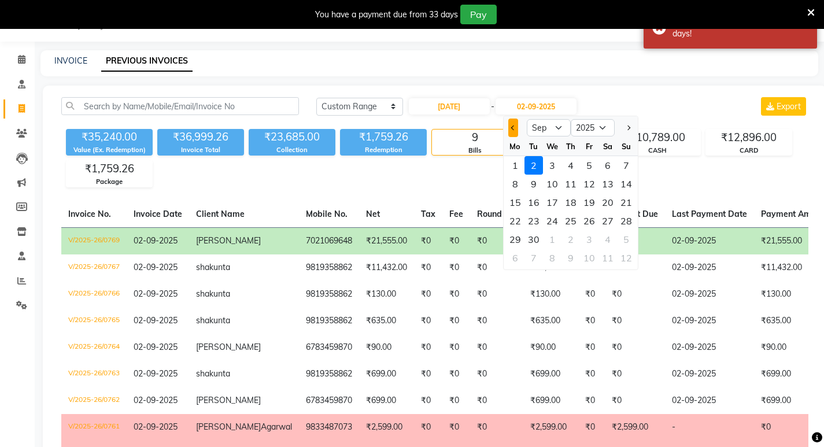
click at [512, 133] on button "Previous month" at bounding box center [513, 128] width 10 height 19
select select "8"
click at [589, 238] on div "29" at bounding box center [589, 239] width 19 height 19
type input "[DATE]"
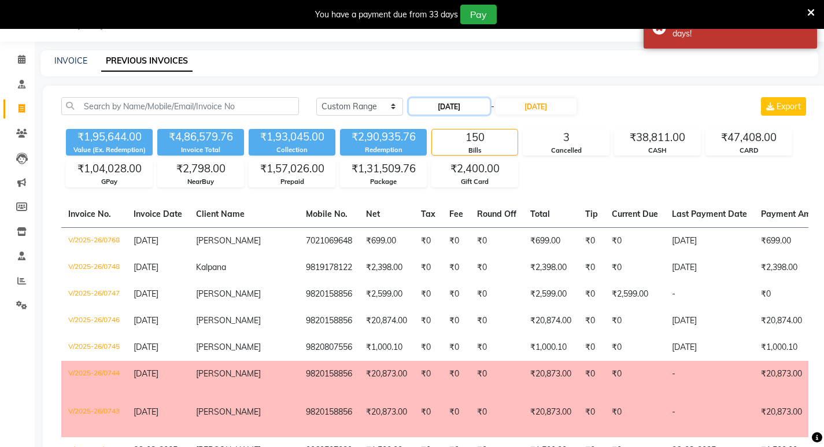
click at [462, 104] on input "01-08-2025" at bounding box center [449, 106] width 81 height 16
select select "8"
select select "2025"
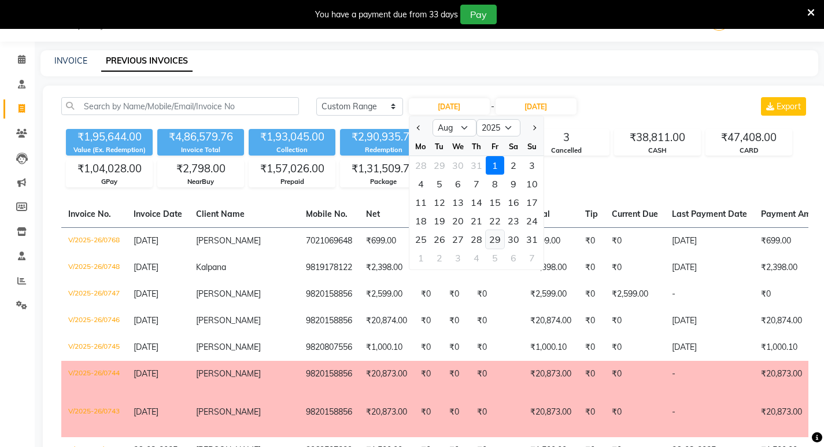
click at [493, 239] on div "29" at bounding box center [495, 239] width 19 height 19
type input "[DATE]"
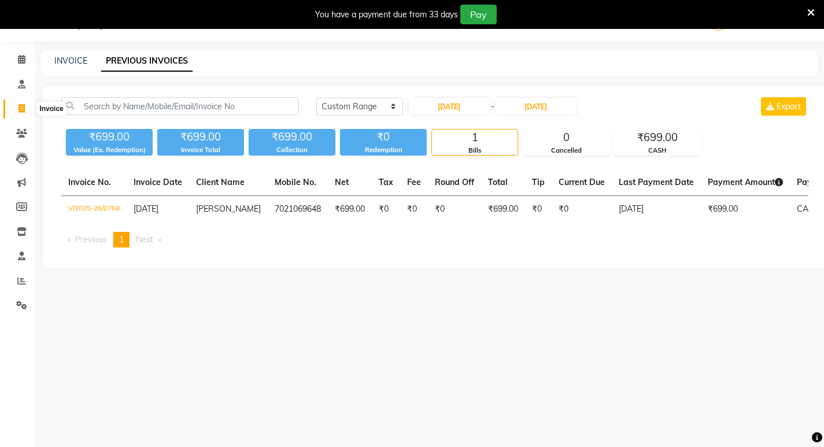
click at [19, 108] on icon at bounding box center [22, 108] width 6 height 9
select select "service"
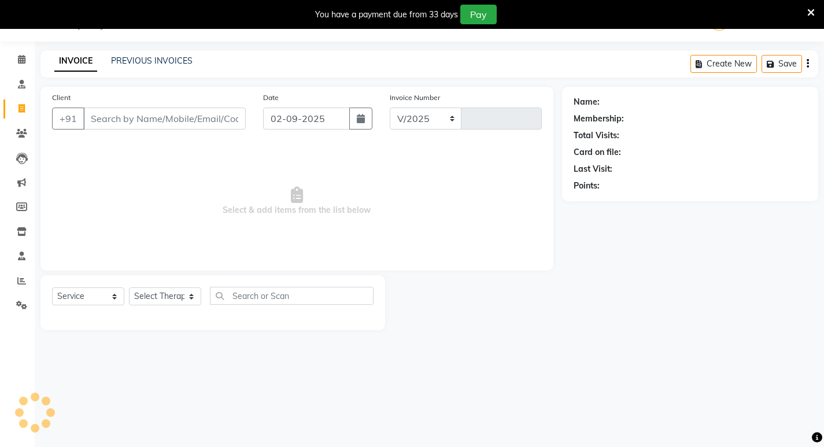
select select "6818"
type input "0770"
click at [19, 130] on icon at bounding box center [21, 133] width 11 height 9
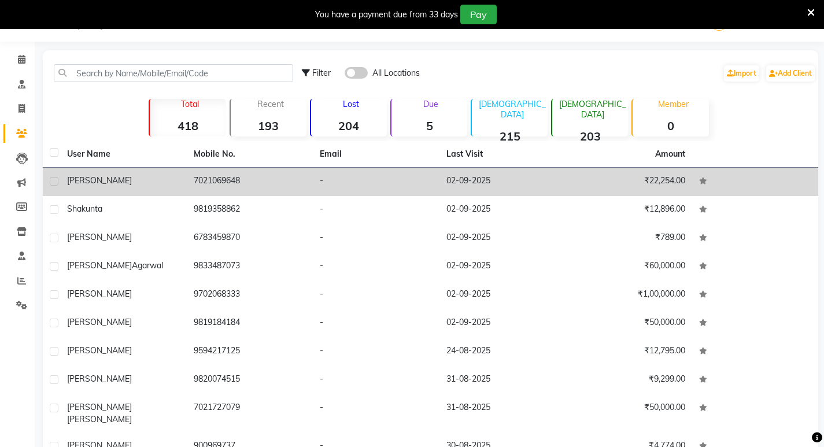
click at [107, 180] on div "sheby vaz" at bounding box center [123, 181] width 113 height 12
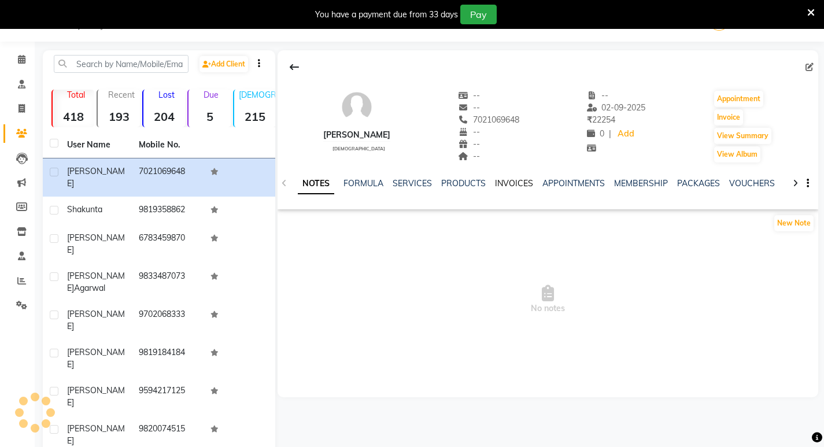
click at [504, 179] on link "INVOICES" at bounding box center [514, 183] width 38 height 10
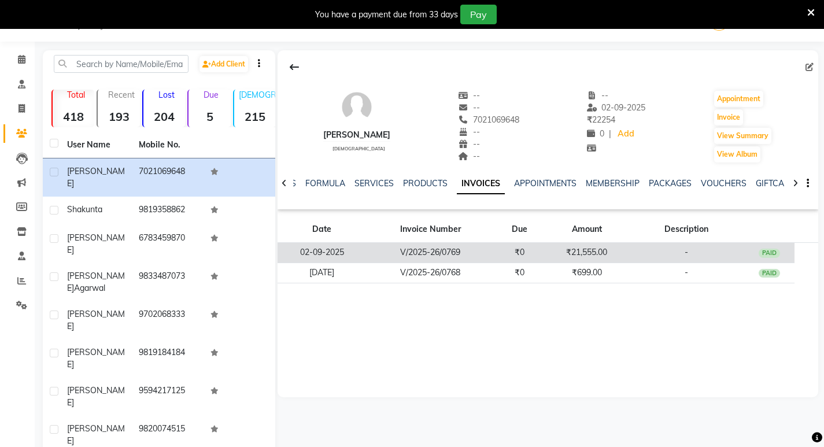
click at [372, 252] on td "V/2025-26/0769" at bounding box center [430, 253] width 128 height 20
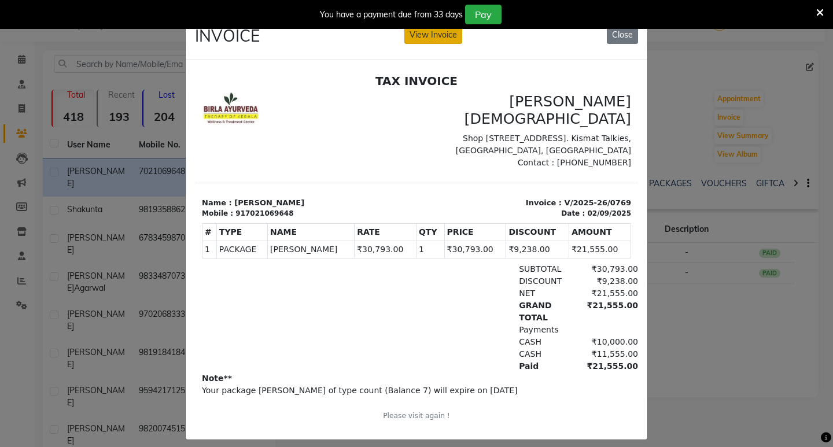
click at [437, 34] on button "View Invoice" at bounding box center [433, 35] width 58 height 18
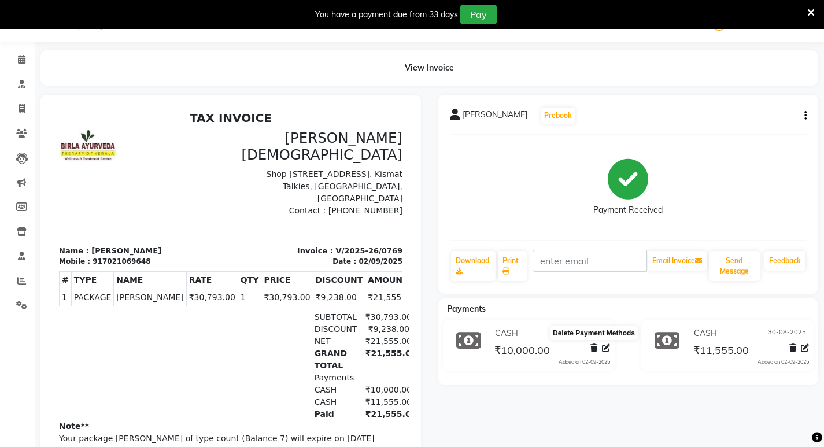
click at [592, 348] on icon at bounding box center [593, 348] width 7 height 8
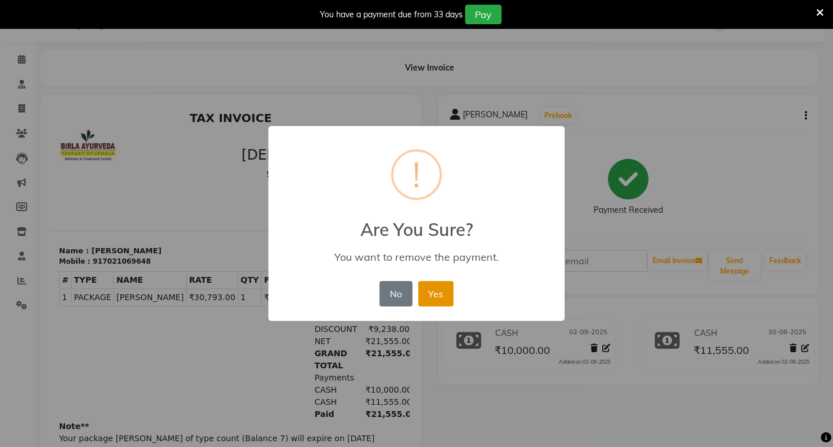
click at [445, 295] on button "Yes" at bounding box center [435, 293] width 35 height 25
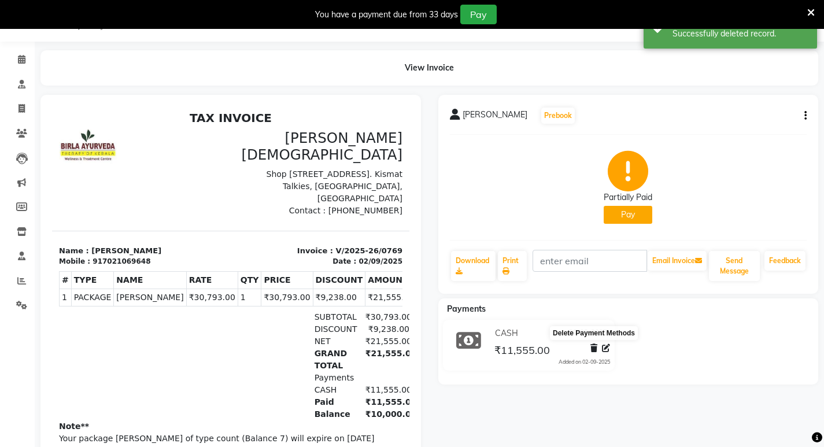
click at [593, 346] on icon at bounding box center [593, 348] width 7 height 8
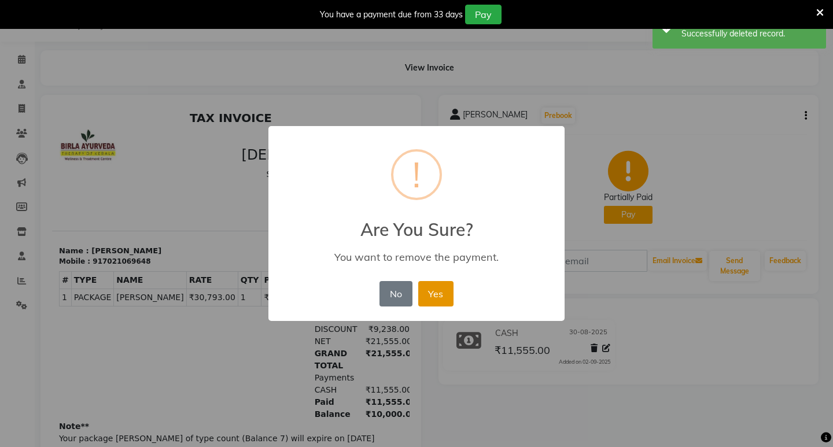
click at [435, 291] on button "Yes" at bounding box center [435, 293] width 35 height 25
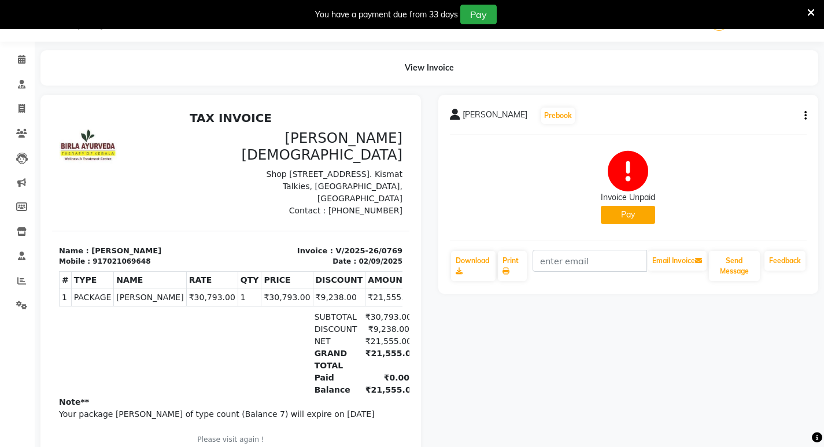
click at [801, 119] on button "button" at bounding box center [803, 116] width 7 height 12
click at [753, 119] on div "Edit Invoice" at bounding box center [759, 123] width 58 height 14
select select "service"
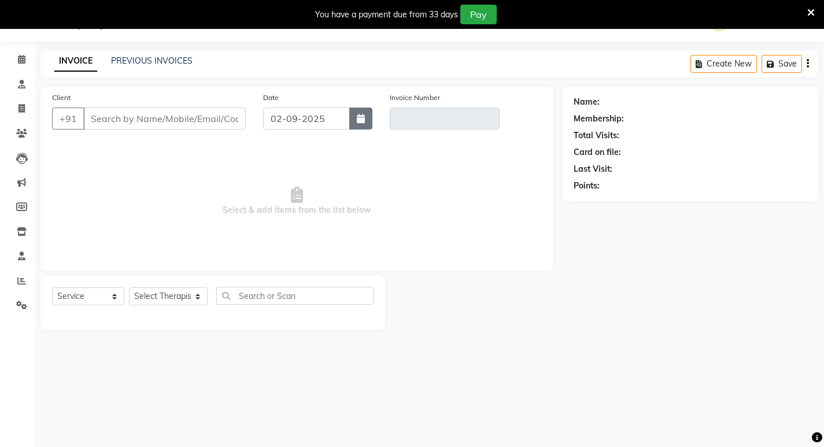
click at [360, 115] on icon "button" at bounding box center [361, 118] width 8 height 9
select select "9"
select select "2025"
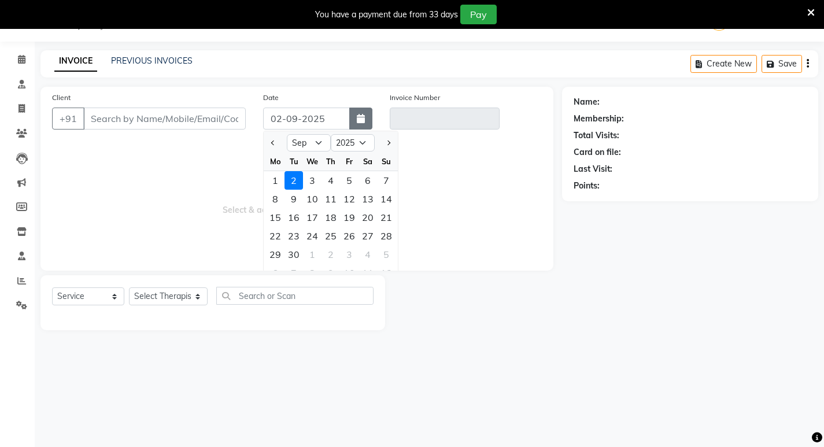
type input "7021069648"
type input "V/2025-26/0769"
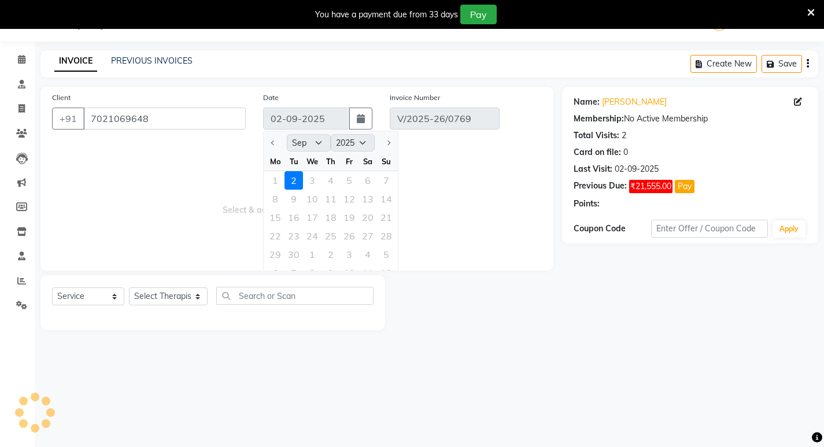
select select "select"
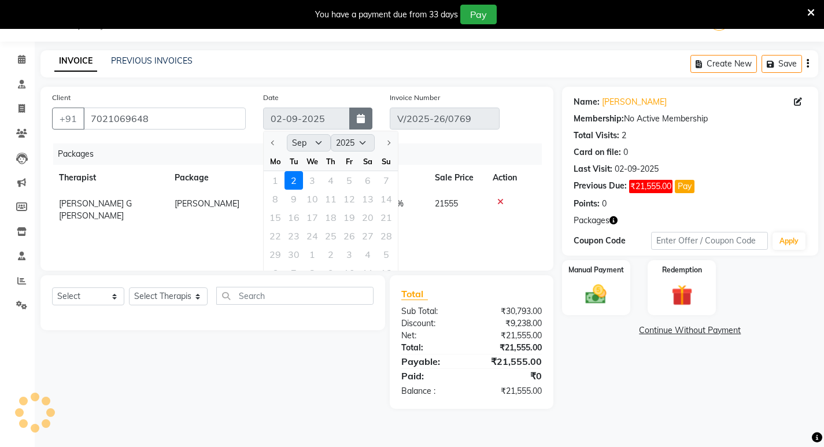
click at [358, 113] on button "button" at bounding box center [360, 119] width 23 height 22
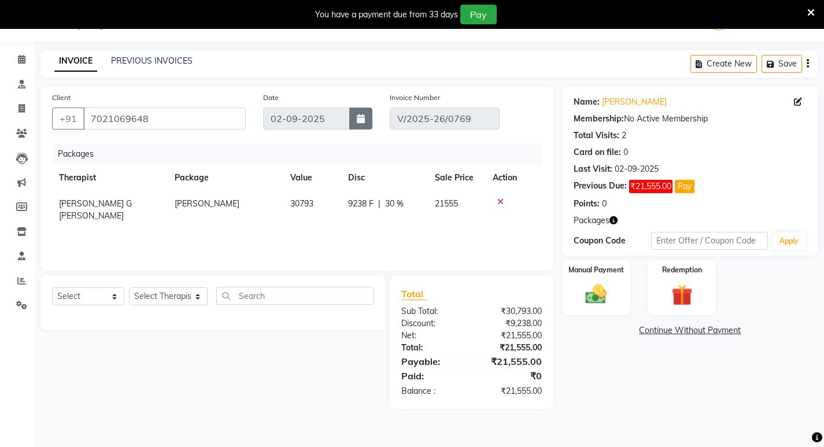
click at [363, 121] on icon "button" at bounding box center [361, 118] width 8 height 9
select select "9"
select select "2025"
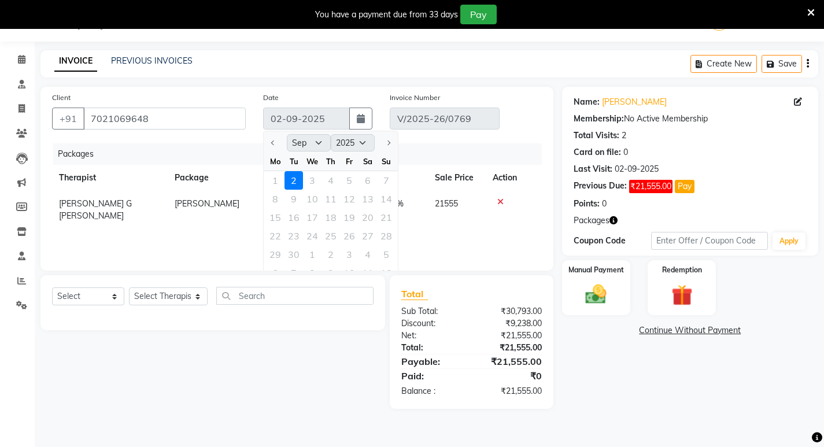
click at [275, 150] on div at bounding box center [275, 143] width 23 height 19
click at [421, 143] on div "Packages" at bounding box center [301, 153] width 497 height 21
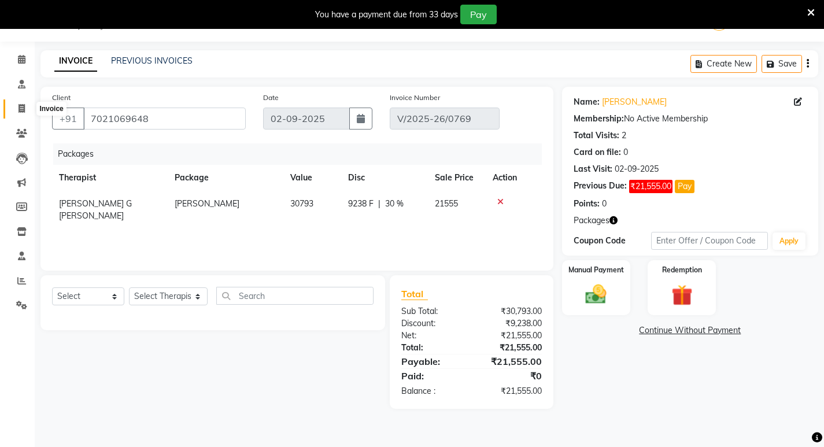
click at [25, 106] on icon at bounding box center [22, 108] width 6 height 9
select select "service"
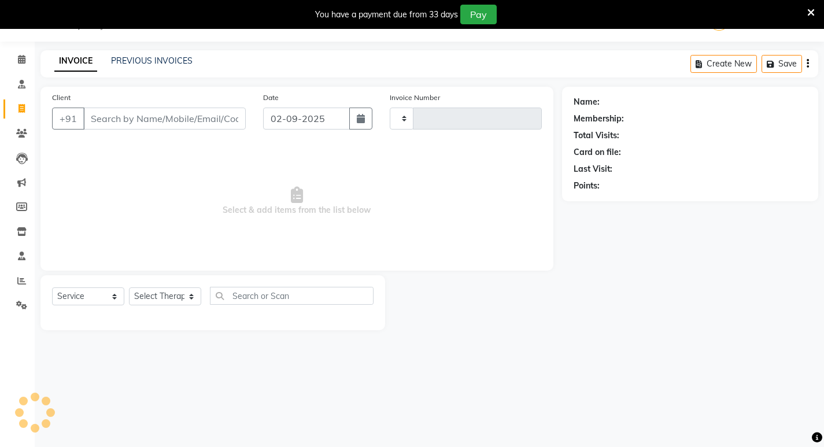
type input "0770"
select select "6818"
click at [27, 131] on span at bounding box center [22, 133] width 20 height 13
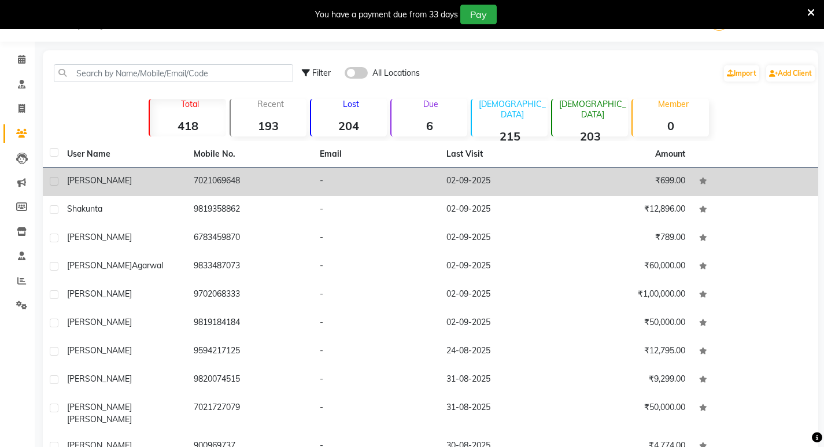
click at [173, 184] on div "sheby vaz" at bounding box center [123, 181] width 113 height 12
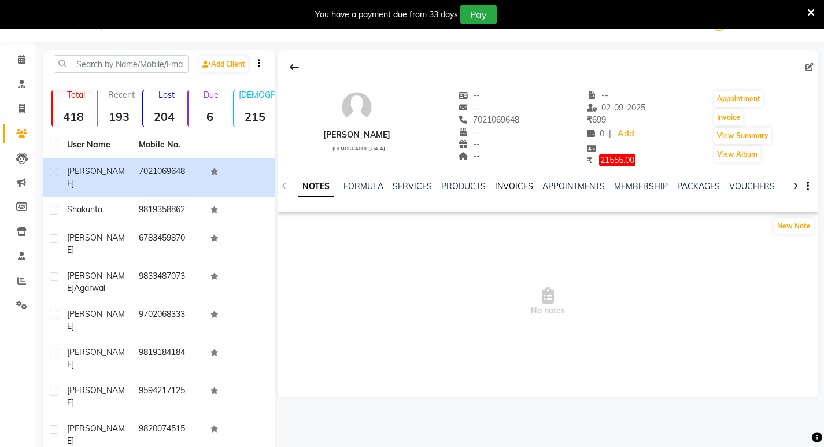
click at [521, 185] on link "INVOICES" at bounding box center [514, 186] width 38 height 10
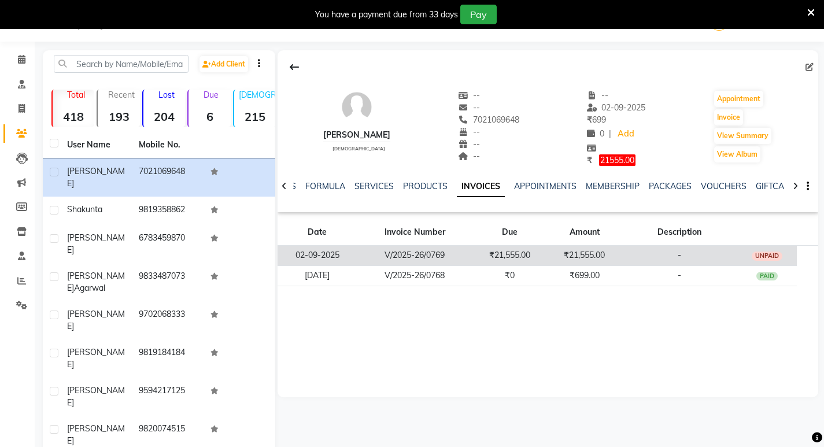
click at [530, 250] on td "₹21,555.00" at bounding box center [509, 255] width 75 height 20
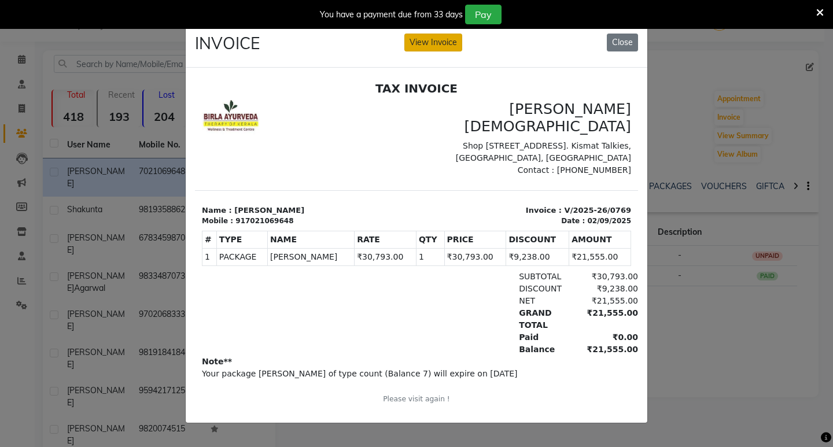
click at [441, 42] on button "View Invoice" at bounding box center [433, 43] width 58 height 18
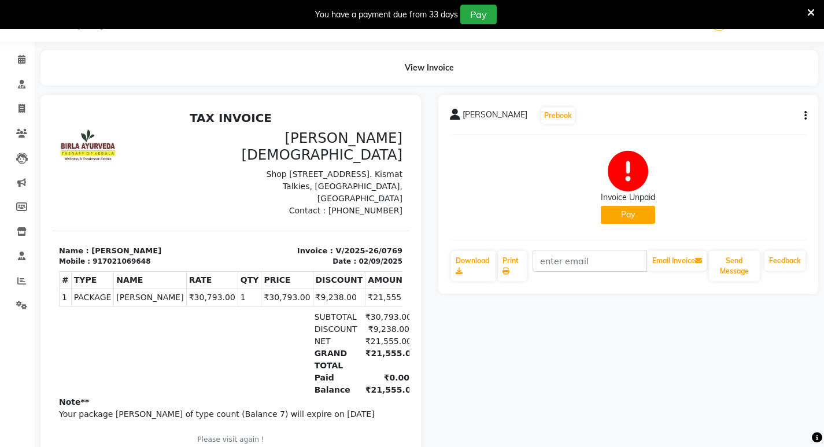
click at [806, 116] on icon "button" at bounding box center [805, 116] width 2 height 1
click at [755, 94] on div "Cancel Invoice" at bounding box center [759, 94] width 58 height 14
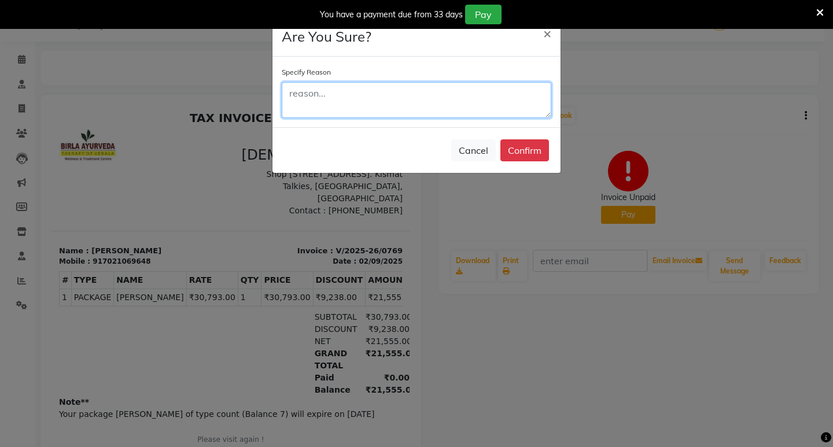
click at [420, 90] on textarea at bounding box center [416, 100] width 269 height 36
type textarea "wrong date"
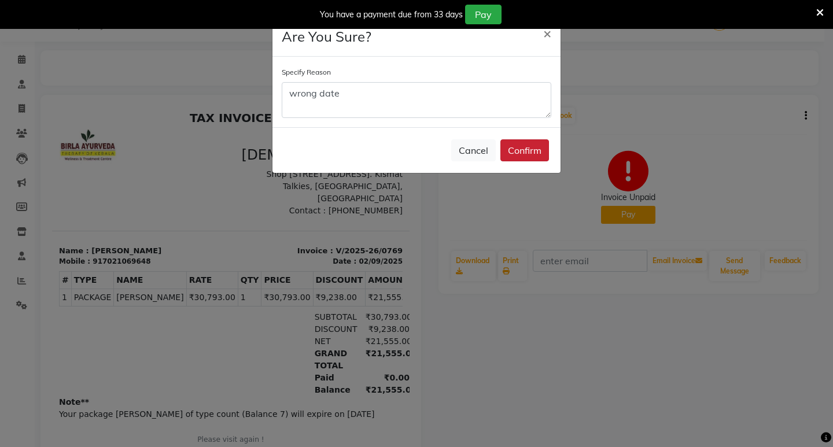
click at [528, 141] on button "Confirm" at bounding box center [524, 150] width 49 height 22
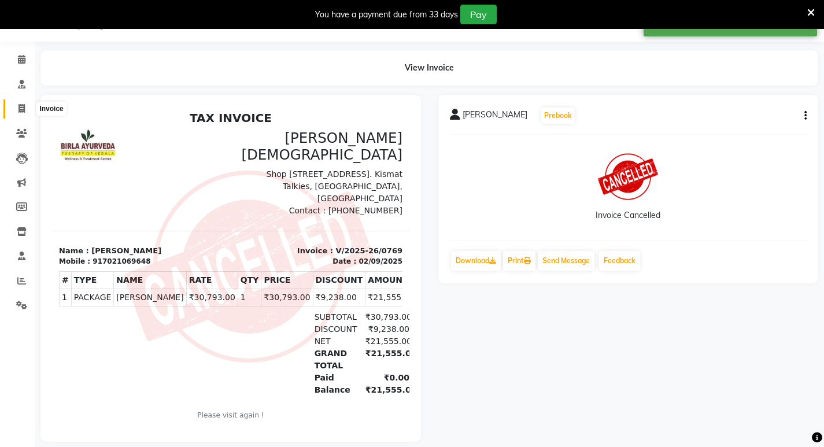
click at [19, 110] on icon at bounding box center [22, 108] width 6 height 9
select select "6818"
select select "service"
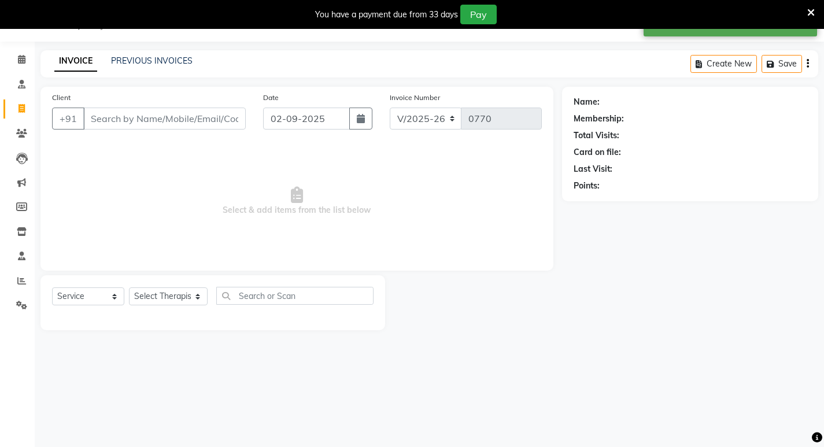
click at [109, 124] on input "Client" at bounding box center [164, 119] width 162 height 22
type input "v"
click at [28, 102] on link "Invoice" at bounding box center [17, 108] width 28 height 19
select select "service"
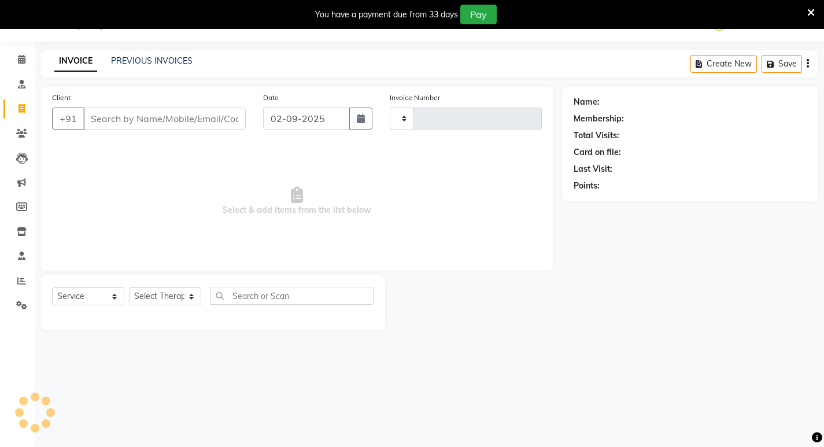
type input "0770"
select select "6818"
click at [125, 61] on link "PREVIOUS INVOICES" at bounding box center [152, 61] width 82 height 10
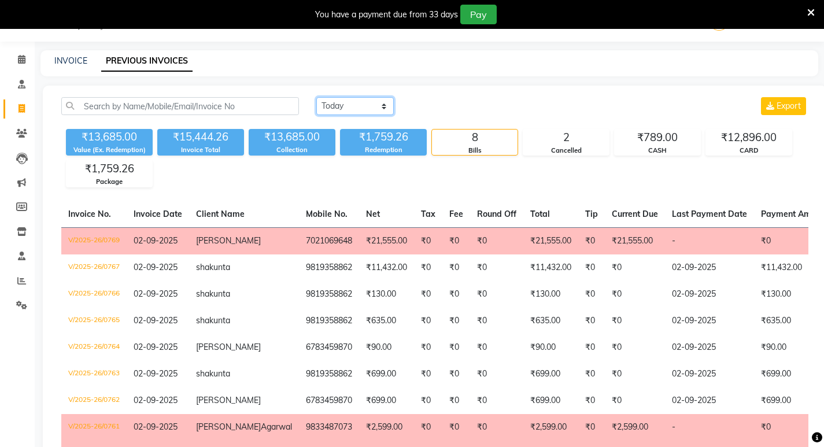
click at [329, 105] on select "Today Yesterday Custom Range" at bounding box center [354, 106] width 77 height 18
select select "range"
click at [316, 97] on select "Today Yesterday Custom Range" at bounding box center [354, 106] width 77 height 18
click at [442, 104] on input "02-09-2025" at bounding box center [449, 106] width 81 height 16
select select "9"
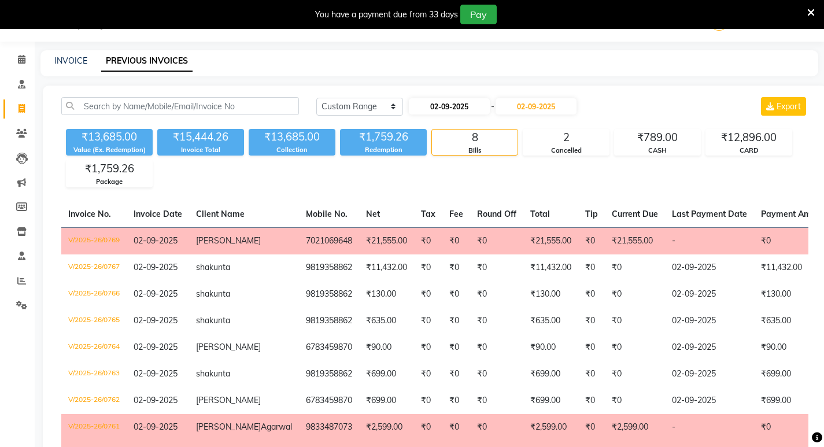
select select "2025"
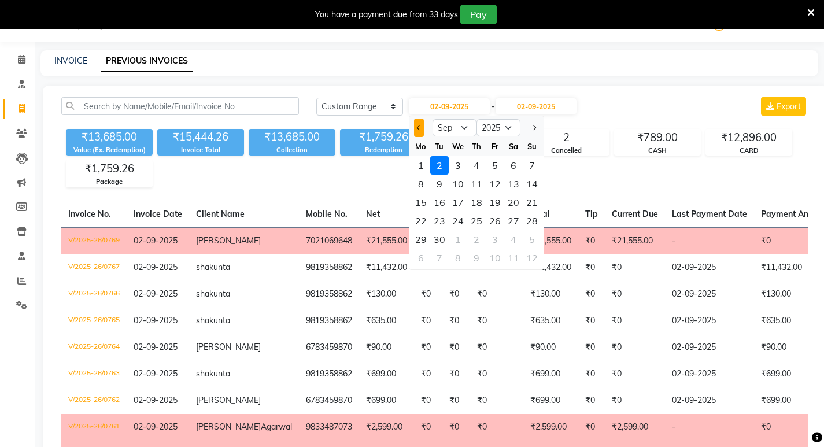
click at [419, 127] on span "Previous month" at bounding box center [418, 127] width 5 height 5
select select "8"
click at [584, 78] on main "INVOICE PREVIOUS INVOICES Today Yesterday Custom Range 02-09-2025 Jan Feb Mar A…" at bounding box center [429, 309] width 789 height 518
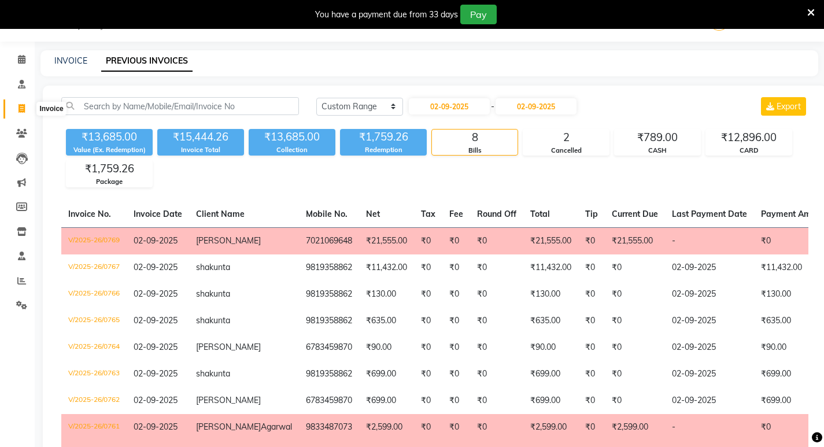
click at [20, 106] on icon at bounding box center [22, 108] width 6 height 9
select select "service"
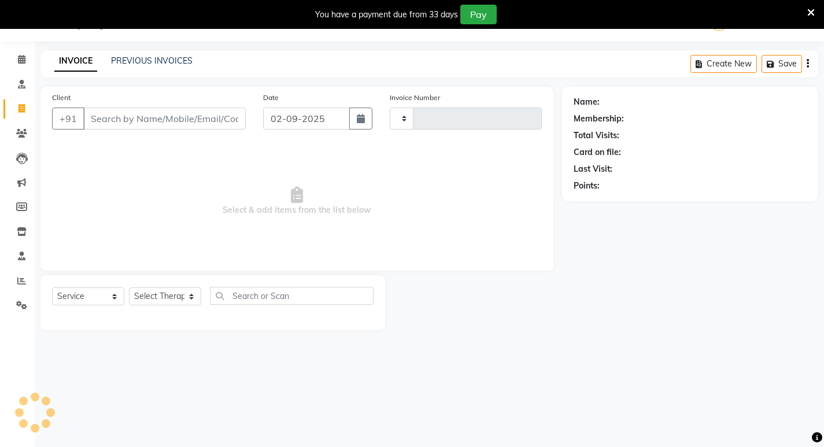
type input "0770"
select select "6818"
click at [164, 61] on link "PREVIOUS INVOICES" at bounding box center [152, 61] width 82 height 10
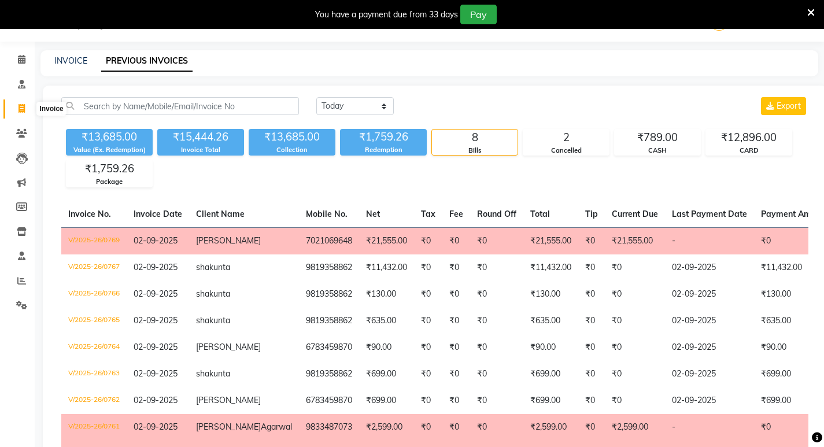
click at [24, 105] on icon at bounding box center [22, 108] width 6 height 9
select select "6818"
select select "service"
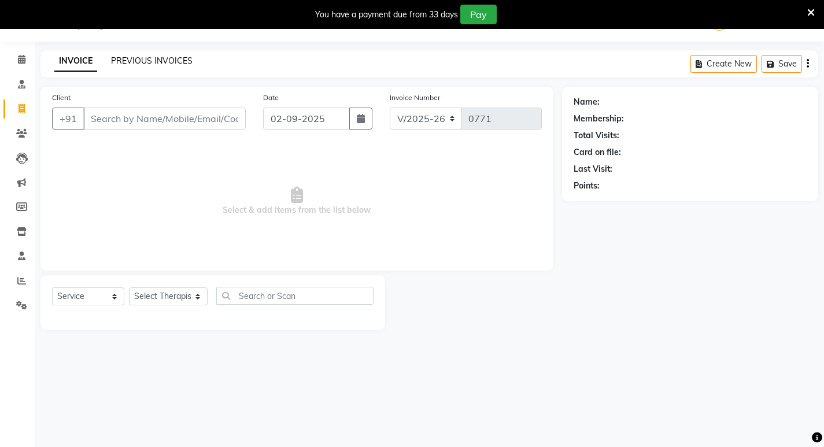
click at [154, 61] on link "PREVIOUS INVOICES" at bounding box center [152, 61] width 82 height 10
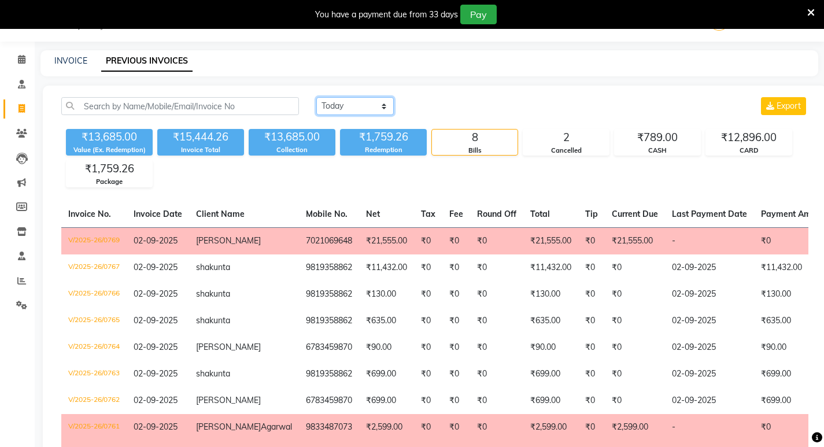
click at [354, 106] on select "Today Yesterday Custom Range" at bounding box center [354, 106] width 77 height 18
select select "range"
click at [316, 97] on select "Today Yesterday Custom Range" at bounding box center [354, 106] width 77 height 18
click at [453, 99] on input "02-09-2025" at bounding box center [449, 106] width 81 height 16
select select "9"
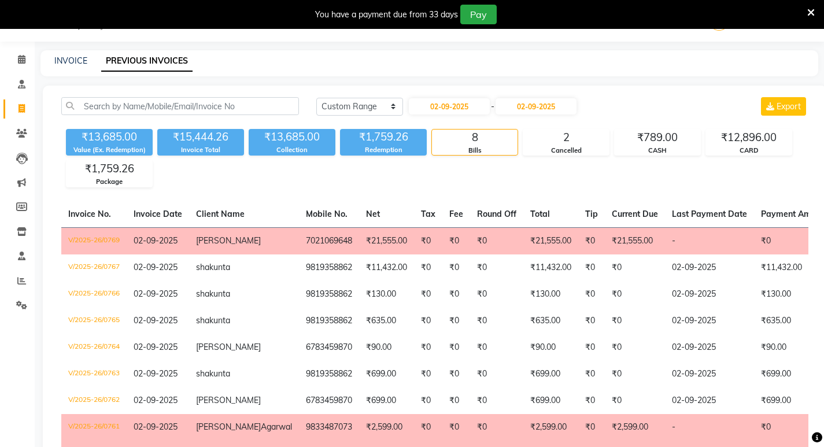
select select "2025"
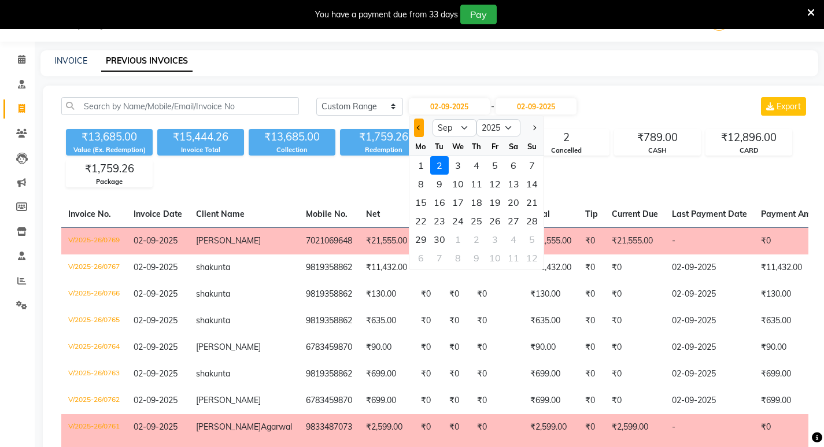
click at [418, 123] on button "Previous month" at bounding box center [419, 128] width 10 height 19
select select "8"
click at [511, 238] on div "30" at bounding box center [513, 239] width 19 height 19
type input "30-08-2025"
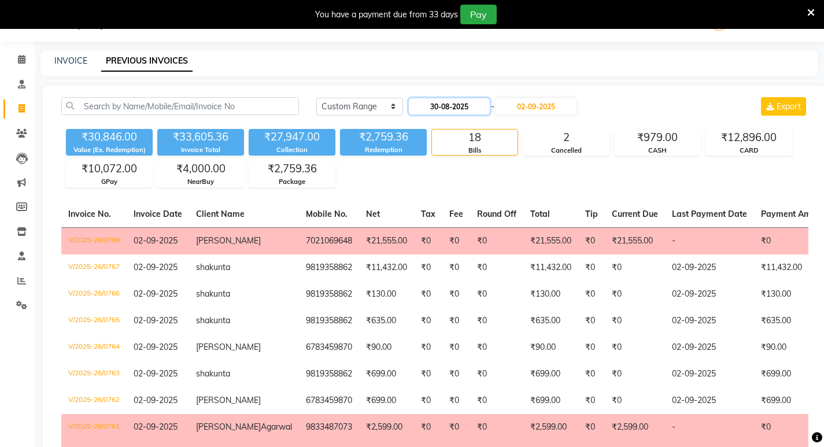
click at [470, 107] on input "30-08-2025" at bounding box center [449, 106] width 81 height 16
select select "8"
select select "2025"
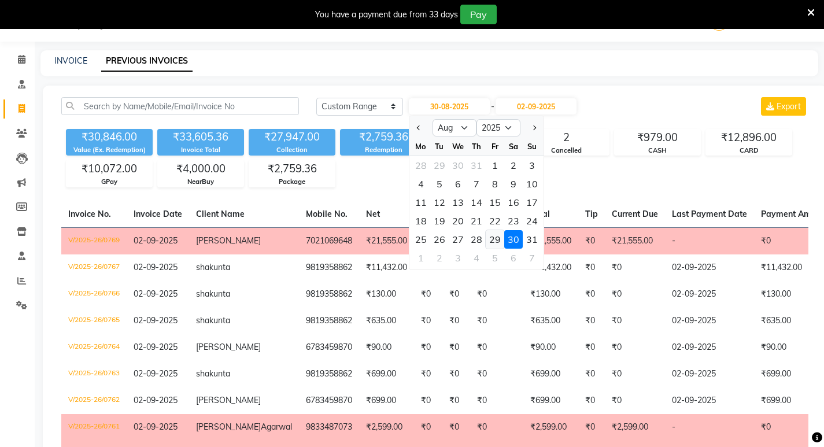
click at [499, 235] on div "29" at bounding box center [495, 239] width 19 height 19
type input "[DATE]"
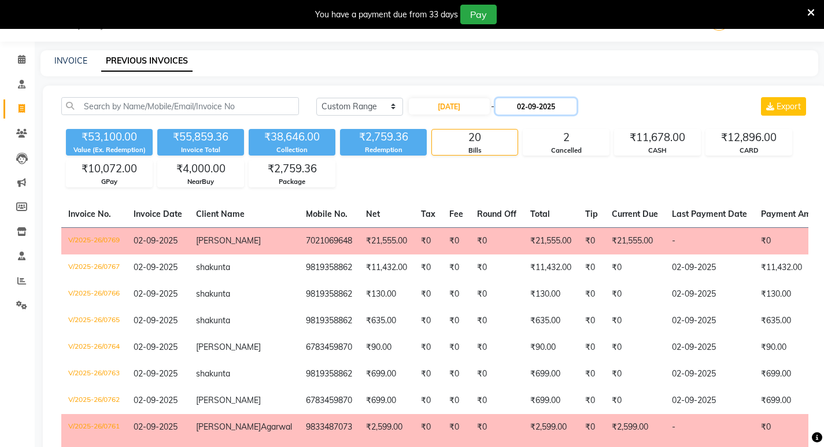
click at [546, 102] on input "02-09-2025" at bounding box center [536, 106] width 81 height 16
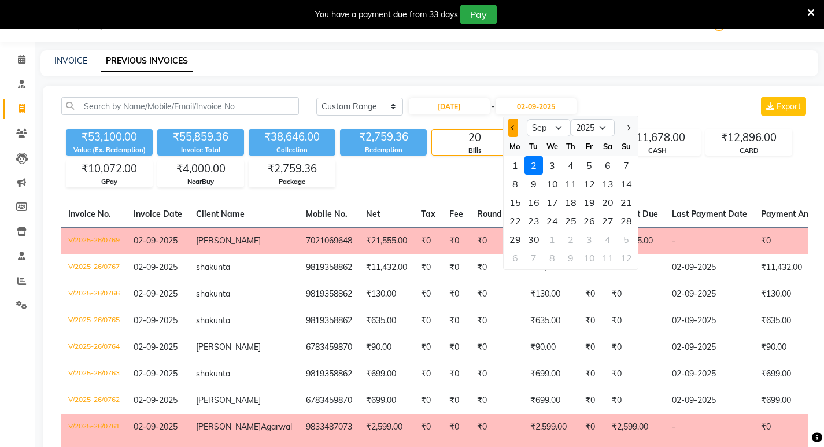
click at [513, 125] on span "Previous month" at bounding box center [513, 127] width 5 height 5
select select "8"
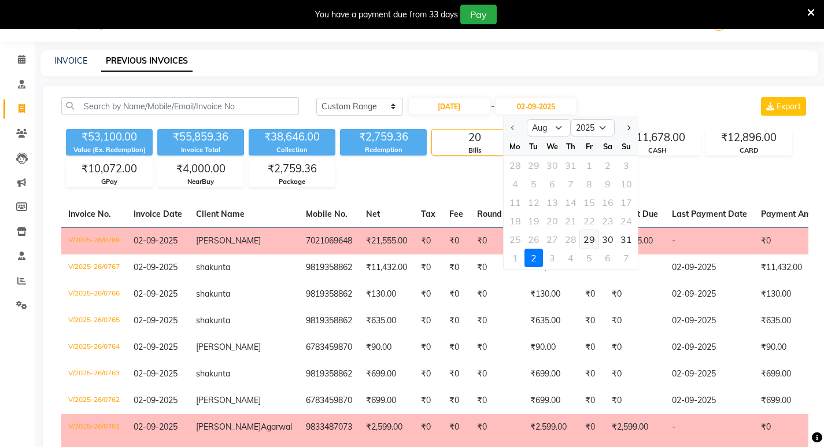
click at [592, 238] on div "29" at bounding box center [589, 239] width 19 height 19
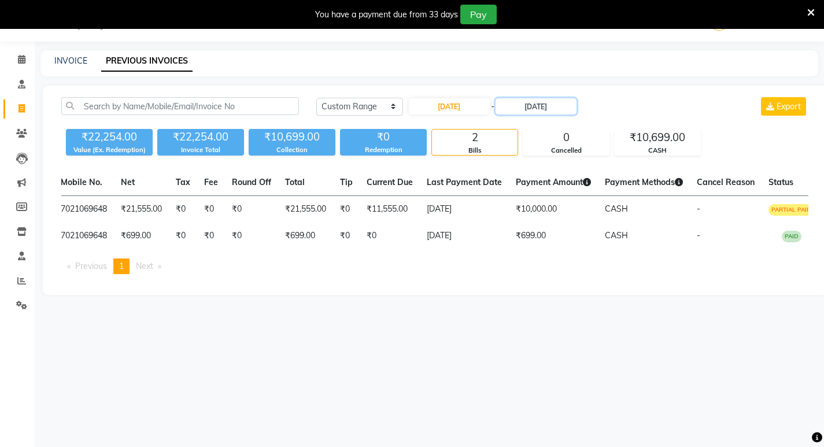
scroll to position [0, 59]
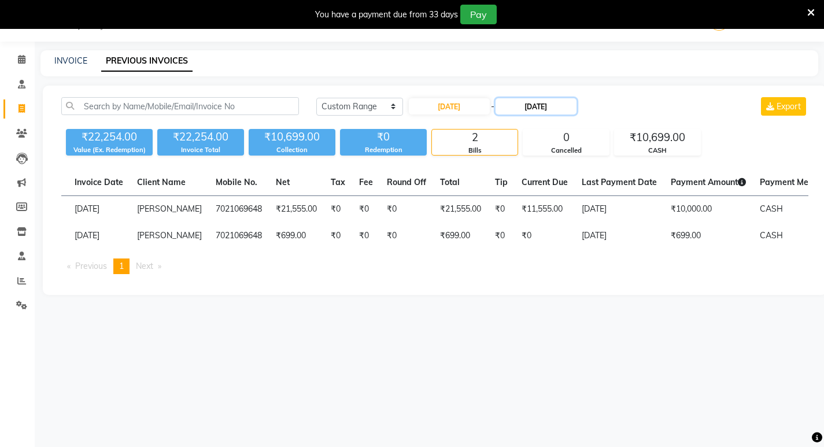
click at [556, 107] on input "[DATE]" at bounding box center [536, 106] width 81 height 16
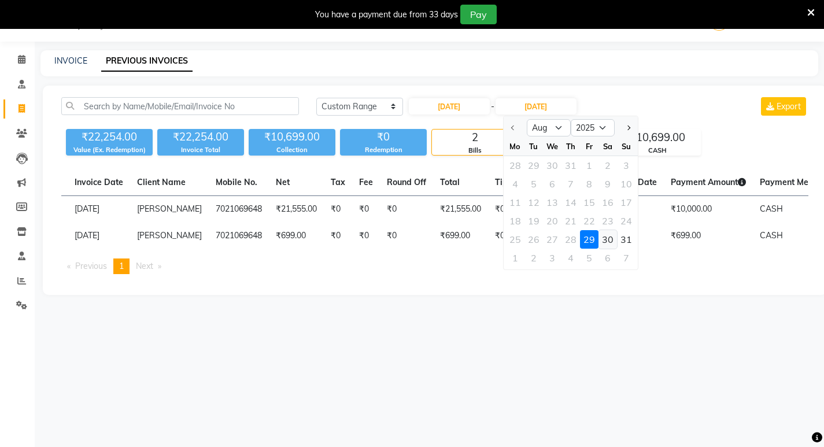
click at [611, 236] on div "30" at bounding box center [608, 239] width 19 height 19
type input "30-08-2025"
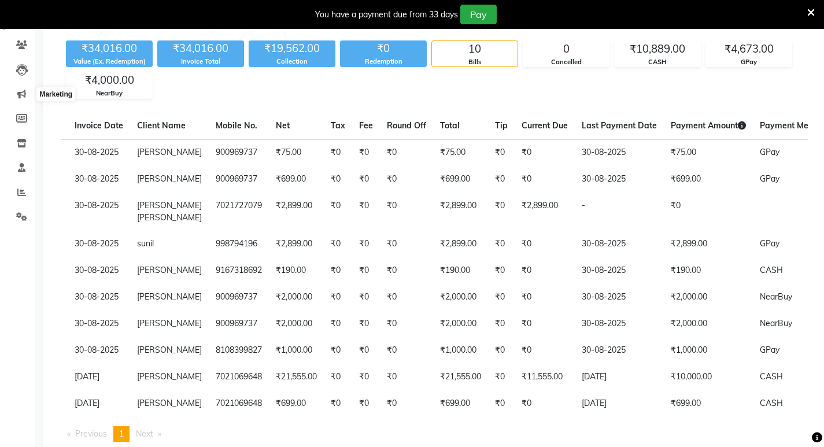
scroll to position [87, 0]
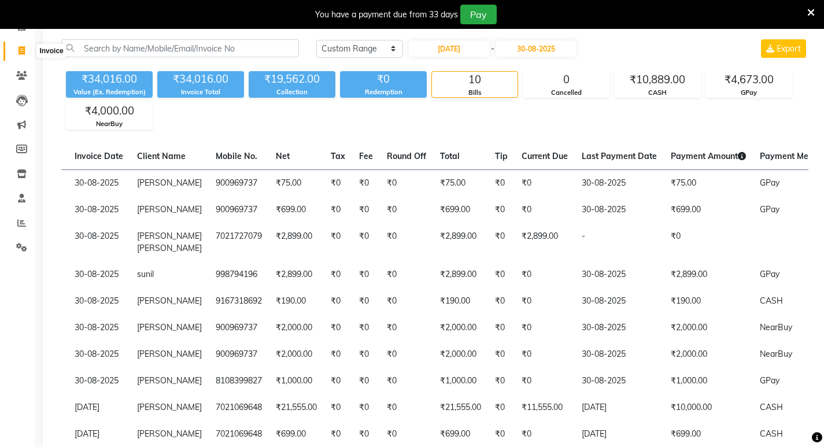
click at [25, 50] on icon at bounding box center [22, 50] width 6 height 9
select select "6818"
select select "service"
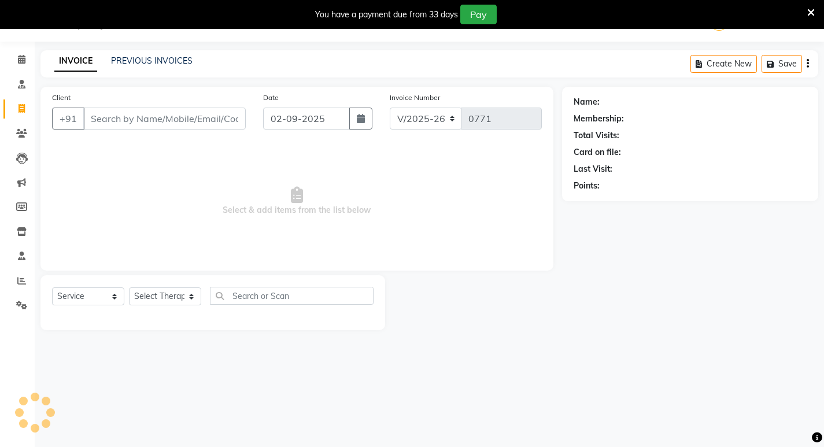
scroll to position [29, 0]
click at [126, 51] on div "INVOICE PREVIOUS INVOICES Create New Save" at bounding box center [429, 63] width 778 height 27
click at [130, 58] on link "PREVIOUS INVOICES" at bounding box center [152, 61] width 82 height 10
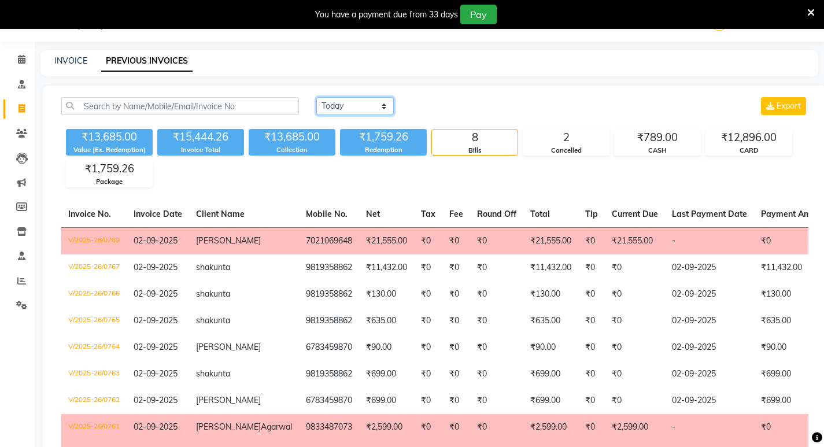
click at [334, 101] on select "Today Yesterday Custom Range" at bounding box center [354, 106] width 77 height 18
select select "range"
click at [316, 97] on select "Today Yesterday Custom Range" at bounding box center [354, 106] width 77 height 18
click at [442, 102] on input "02-09-2025" at bounding box center [449, 106] width 81 height 16
select select "9"
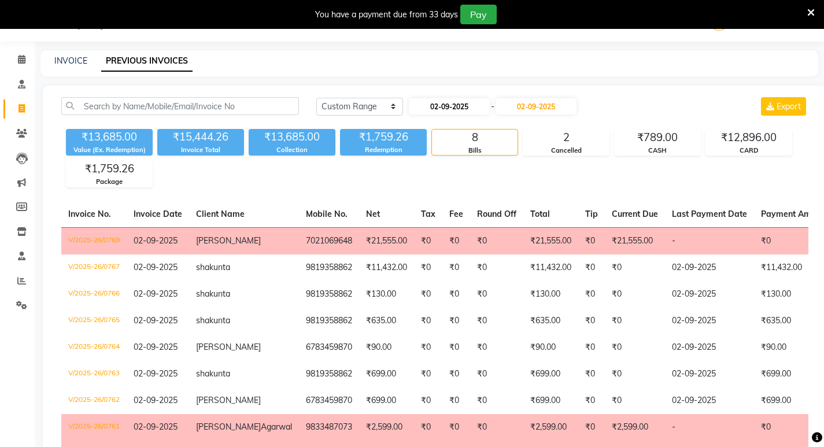
select select "2025"
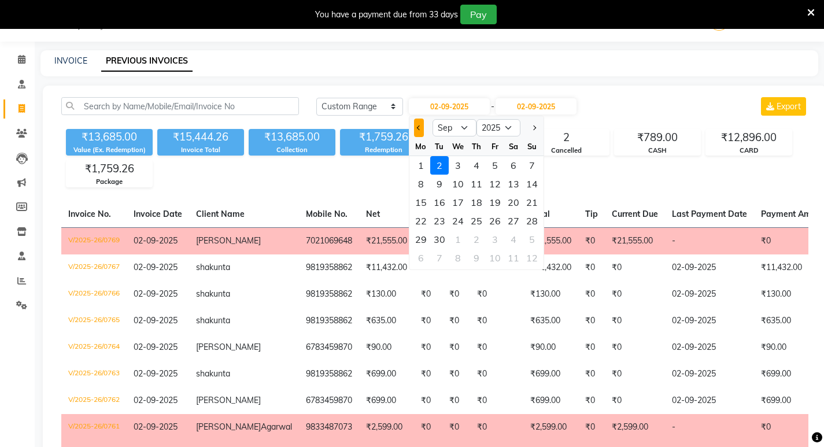
click at [419, 124] on button "Previous month" at bounding box center [419, 128] width 10 height 19
select select "8"
click at [497, 238] on div "29" at bounding box center [495, 239] width 19 height 19
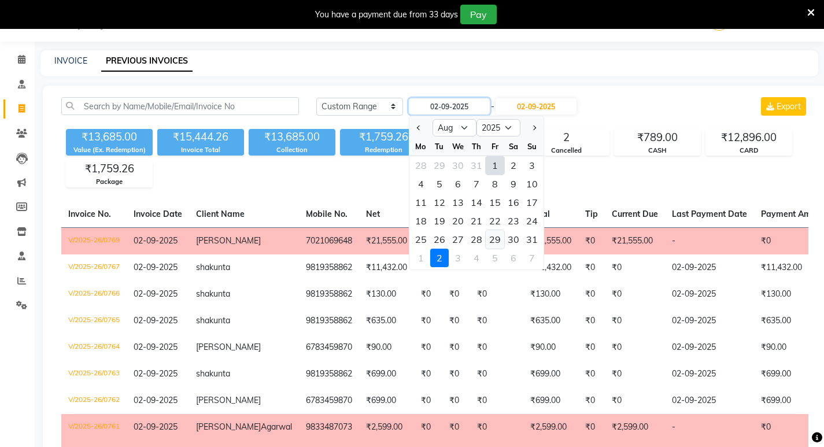
type input "[DATE]"
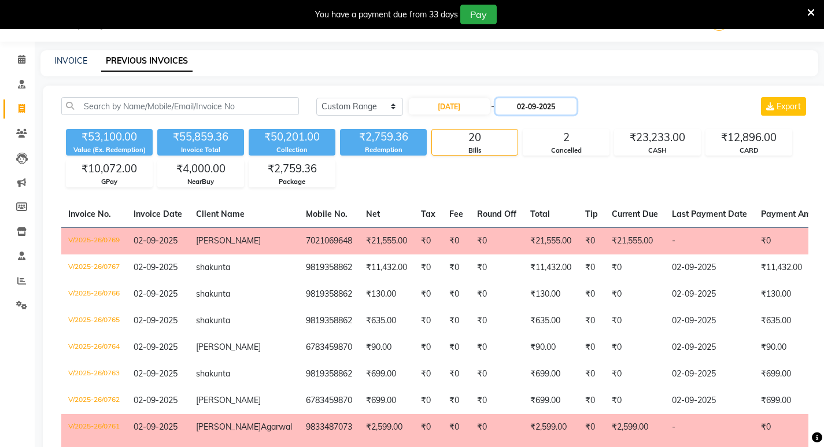
click at [545, 109] on input "02-09-2025" at bounding box center [536, 106] width 81 height 16
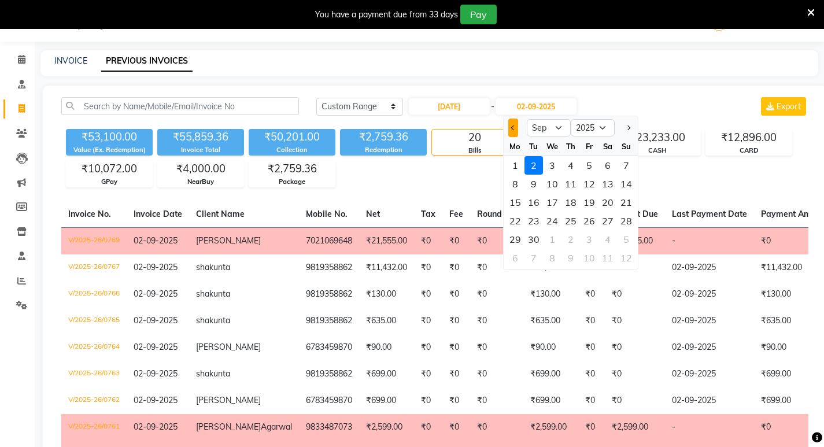
click at [513, 131] on button "Previous month" at bounding box center [513, 128] width 10 height 19
select select "8"
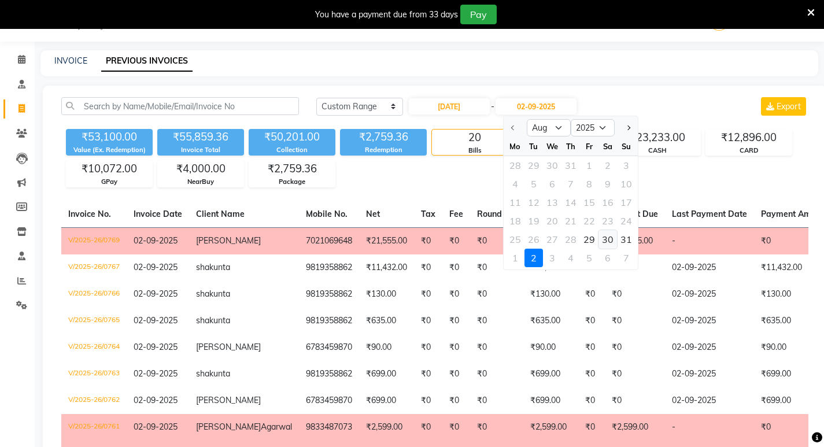
click at [614, 239] on div "30" at bounding box center [608, 239] width 19 height 19
type input "30-08-2025"
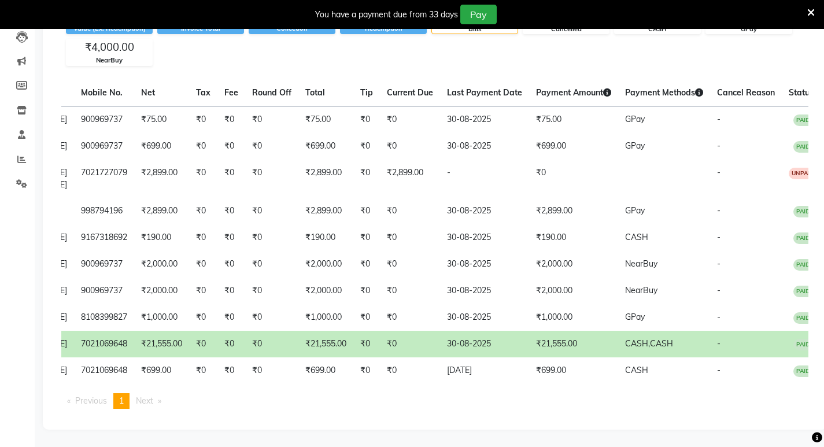
scroll to position [0, 200]
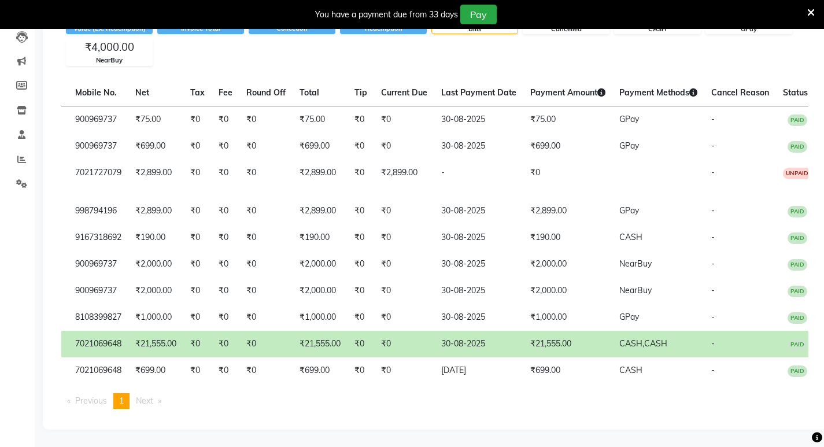
click at [490, 357] on td "30-08-2025" at bounding box center [478, 344] width 89 height 27
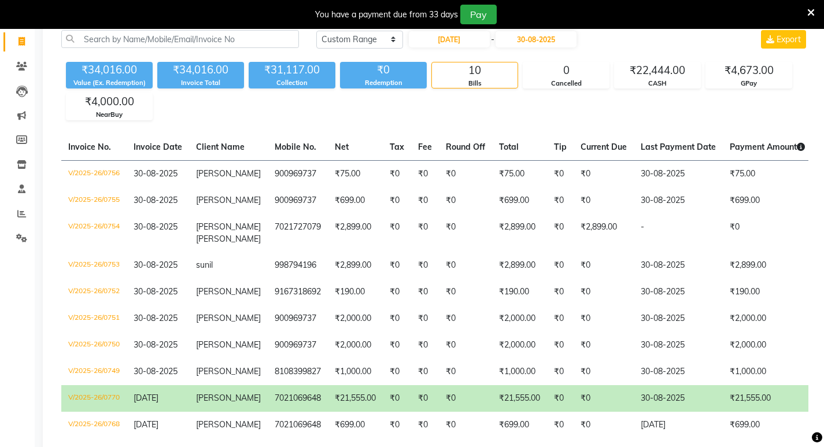
scroll to position [67, 0]
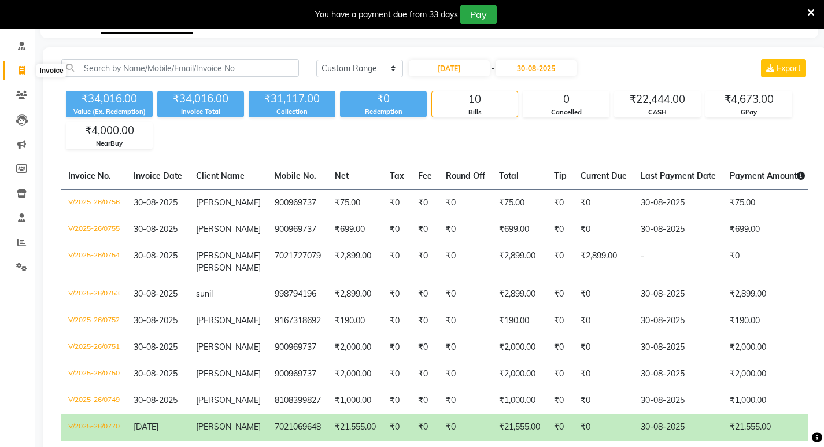
click at [24, 65] on span at bounding box center [22, 70] width 20 height 13
select select "service"
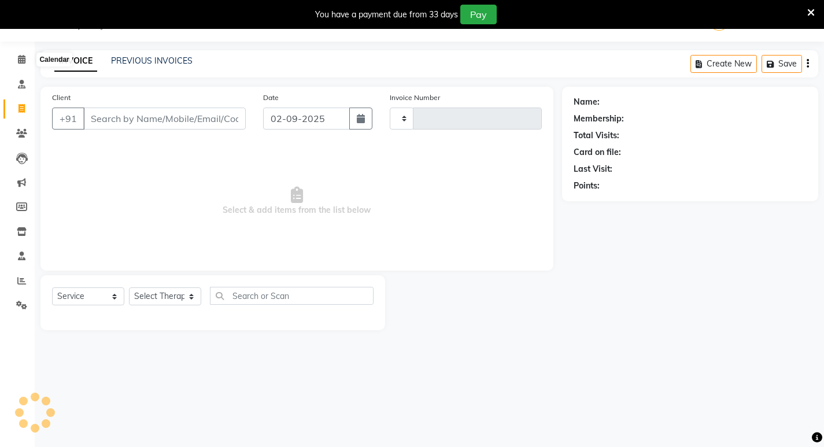
type input "0771"
select select "6818"
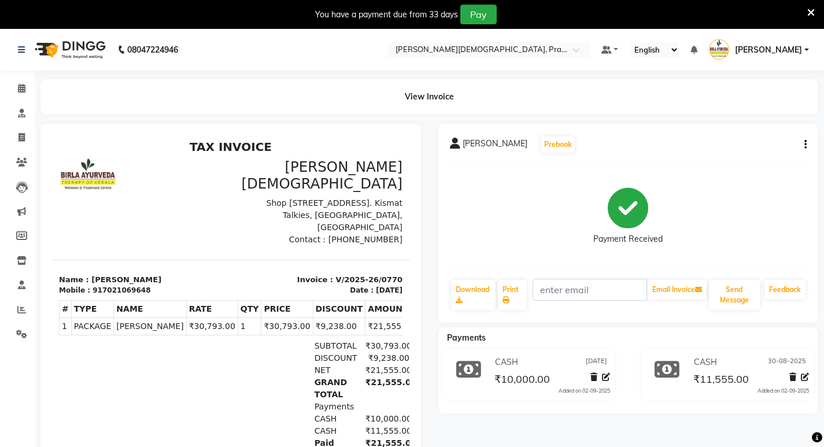
scroll to position [9, 0]
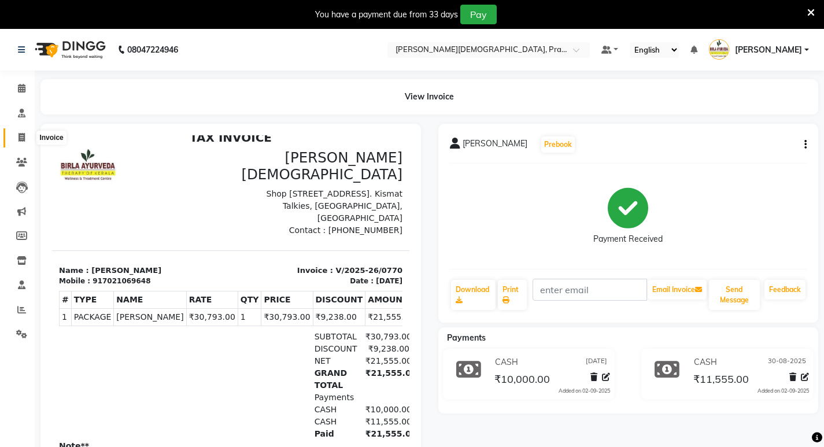
click at [24, 132] on span at bounding box center [22, 137] width 20 height 13
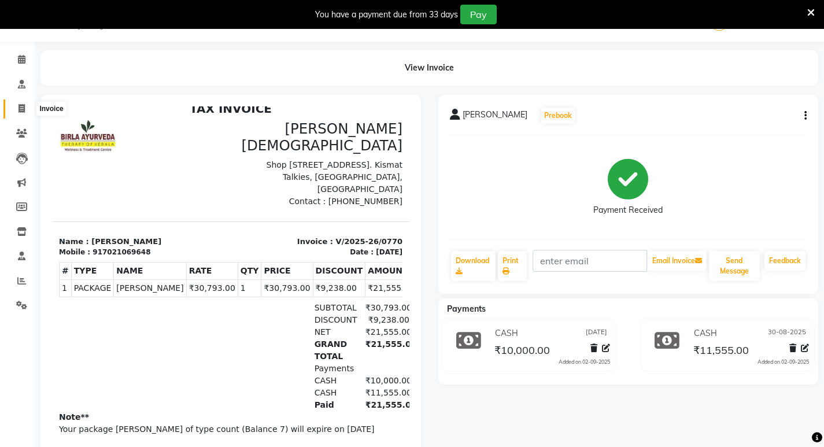
select select "6818"
select select "service"
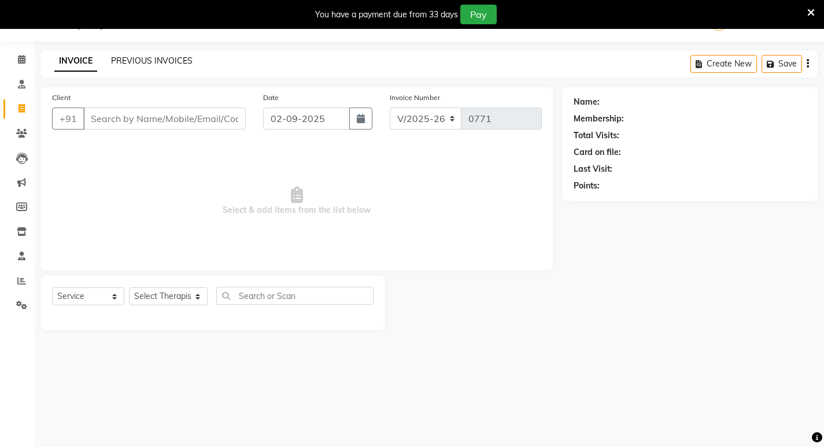
click at [135, 57] on link "PREVIOUS INVOICES" at bounding box center [152, 61] width 82 height 10
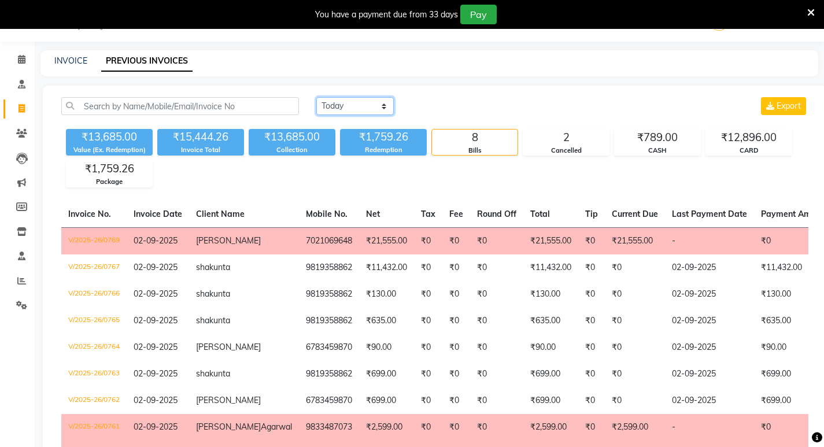
click at [341, 99] on select "[DATE] [DATE] Custom Range" at bounding box center [354, 106] width 77 height 18
select select "range"
click at [316, 97] on select "Today Yesterday Custom Range" at bounding box center [354, 106] width 77 height 18
click at [443, 106] on input "02-09-2025" at bounding box center [449, 106] width 81 height 16
select select "9"
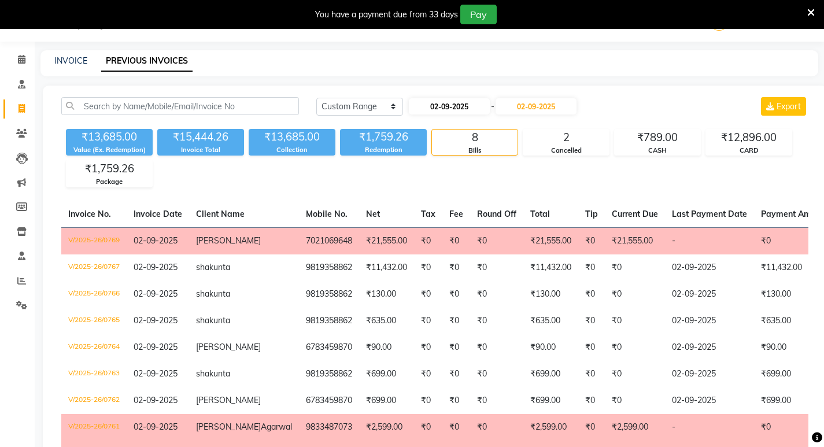
select select "2025"
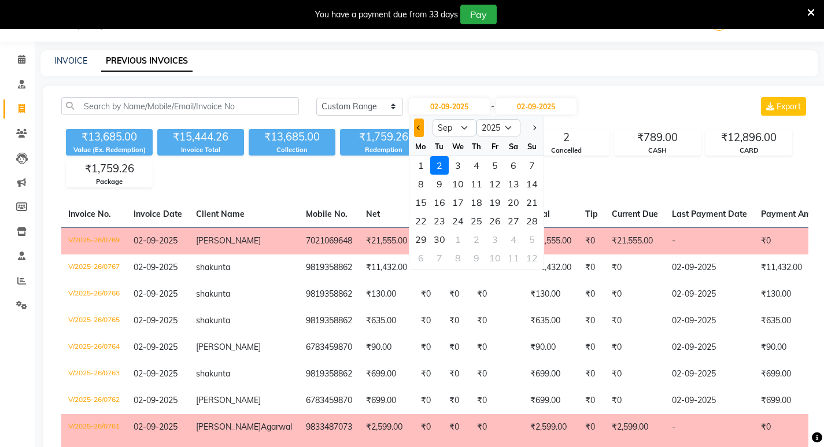
click at [418, 131] on button "Previous month" at bounding box center [419, 128] width 10 height 19
select select "8"
click at [496, 165] on div "1" at bounding box center [495, 165] width 19 height 19
type input "01-08-2025"
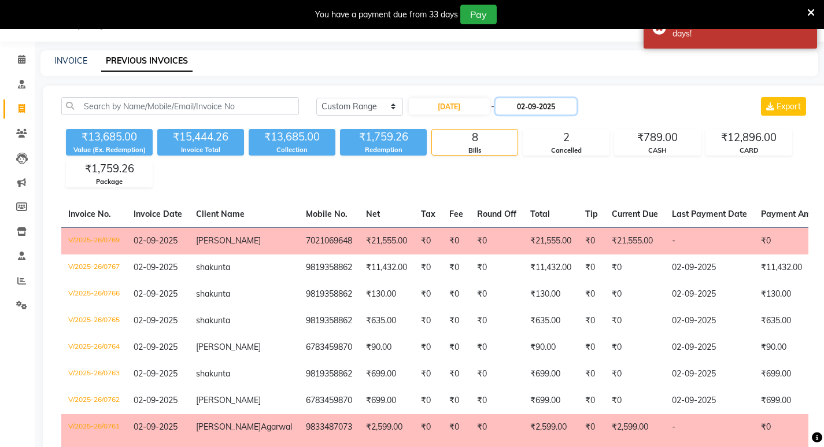
click at [526, 101] on input "02-09-2025" at bounding box center [536, 106] width 81 height 16
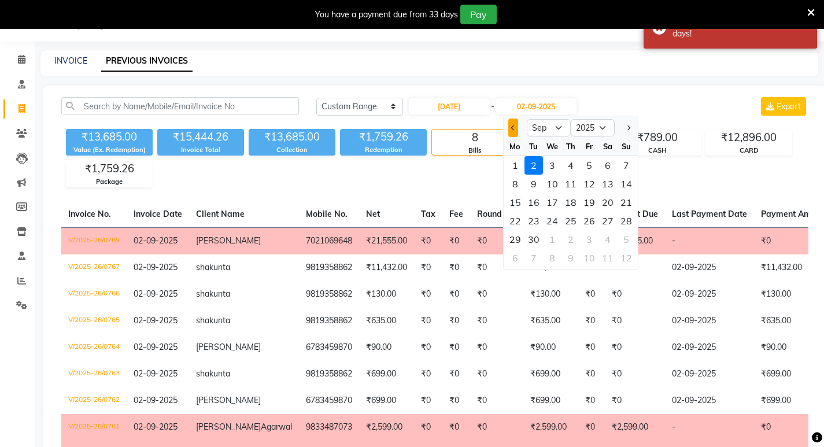
click at [515, 123] on button "Previous month" at bounding box center [513, 128] width 10 height 19
select select "8"
click at [618, 241] on div "31" at bounding box center [626, 239] width 19 height 19
type input "31-08-2025"
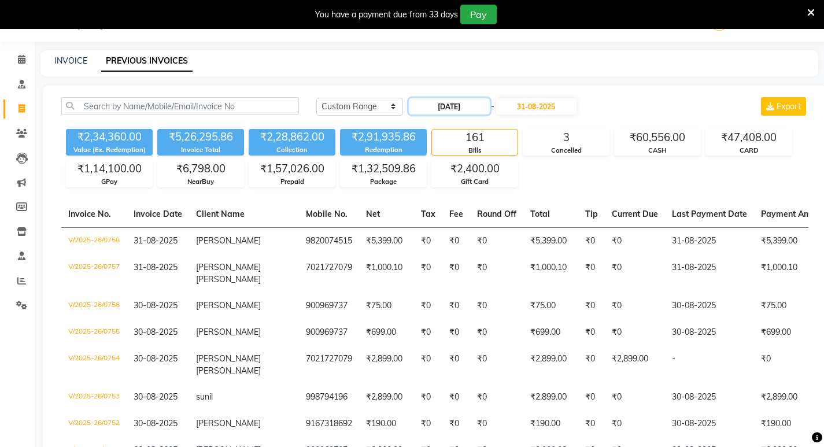
click at [461, 105] on input "01-08-2025" at bounding box center [449, 106] width 81 height 16
select select "8"
select select "2025"
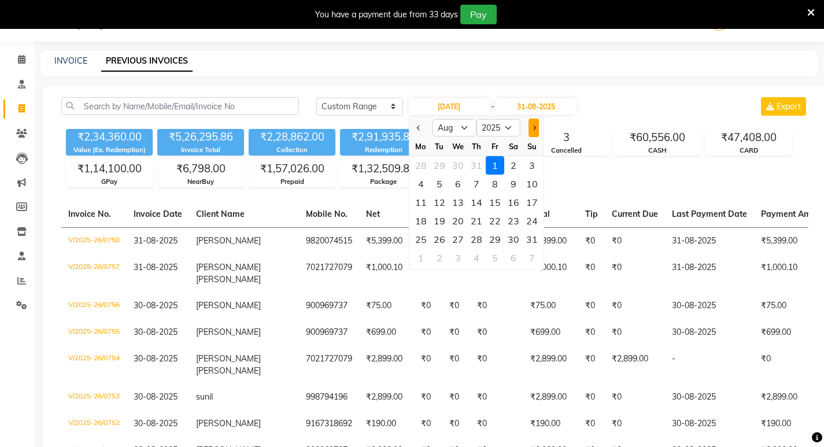
click at [537, 124] on button "Next month" at bounding box center [534, 128] width 10 height 19
select select "9"
click at [423, 160] on div "1" at bounding box center [421, 165] width 19 height 19
type input "01-09-2025"
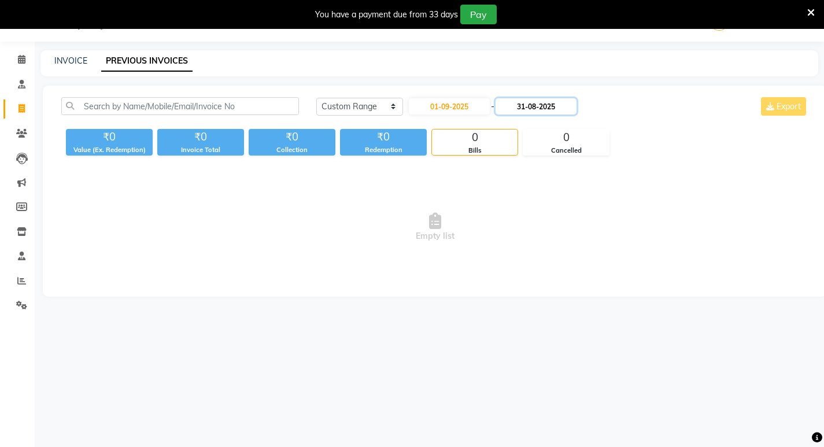
click at [567, 106] on input "31-08-2025" at bounding box center [536, 106] width 81 height 16
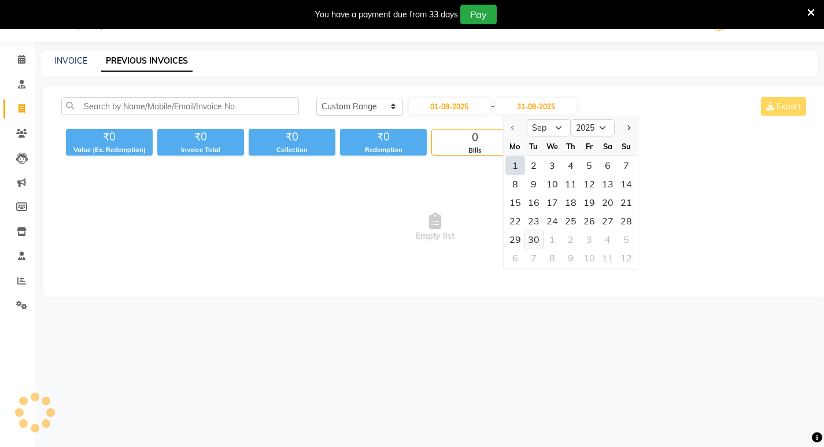
click at [531, 234] on div "30" at bounding box center [533, 239] width 19 height 19
type input "30-09-2025"
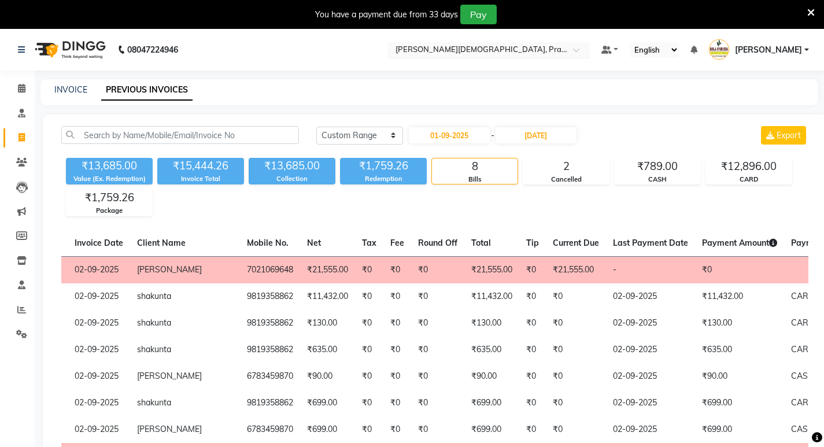
click at [502, 46] on input "text" at bounding box center [477, 51] width 168 height 12
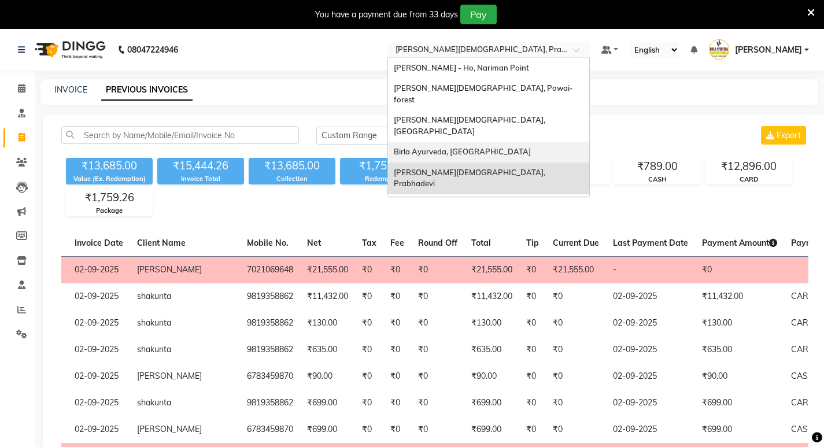
click at [531, 147] on span "Birla Ayurveda, [GEOGRAPHIC_DATA]" at bounding box center [462, 151] width 137 height 9
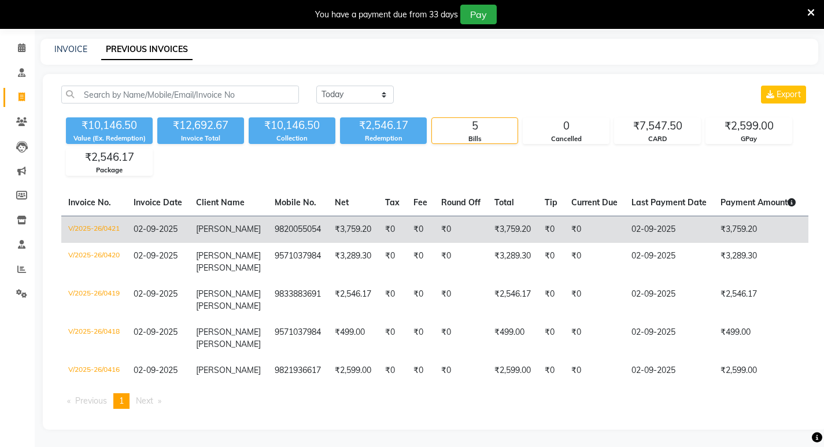
click at [247, 219] on td "[PERSON_NAME]" at bounding box center [228, 229] width 79 height 27
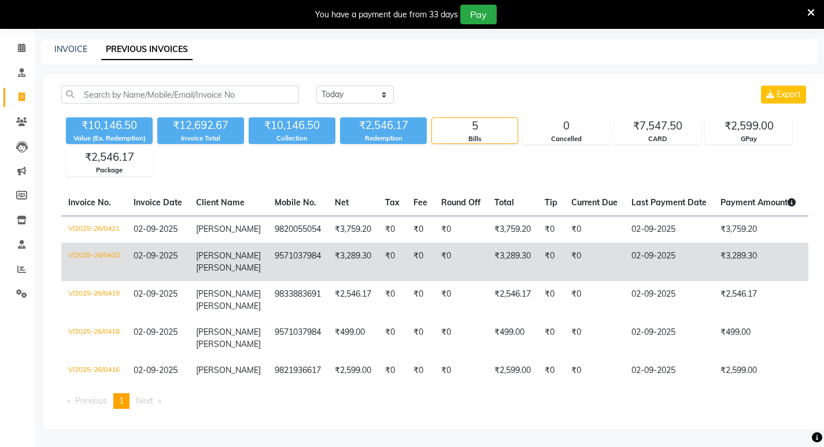
click at [343, 250] on td "₹3,289.30" at bounding box center [353, 262] width 50 height 38
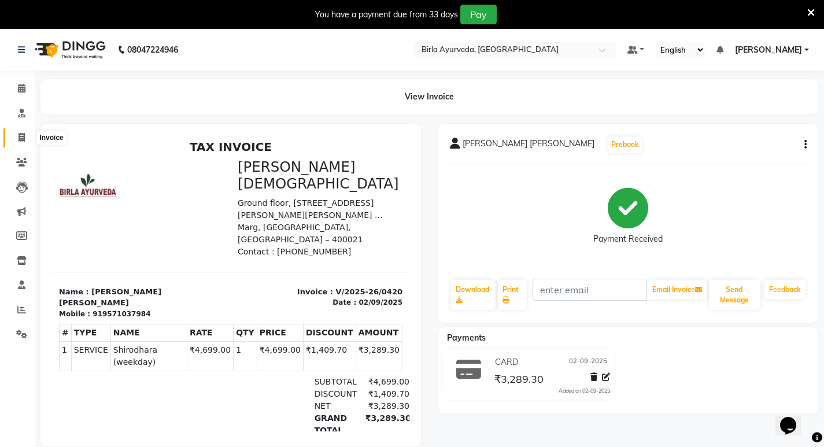
click at [17, 138] on span at bounding box center [22, 137] width 20 height 13
select select "6820"
select select "service"
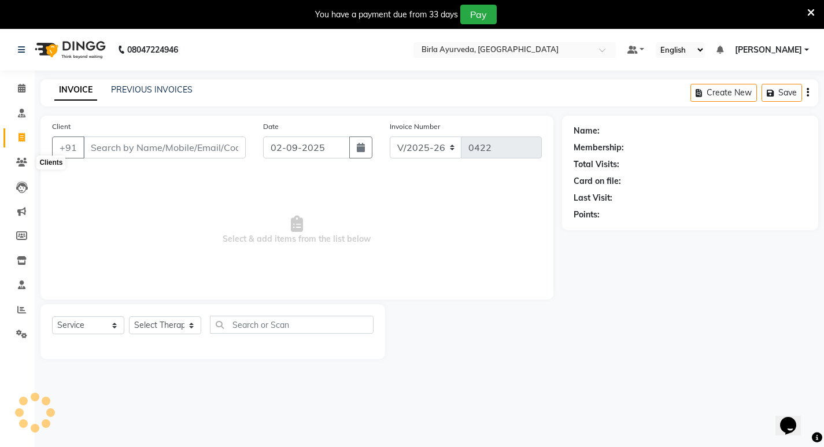
scroll to position [29, 0]
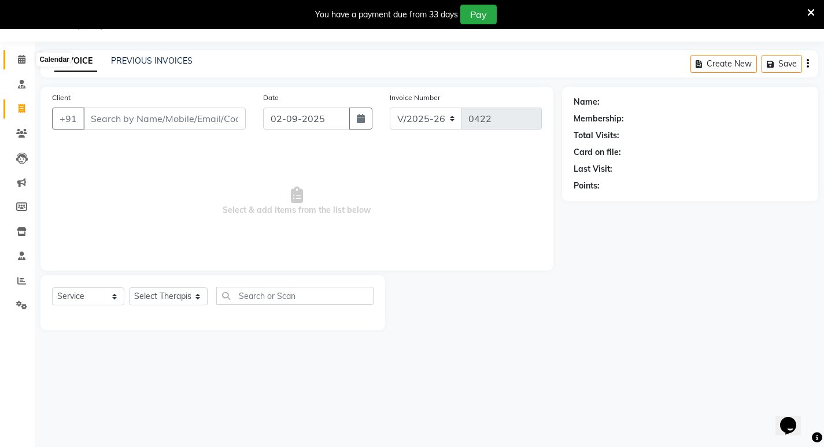
click at [21, 54] on span at bounding box center [22, 59] width 20 height 13
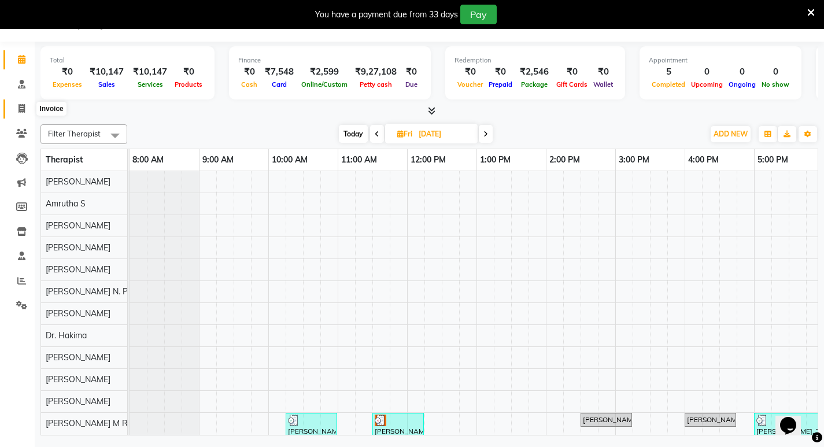
click at [27, 108] on span at bounding box center [22, 108] width 20 height 13
select select "6820"
select select "service"
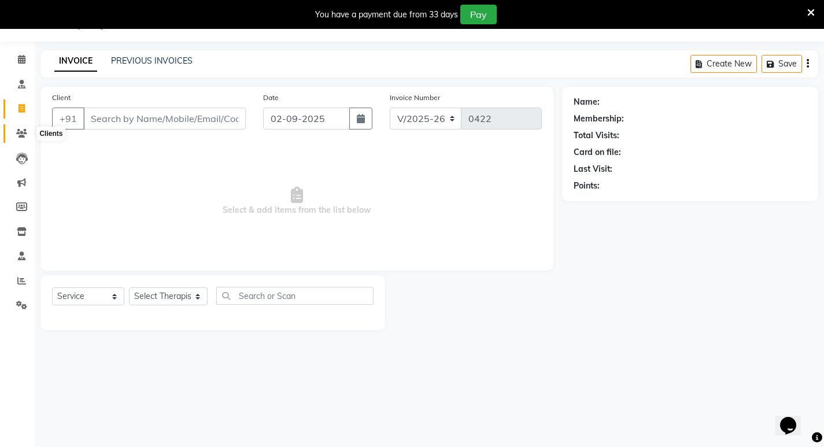
click at [24, 129] on icon at bounding box center [21, 133] width 11 height 9
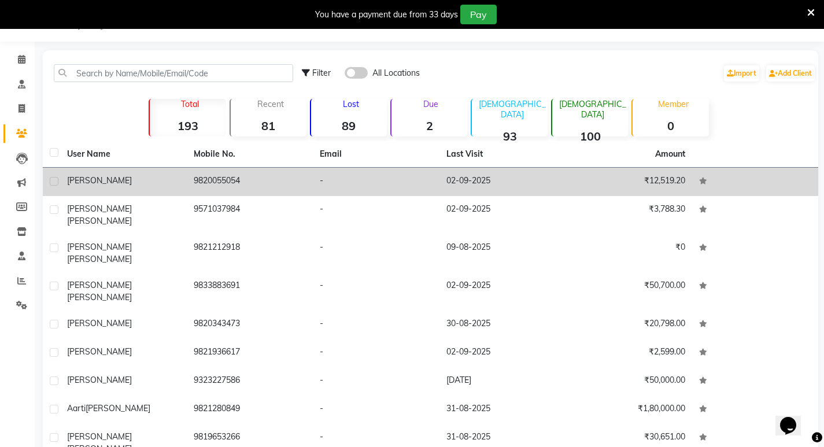
click at [240, 180] on td "9820055054" at bounding box center [250, 182] width 127 height 28
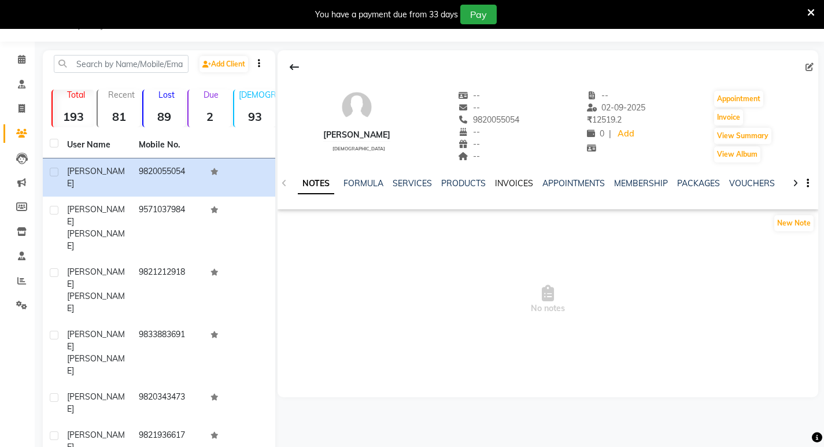
click at [509, 186] on link "INVOICES" at bounding box center [514, 183] width 38 height 10
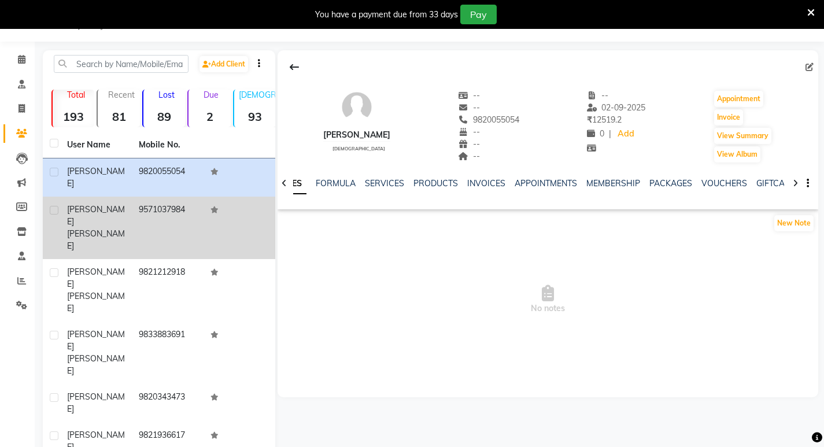
click at [98, 212] on span "[PERSON_NAME] [PERSON_NAME]" at bounding box center [96, 227] width 58 height 47
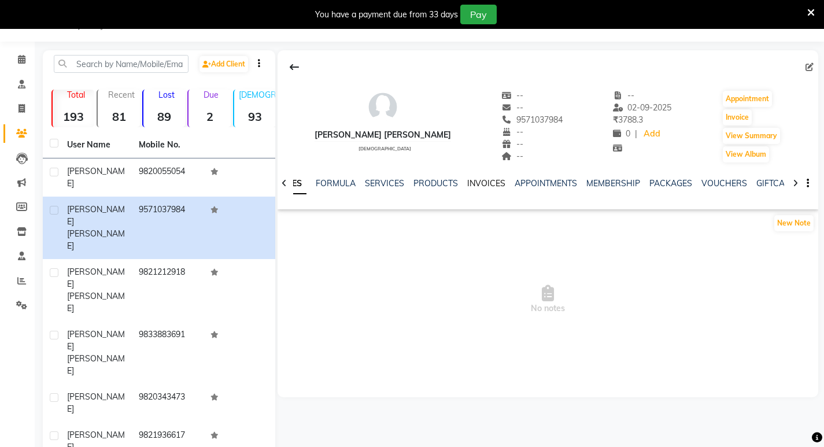
click at [490, 182] on link "INVOICES" at bounding box center [486, 183] width 38 height 10
click at [732, 112] on button "Invoice" at bounding box center [737, 117] width 29 height 16
select select "service"
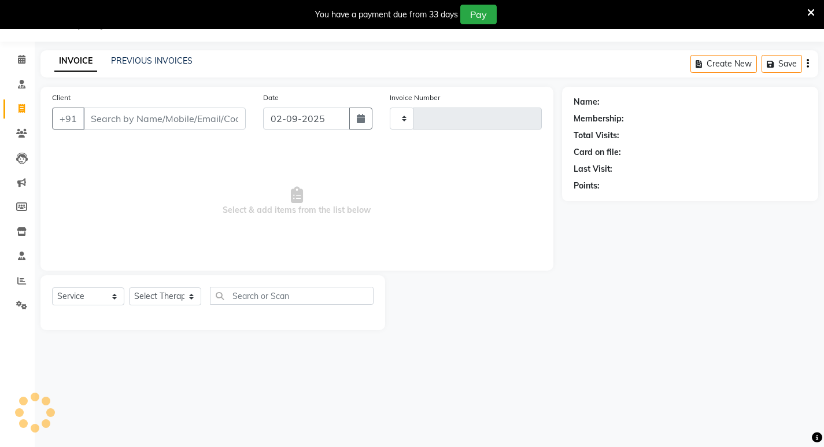
type input "0422"
select select "6820"
type input "9571037984"
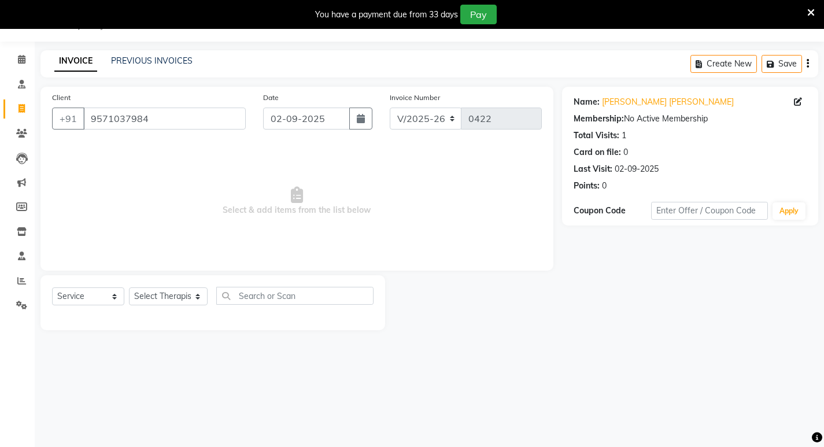
click at [18, 102] on link "Invoice" at bounding box center [17, 108] width 28 height 19
select select "6820"
select select "service"
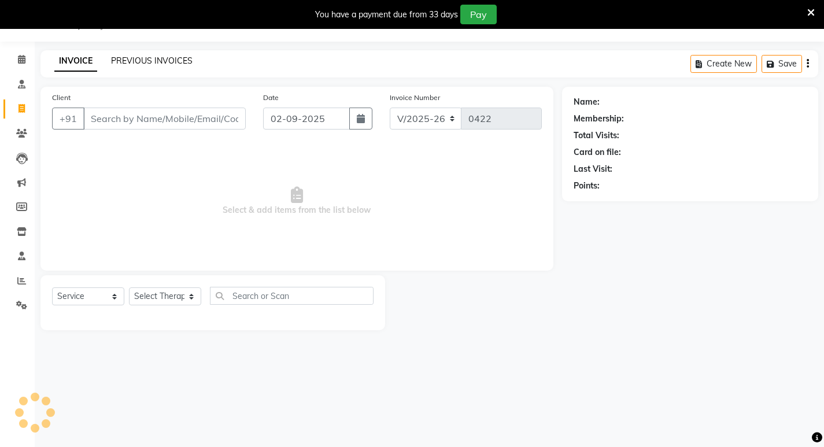
click at [152, 57] on link "PREVIOUS INVOICES" at bounding box center [152, 61] width 82 height 10
